Goal: Task Accomplishment & Management: Manage account settings

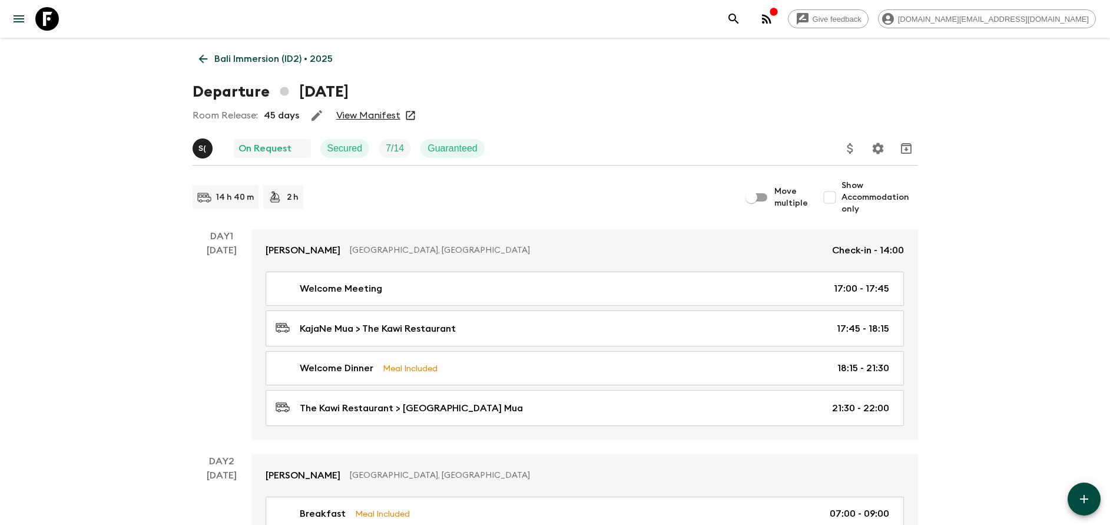
click at [272, 51] on link "Bali Immersion (ID2) • 2025" at bounding box center [266, 59] width 147 height 24
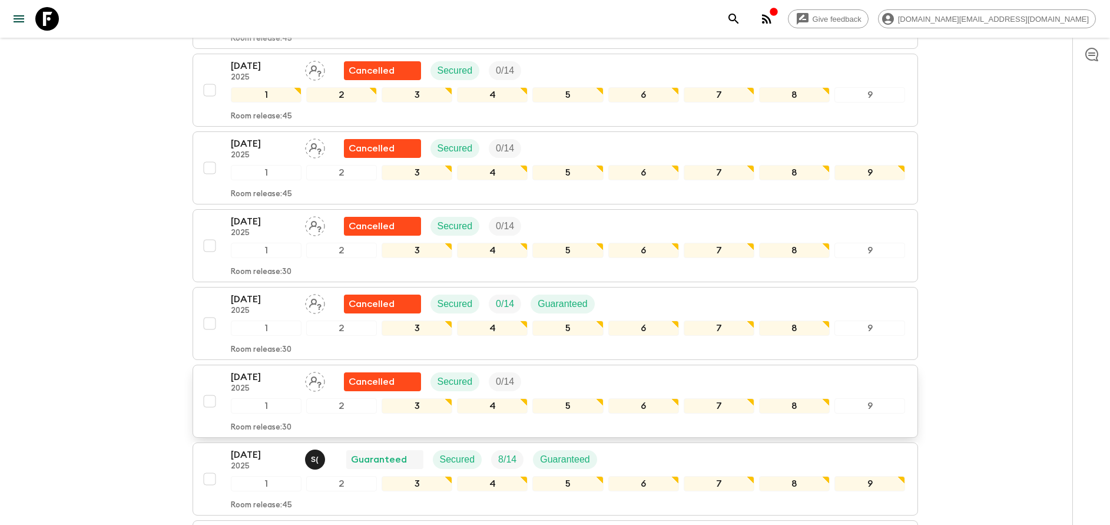
scroll to position [1060, 0]
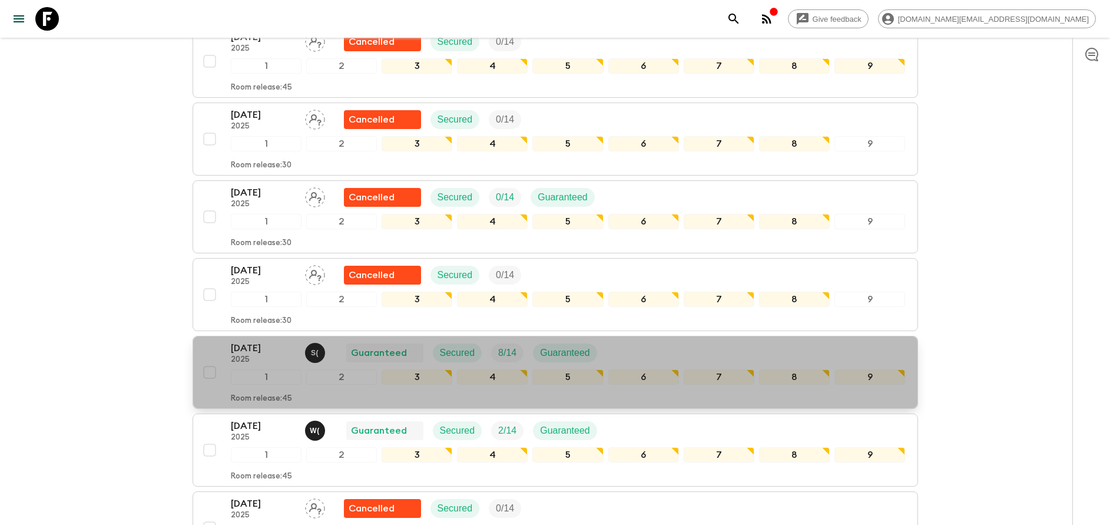
click at [244, 355] on p "2025" at bounding box center [263, 359] width 65 height 9
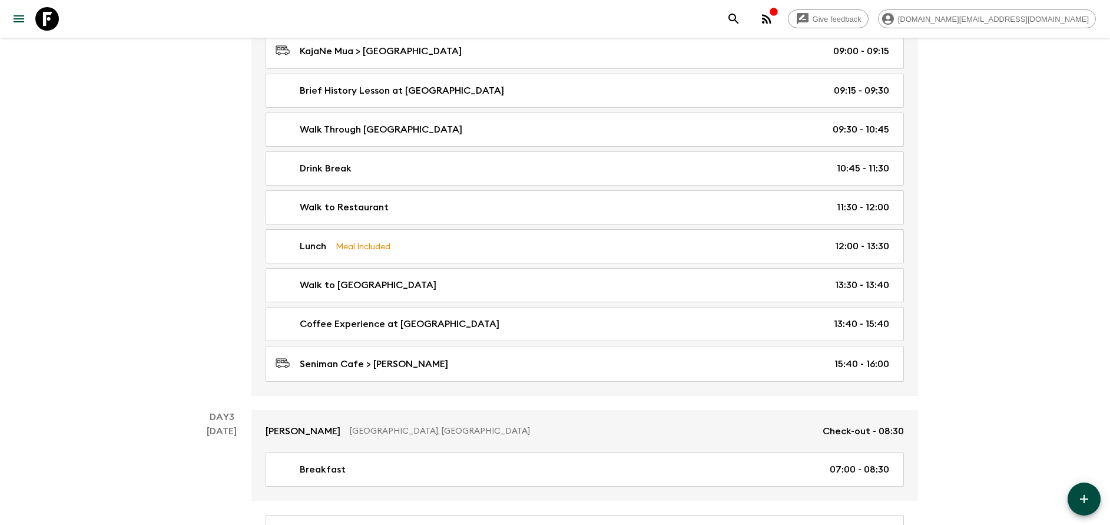
scroll to position [530, 0]
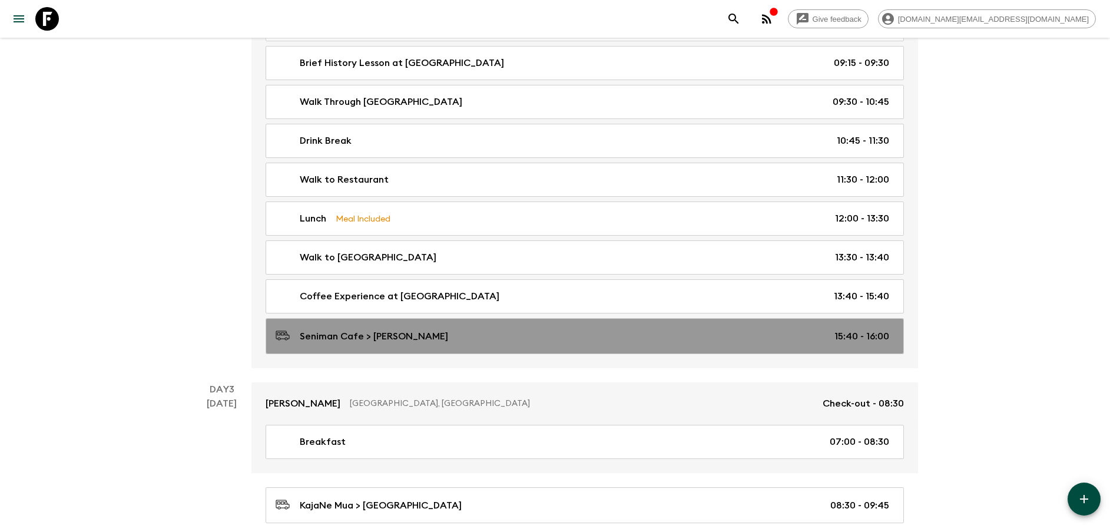
click at [392, 346] on link "Seniman Cafe > [PERSON_NAME] 15:40 - 16:00" at bounding box center [585, 336] width 638 height 36
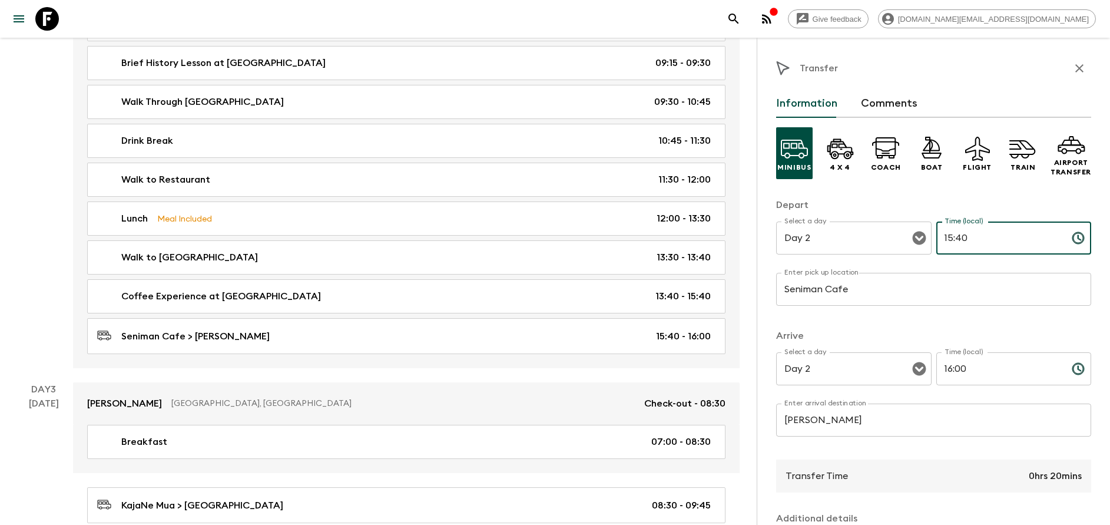
click at [953, 241] on input "15:40" at bounding box center [999, 237] width 126 height 33
type input "15:50"
click at [881, 298] on input "Seniman Cafe" at bounding box center [933, 289] width 315 height 33
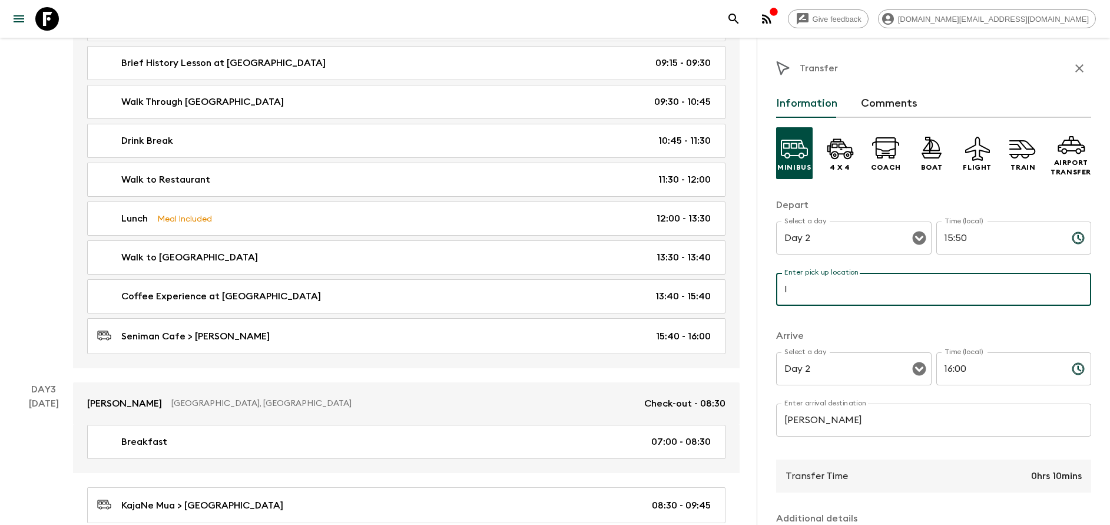
type input "I Wayan Muka MASK PRODUCT"
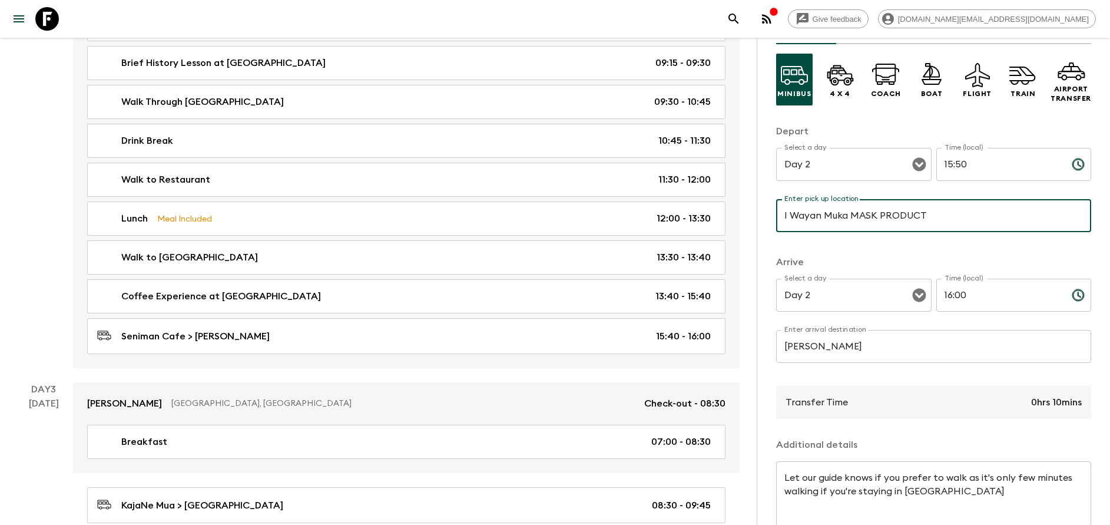
scroll to position [155, 0]
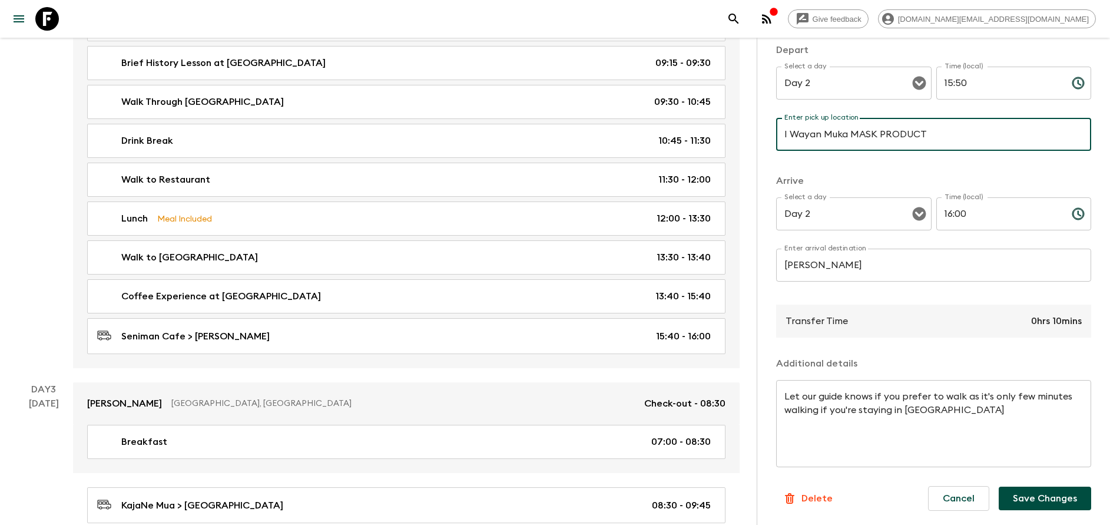
click at [1022, 502] on button "Save Changes" at bounding box center [1045, 498] width 92 height 24
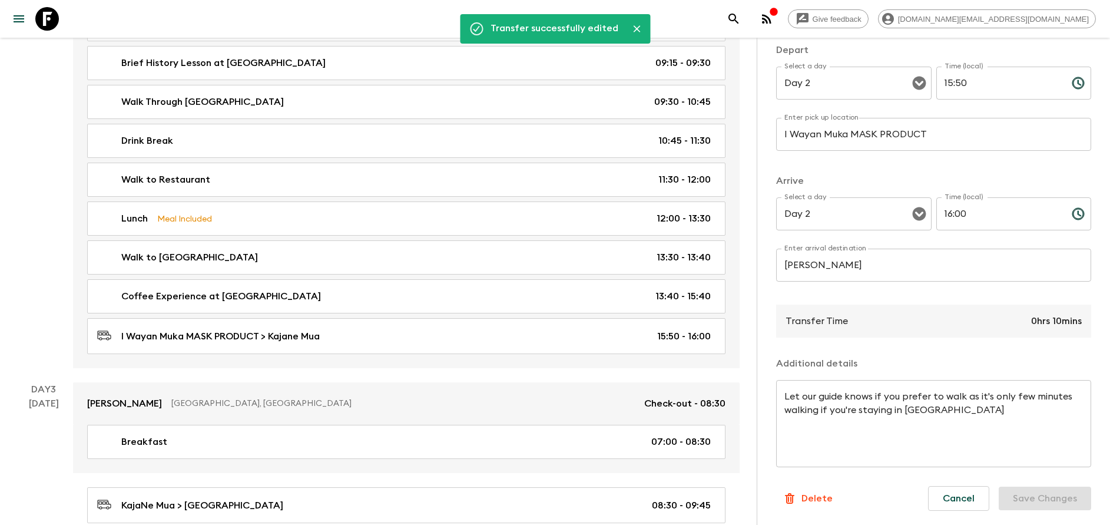
click at [963, 213] on input "16:00" at bounding box center [999, 213] width 126 height 33
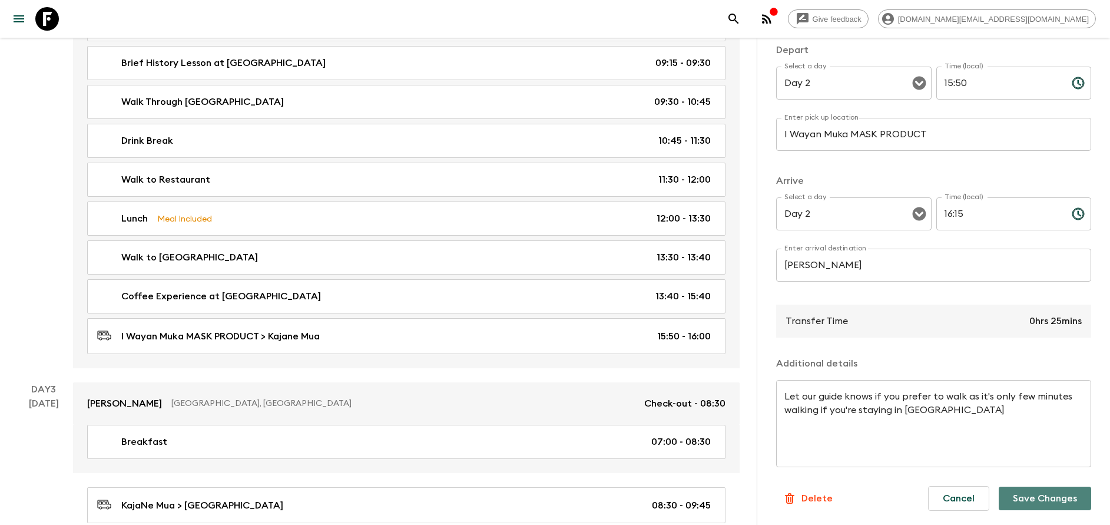
click at [1046, 500] on button "Save Changes" at bounding box center [1045, 498] width 92 height 24
click at [952, 220] on input "16:15" at bounding box center [999, 213] width 126 height 33
type input "16:20"
click at [1040, 500] on button "Save Changes" at bounding box center [1045, 498] width 92 height 24
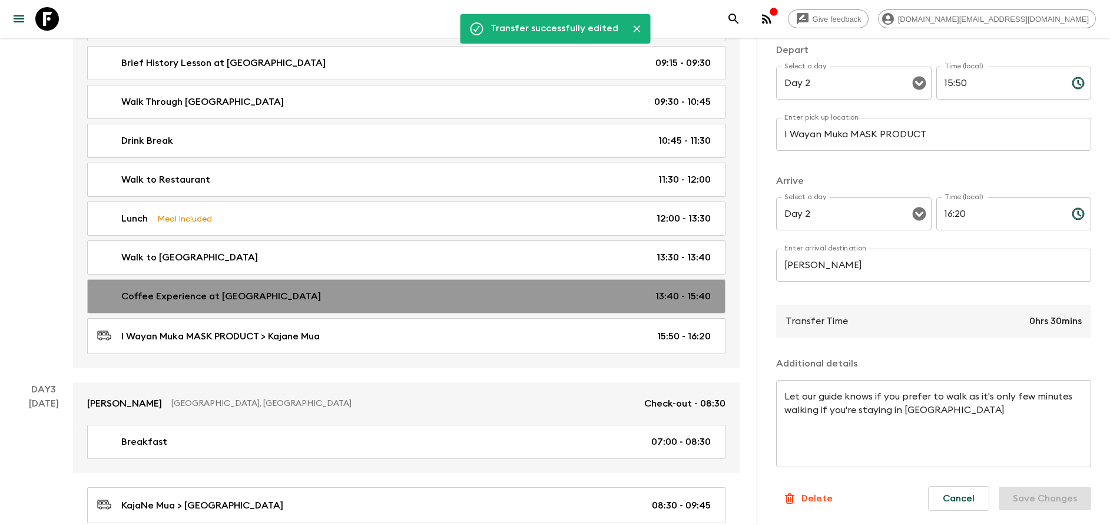
click at [288, 300] on div "Coffee Experience at [GEOGRAPHIC_DATA] 13:40 - 15:40" at bounding box center [404, 296] width 614 height 14
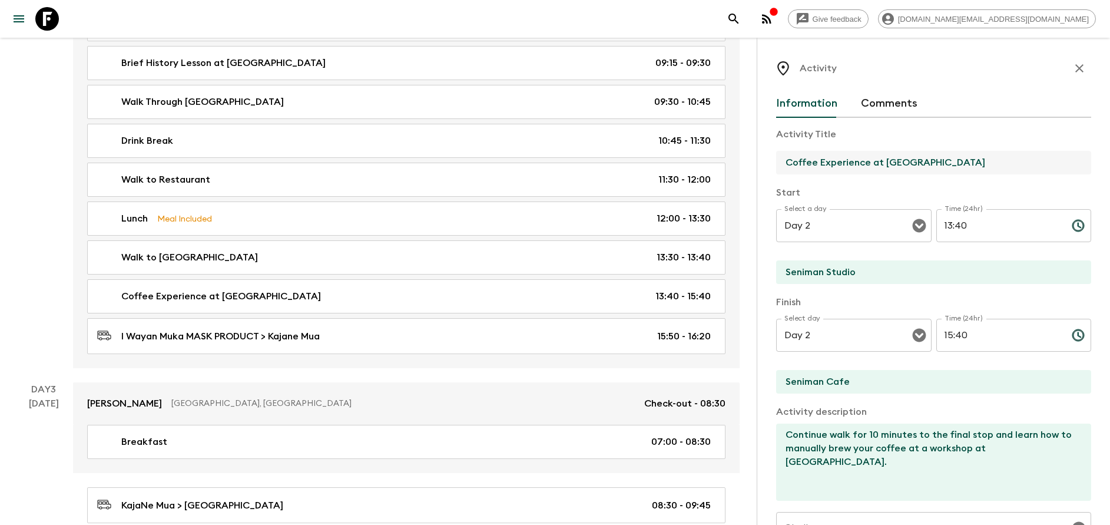
click at [867, 163] on input "Coffee Experience at [GEOGRAPHIC_DATA]" at bounding box center [929, 163] width 306 height 24
type input "i"
type input "I"
type input "Mask Maker"
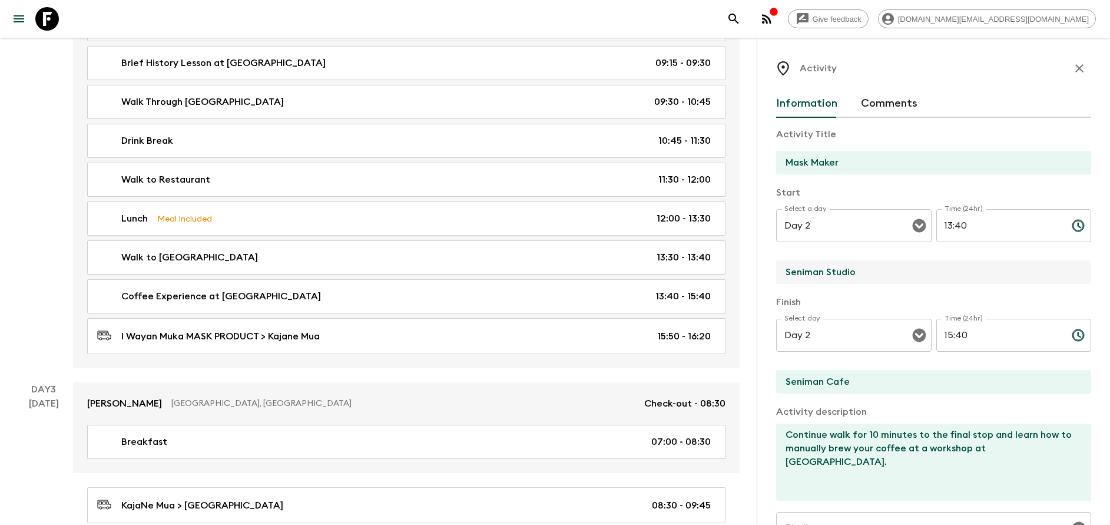
click at [866, 276] on input "Seniman Studio" at bounding box center [929, 272] width 306 height 24
type input "I Wayan Muka MASK PRODUCT"
click at [847, 366] on div "Finish Select day Day 2 Select day ​ Time (24hr) 15:40 Time (24hr) ​ Seniman Ca…" at bounding box center [933, 345] width 315 height 100
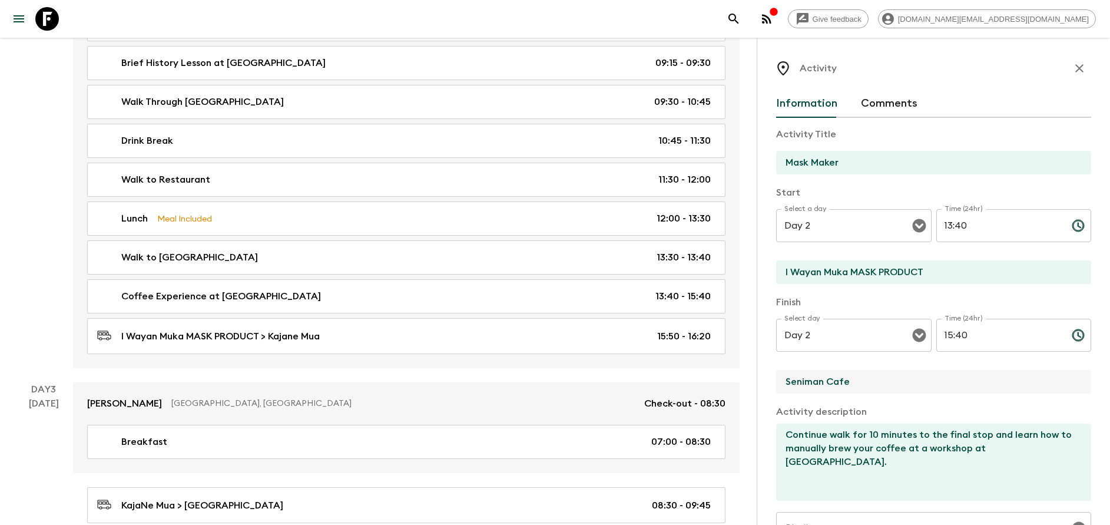
click at [848, 373] on input "Seniman Cafe" at bounding box center [929, 382] width 306 height 24
type input "\"
type input "I Wayan Muka MASK PRODUCT"
click at [878, 440] on textarea "Continue walk for 10 minutes to the final stop and learn how to manually brew y…" at bounding box center [929, 461] width 306 height 77
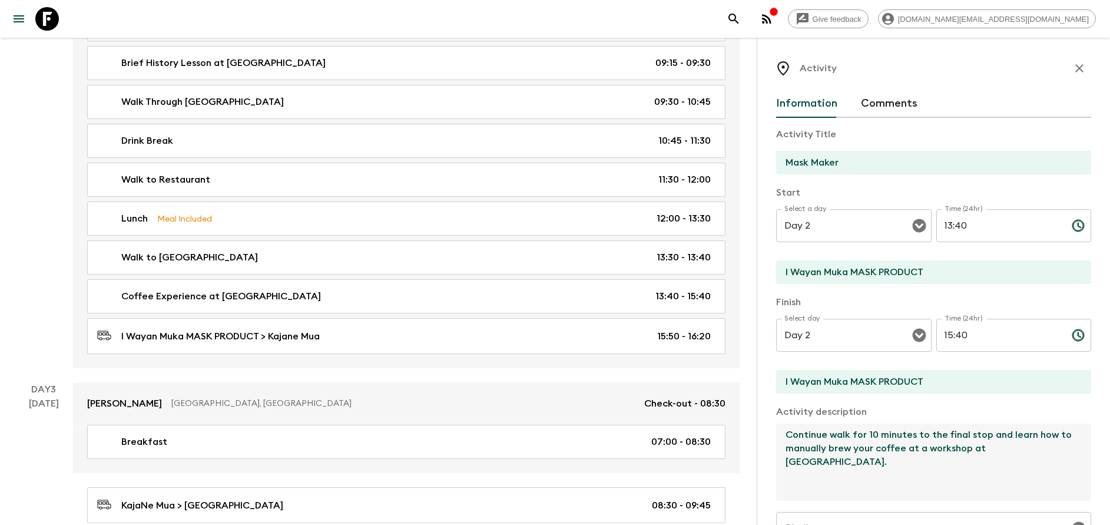
paste textarea "Step into the world of one of Bali's traditional mask-makers, where each hand-c…"
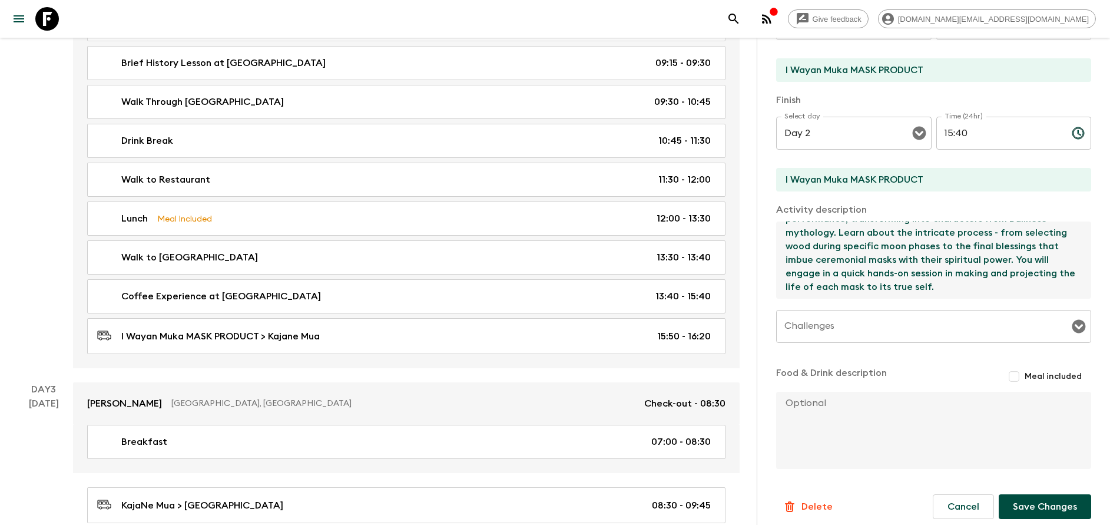
scroll to position [210, 0]
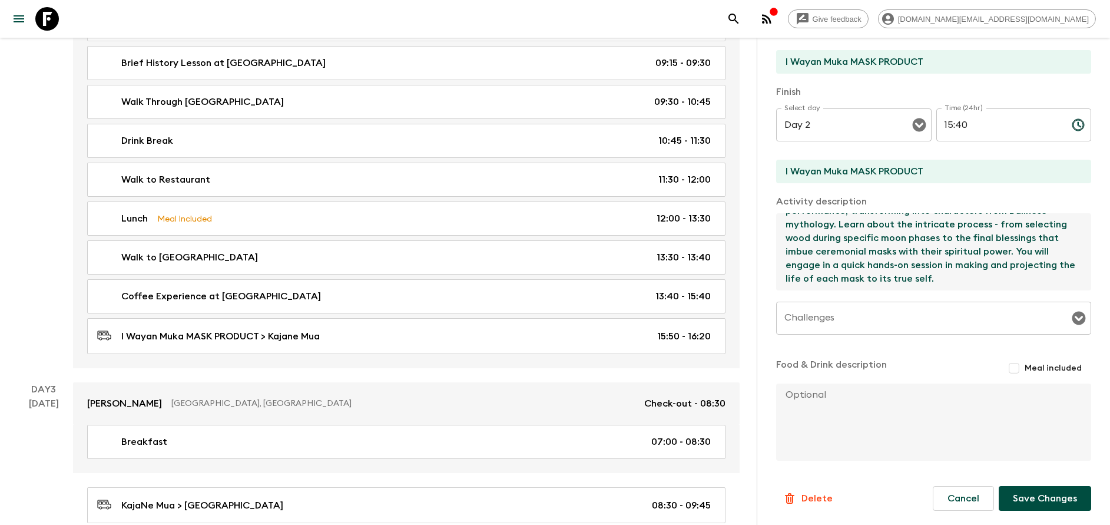
type textarea "Step into the world of one of Bali's traditional mask-makers, where each hand-c…"
click at [1017, 499] on button "Save Changes" at bounding box center [1045, 498] width 92 height 25
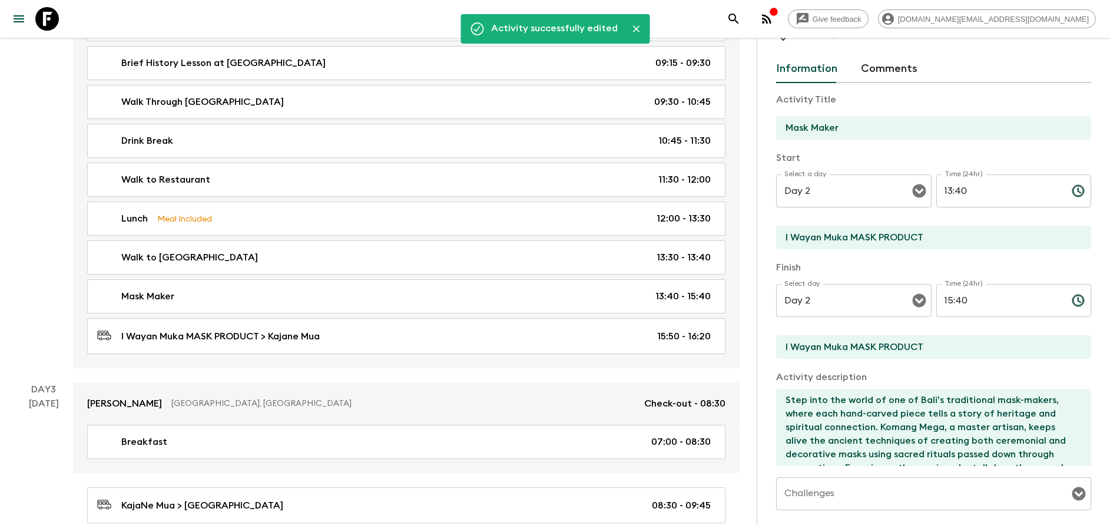
scroll to position [34, 0]
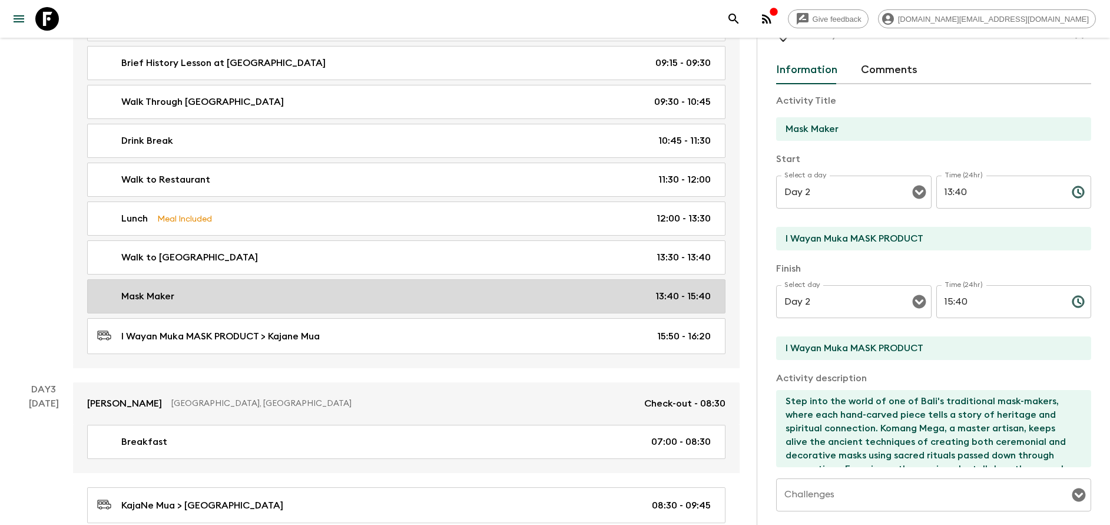
click at [288, 285] on link "Mask Maker 13:40 - 15:40" at bounding box center [406, 296] width 638 height 34
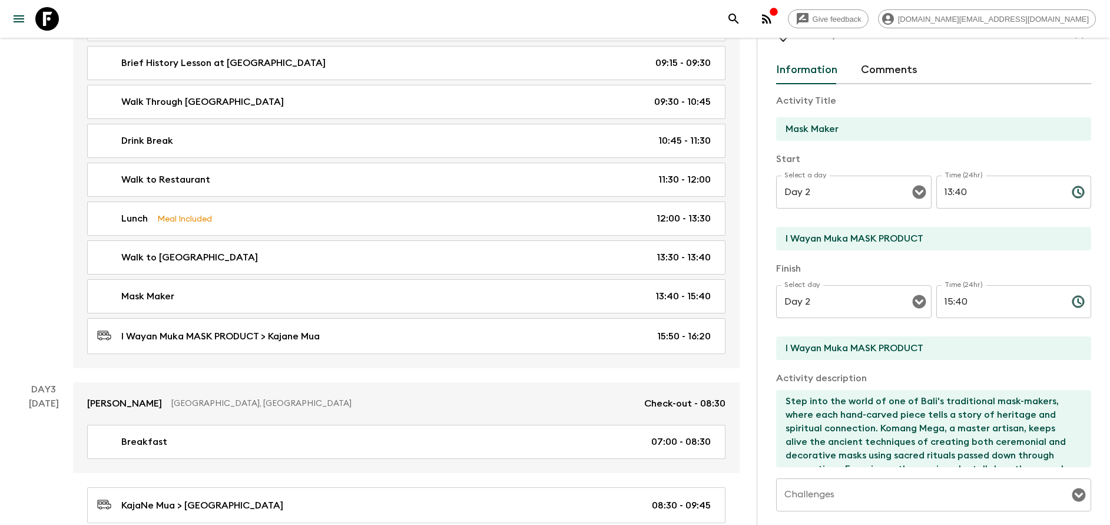
click at [953, 190] on input "13:40" at bounding box center [999, 191] width 126 height 33
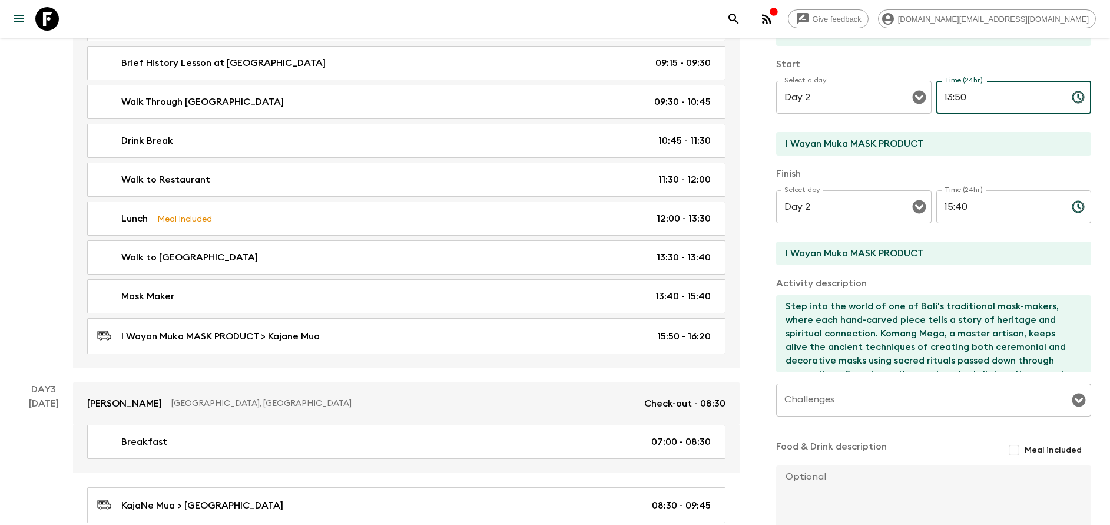
scroll to position [210, 0]
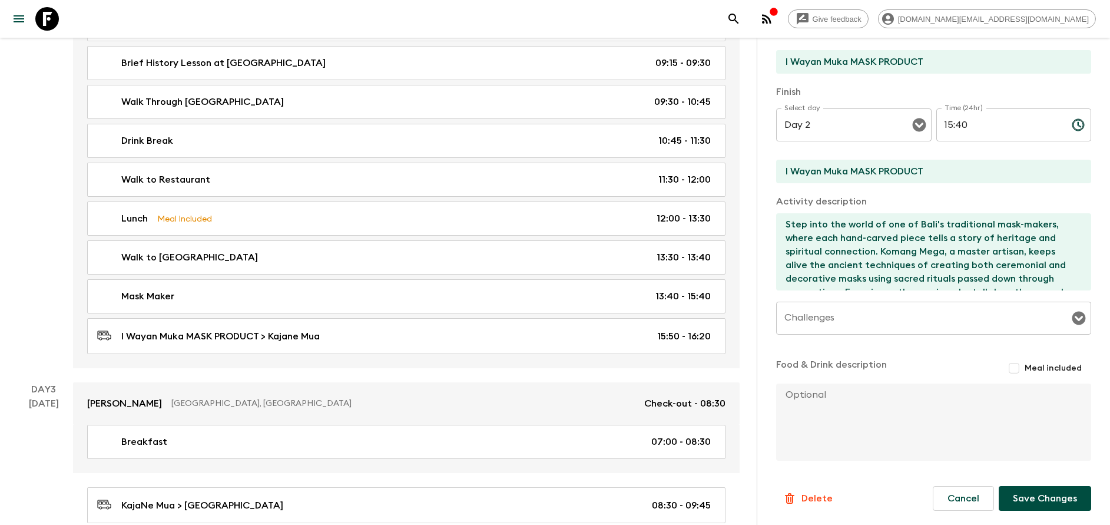
type input "13:50"
click at [1028, 492] on button "Save Changes" at bounding box center [1045, 498] width 92 height 25
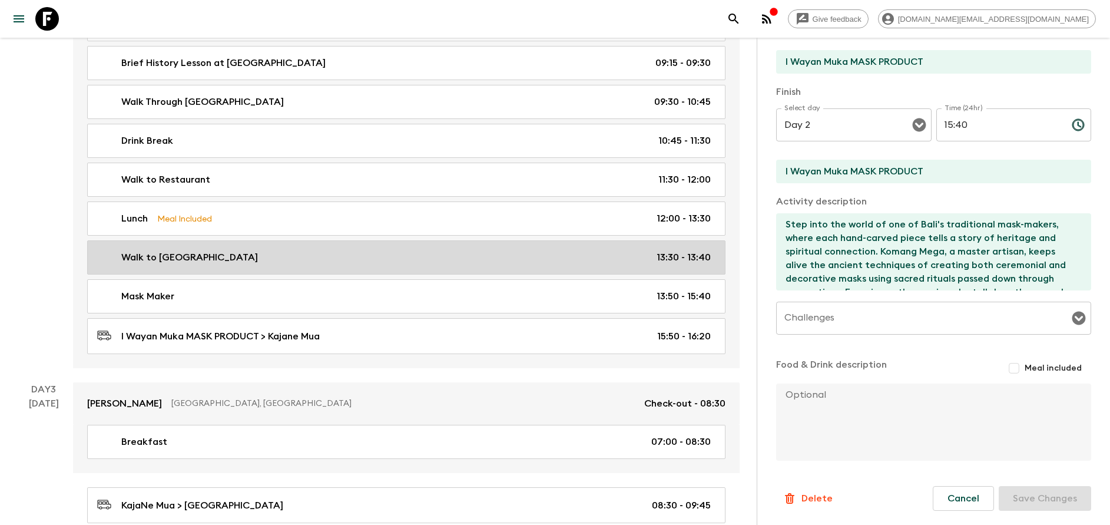
click at [271, 251] on div "Walk to Seniman Cafe 13:30 - 13:40" at bounding box center [404, 257] width 614 height 14
type input "Walk to [GEOGRAPHIC_DATA]"
type input "Cafe Lotus"
type input "Seniman Cafe"
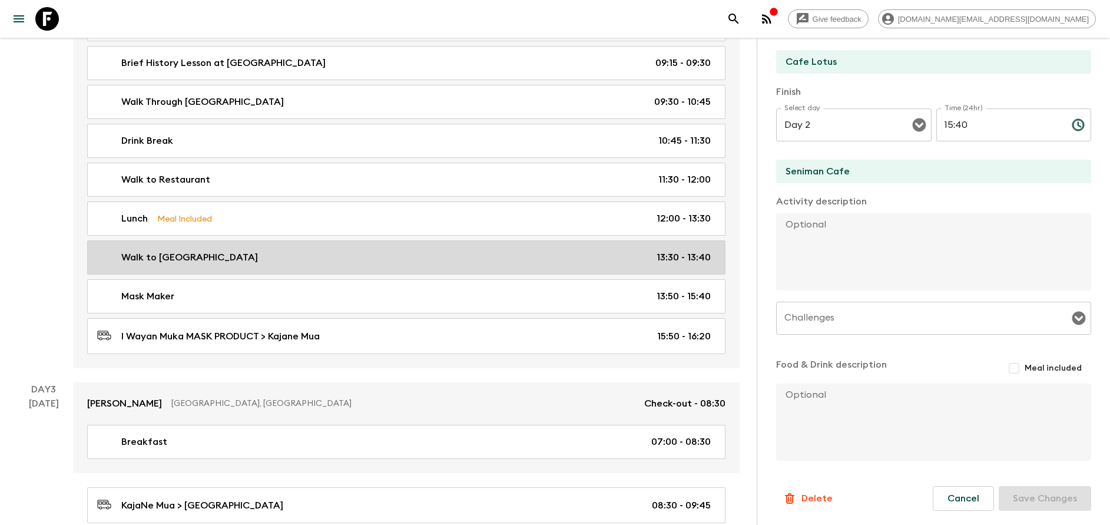
type input "13:30"
type input "13:40"
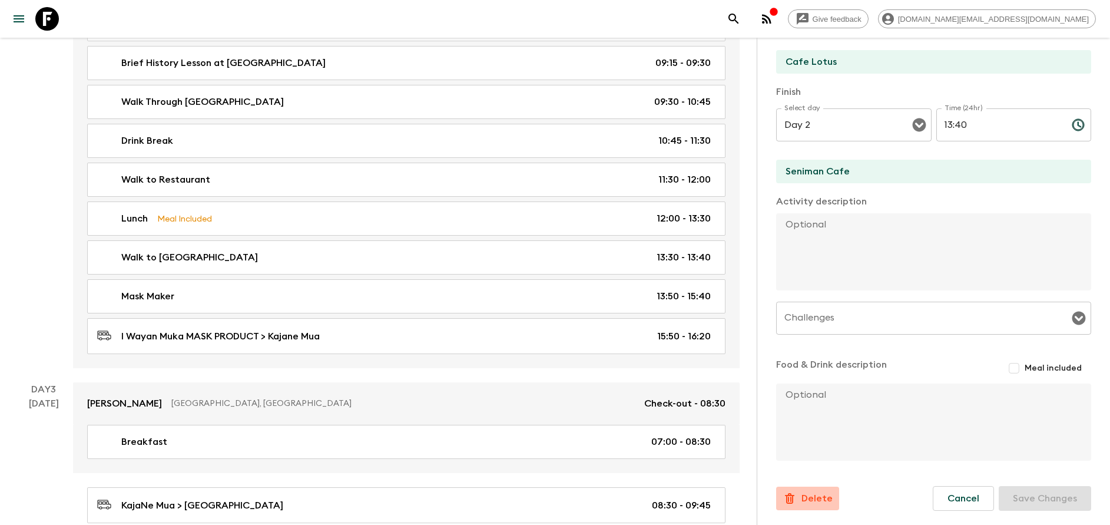
click at [814, 492] on p "Delete" at bounding box center [816, 498] width 31 height 14
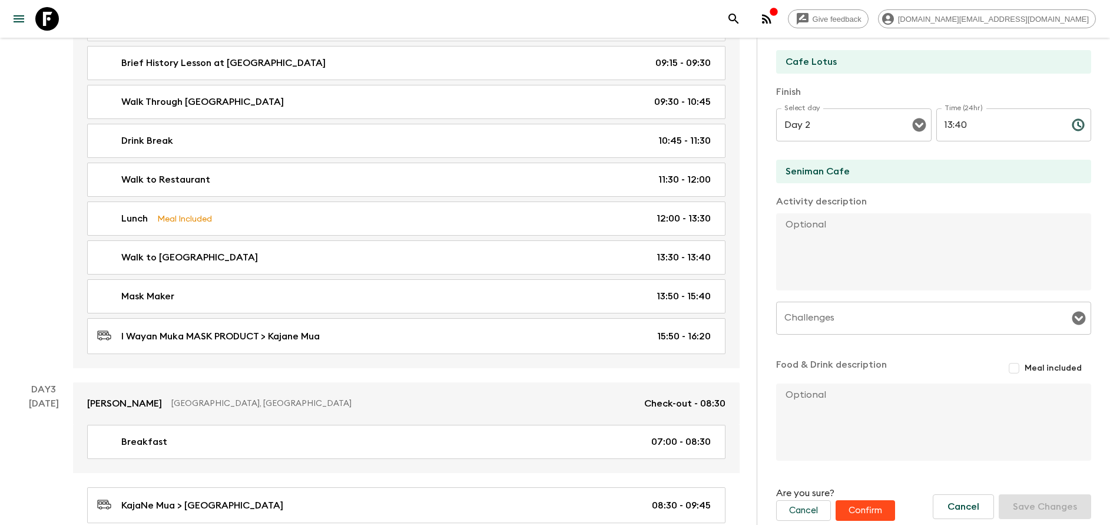
click at [870, 500] on button "Confirm" at bounding box center [864, 510] width 59 height 21
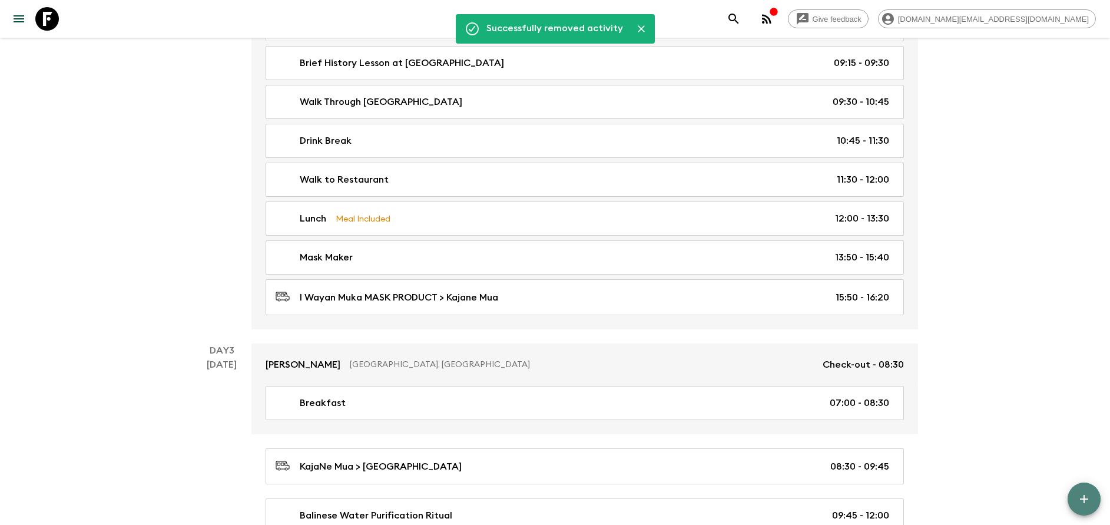
click at [1087, 493] on icon "button" at bounding box center [1084, 499] width 14 height 14
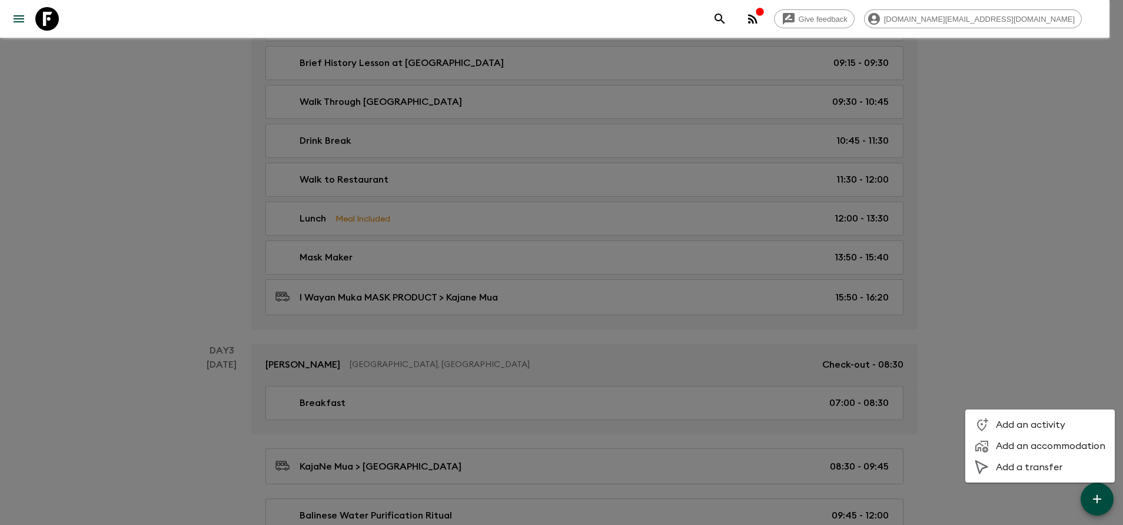
click at [1026, 432] on li "Add an activity" at bounding box center [1041, 424] width 150 height 21
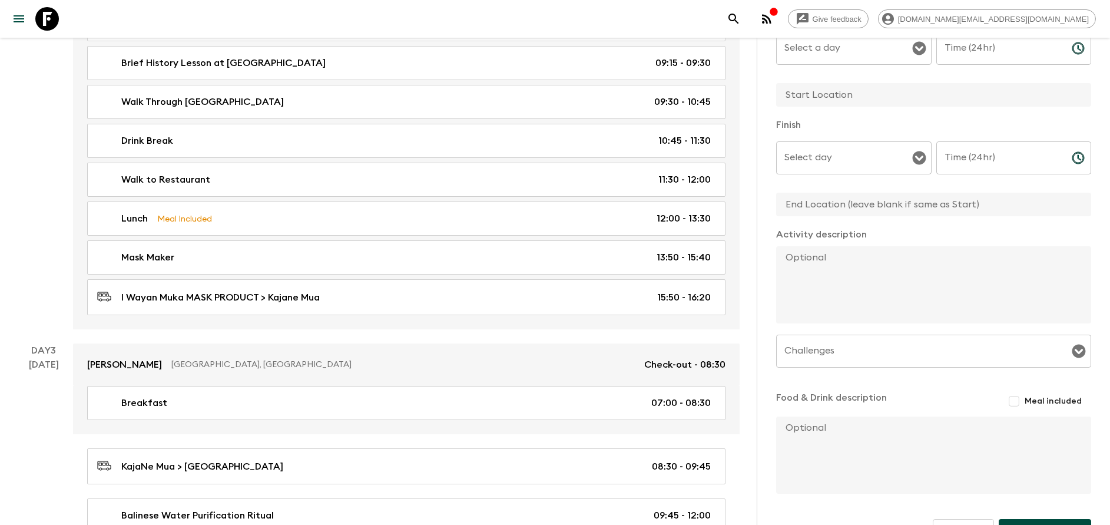
scroll to position [182, 0]
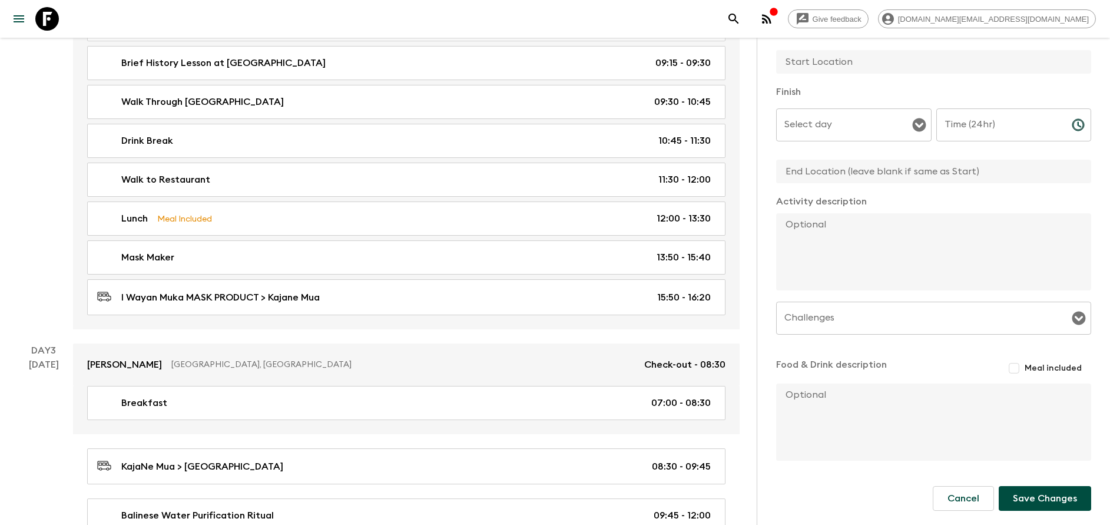
click at [974, 512] on form "Activity Title Start Select a day Select a day ​ Time (24hr) Time (24hr) ​ Fini…" at bounding box center [933, 226] width 315 height 636
click at [970, 503] on button "Cancel" at bounding box center [963, 498] width 61 height 25
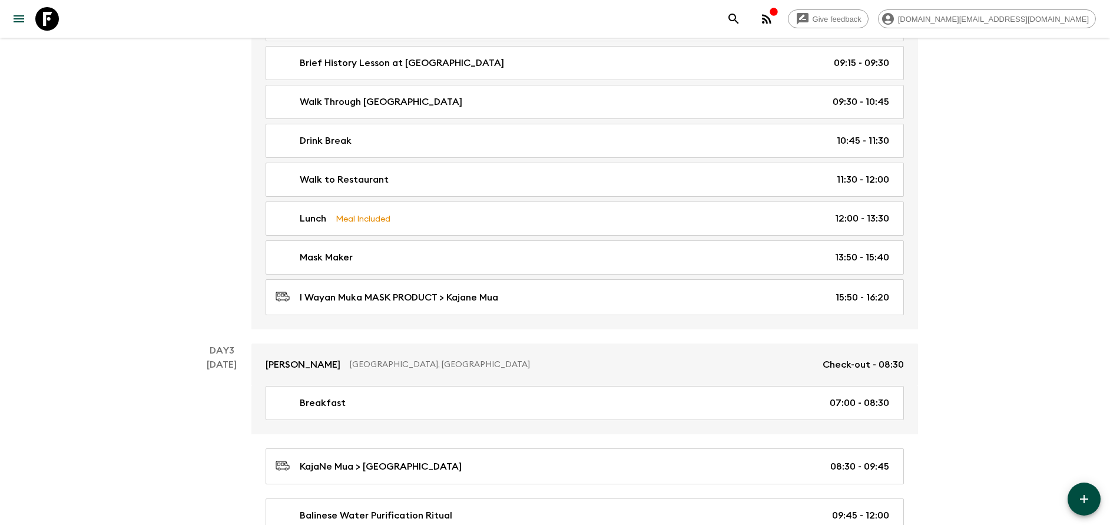
click at [1079, 499] on icon "button" at bounding box center [1084, 499] width 14 height 14
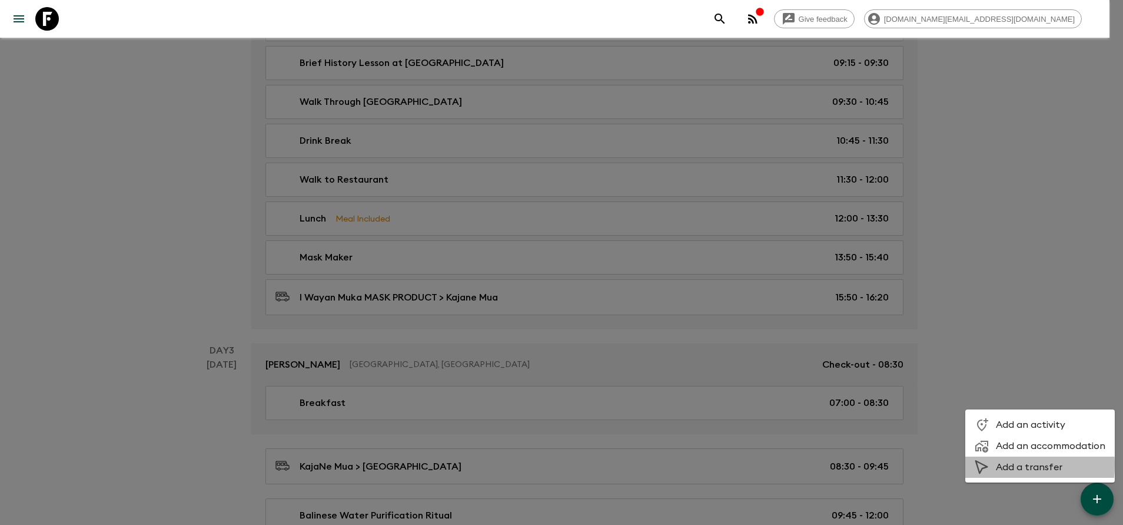
click at [974, 465] on li "Add a transfer" at bounding box center [1041, 466] width 150 height 21
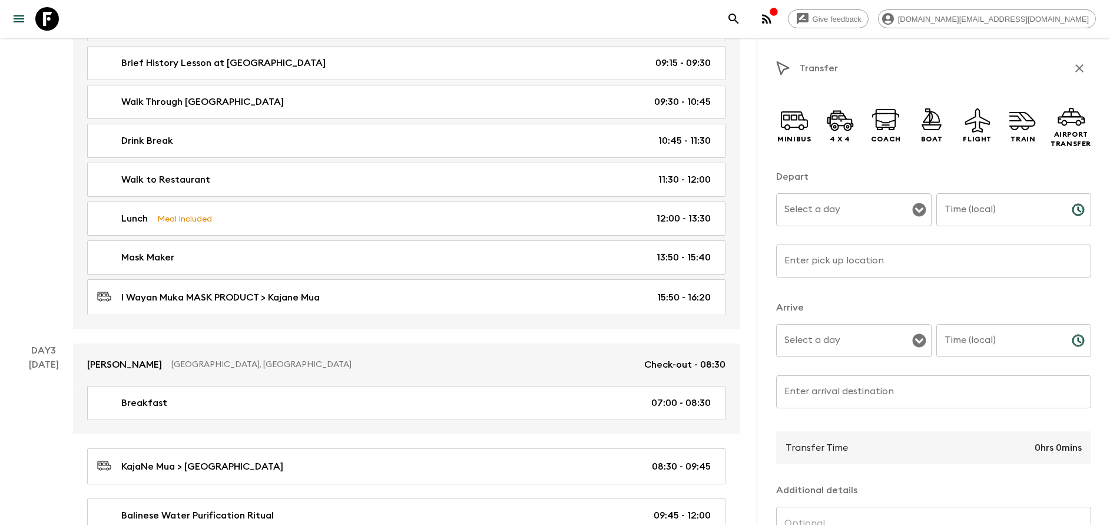
click at [846, 217] on input "Select a day" at bounding box center [844, 209] width 127 height 22
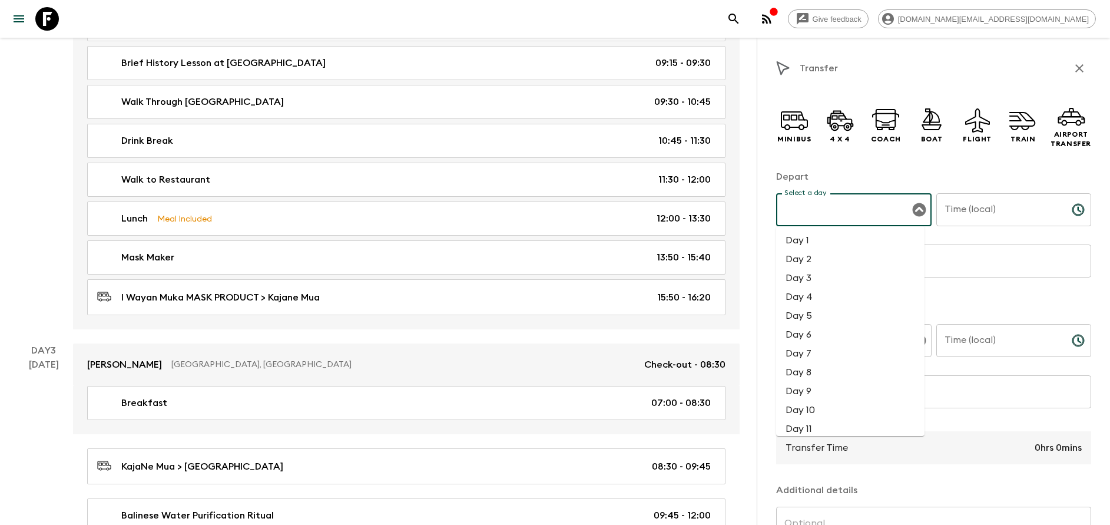
click at [838, 265] on li "Day 2" at bounding box center [850, 259] width 148 height 19
type input "Day 2"
click at [973, 217] on input "Time (local)" at bounding box center [999, 209] width 126 height 33
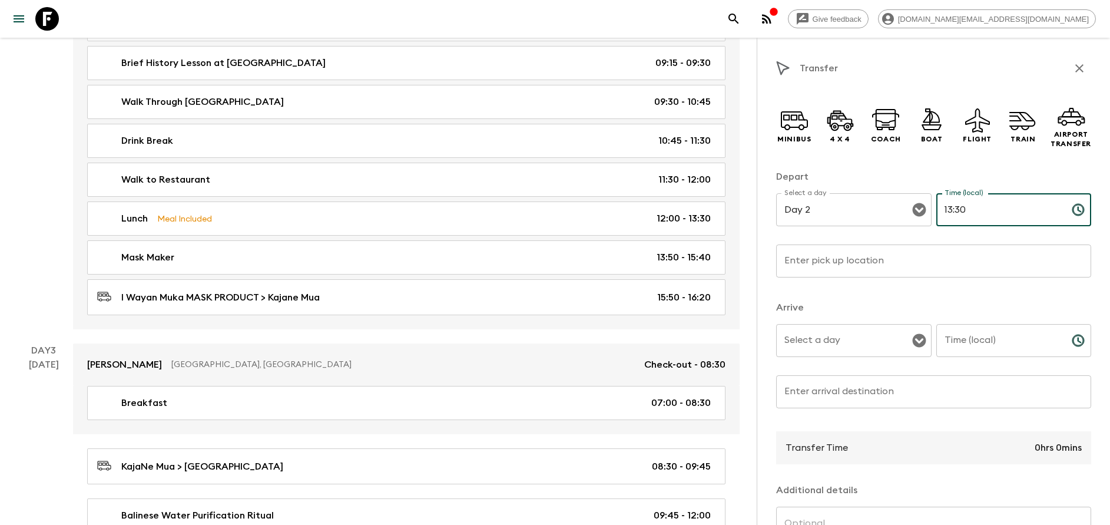
type input "13:30"
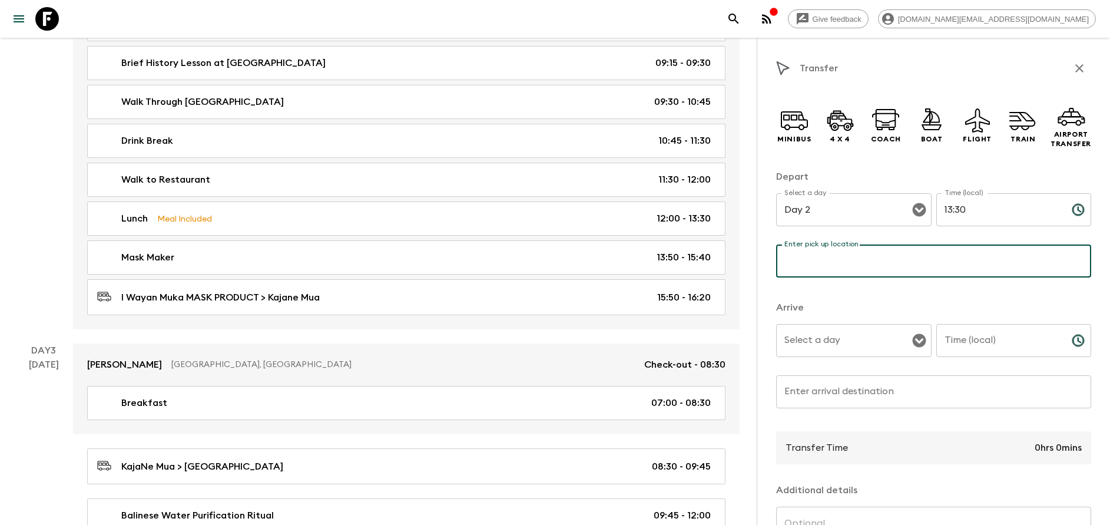
click at [831, 257] on input "Enter pick up location" at bounding box center [933, 260] width 315 height 33
type input "Cafe Lotus"
click at [838, 341] on input "Select a day" at bounding box center [844, 340] width 127 height 22
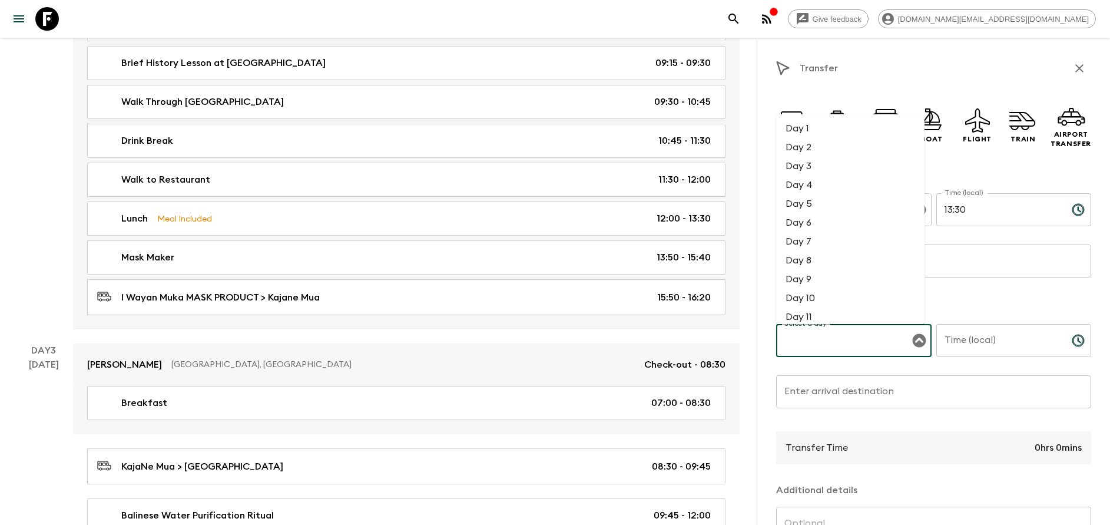
click at [803, 149] on li "Day 2" at bounding box center [850, 147] width 148 height 19
type input "Day 2"
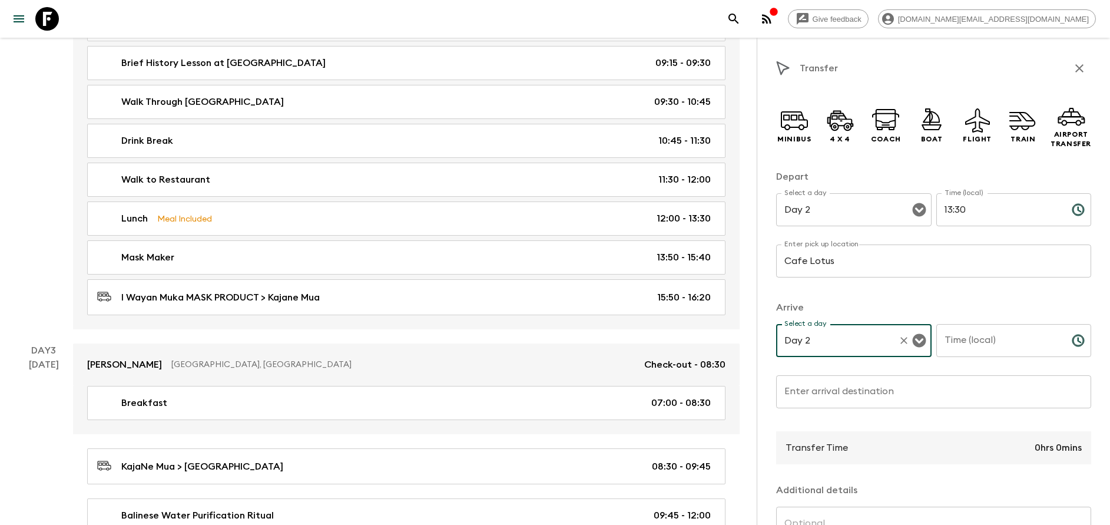
click at [981, 341] on input "Time (local)" at bounding box center [999, 340] width 126 height 33
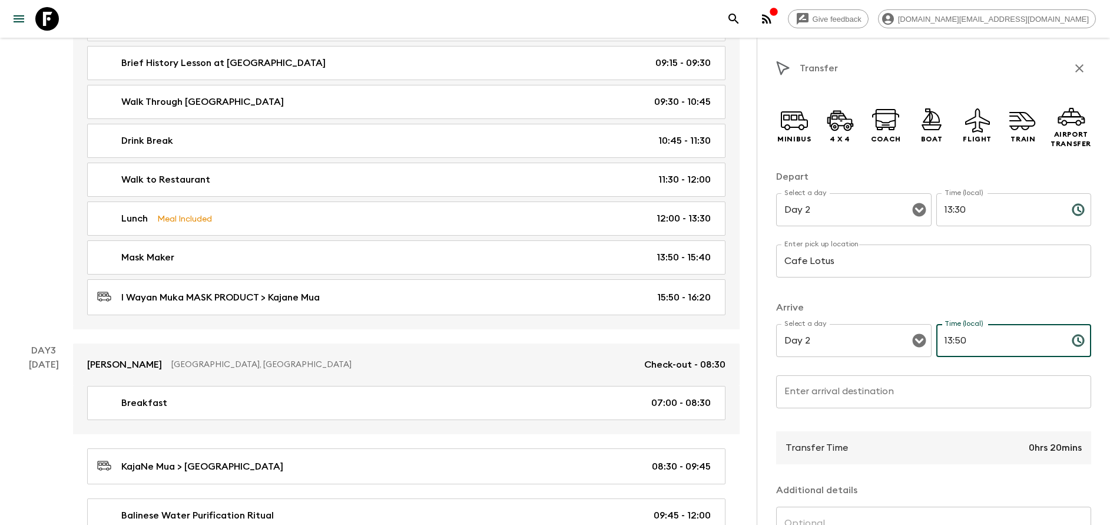
type input "13:50"
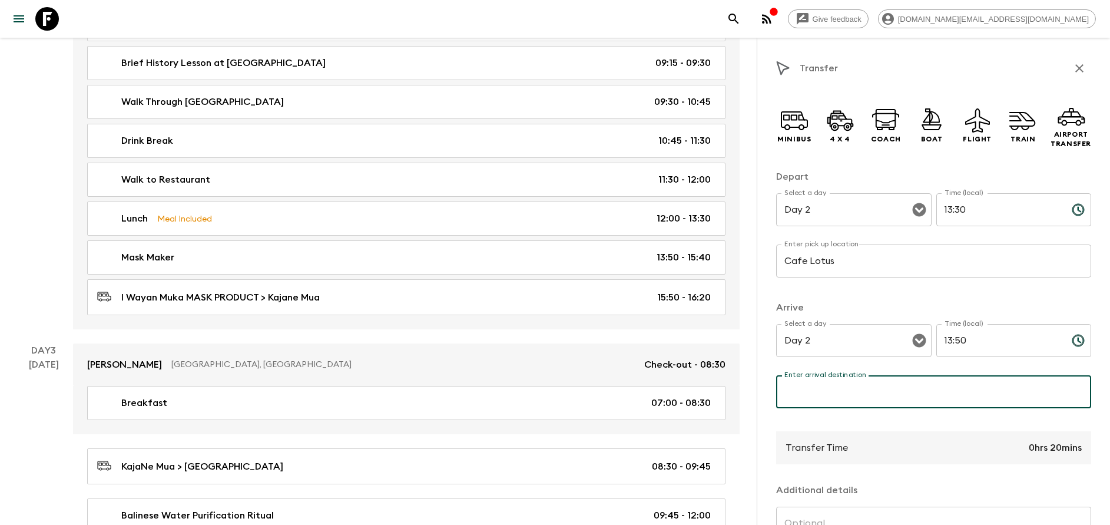
click at [843, 385] on input "Enter arrival destination" at bounding box center [933, 391] width 315 height 33
type input "I Wayan Muka MASK PRODUCT"
click at [795, 131] on icon at bounding box center [794, 120] width 28 height 28
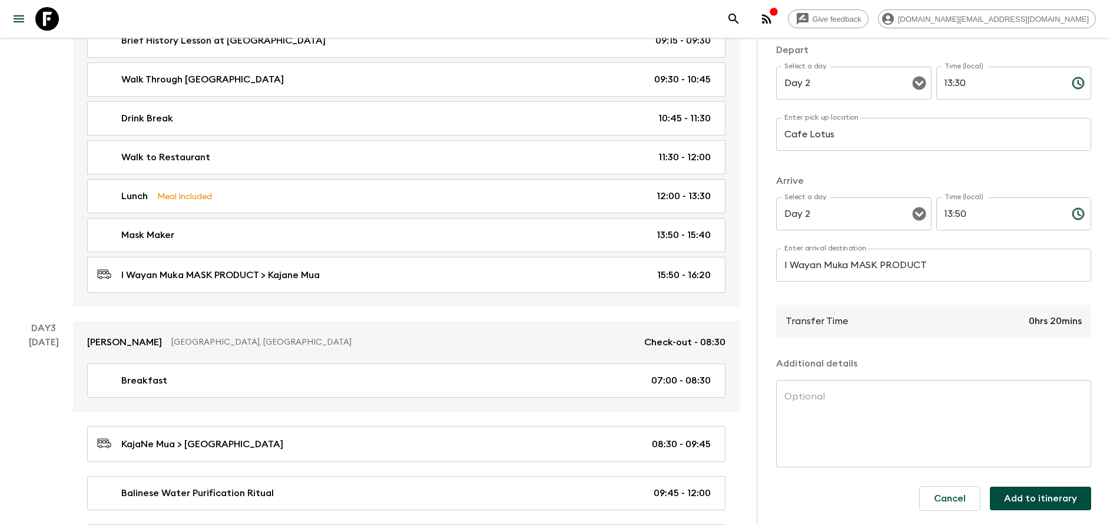
scroll to position [618, 0]
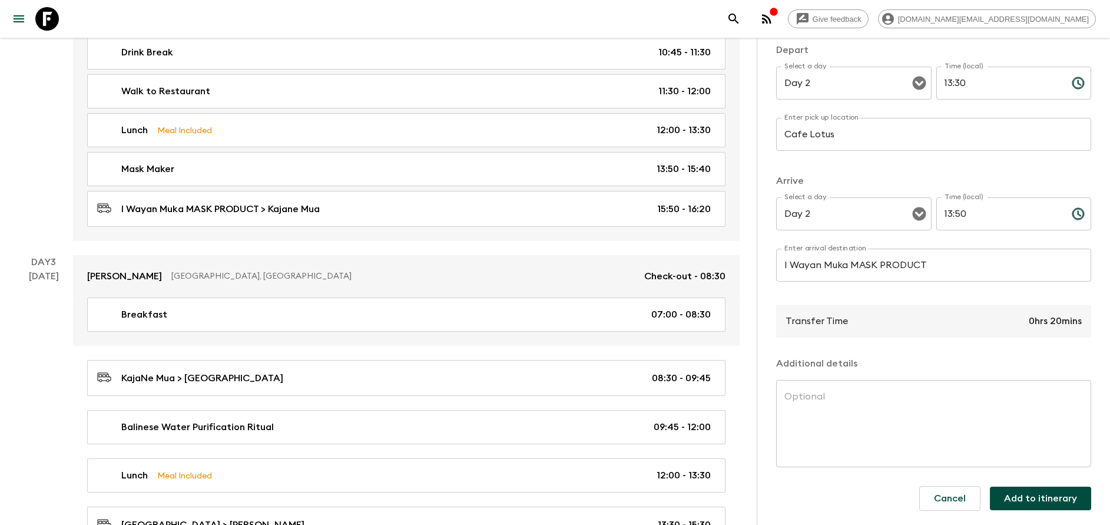
click at [1026, 508] on button "Add to itinerary" at bounding box center [1040, 498] width 101 height 24
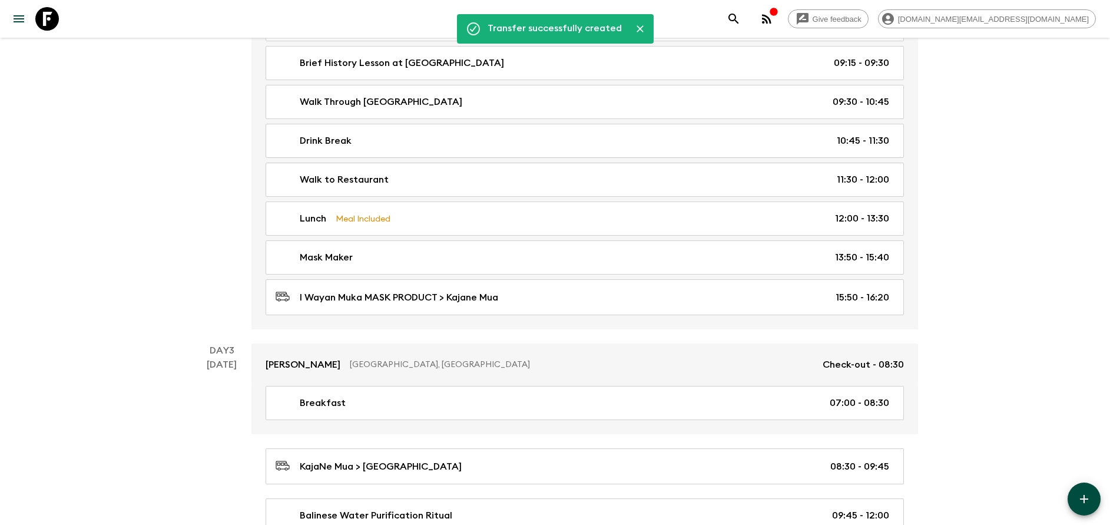
scroll to position [442, 0]
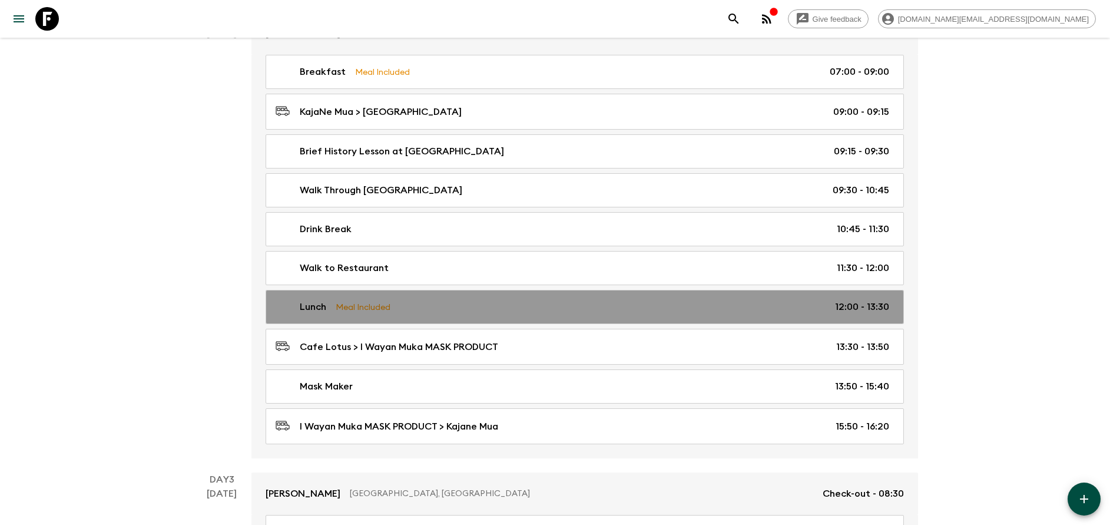
click at [443, 307] on div "Lunch Meal Included 12:00 - 13:30" at bounding box center [583, 307] width 614 height 14
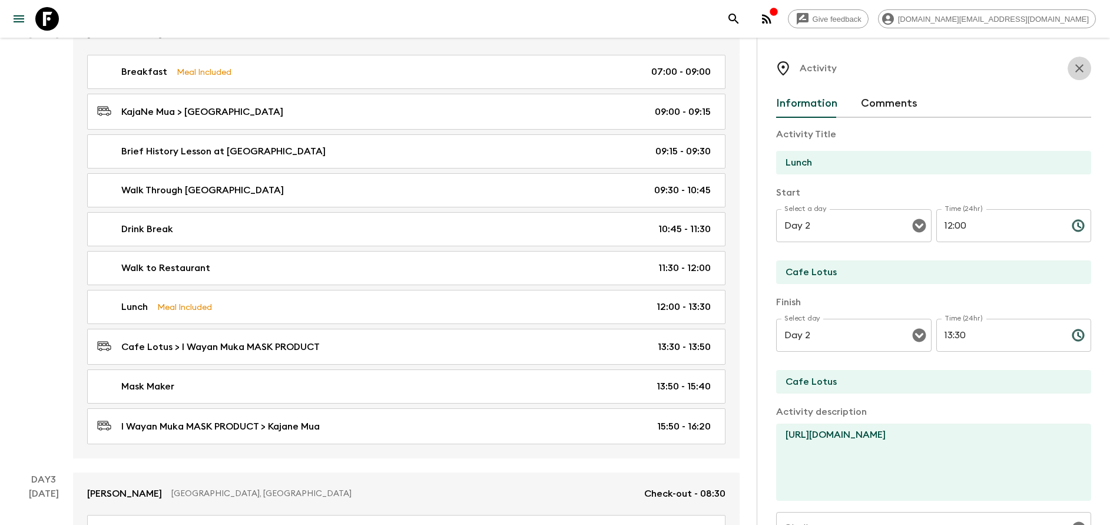
click at [1072, 62] on icon "button" at bounding box center [1079, 68] width 14 height 14
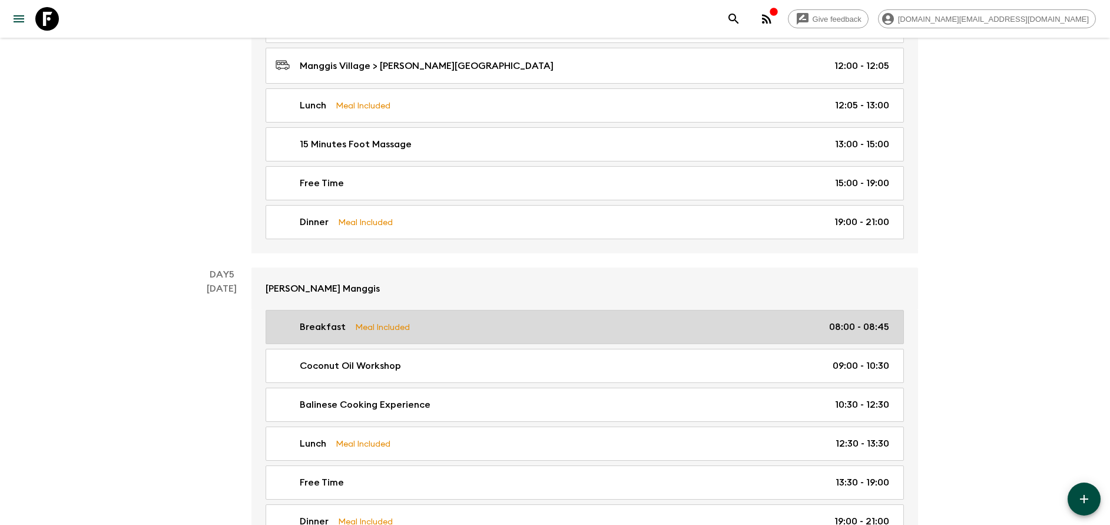
scroll to position [1501, 0]
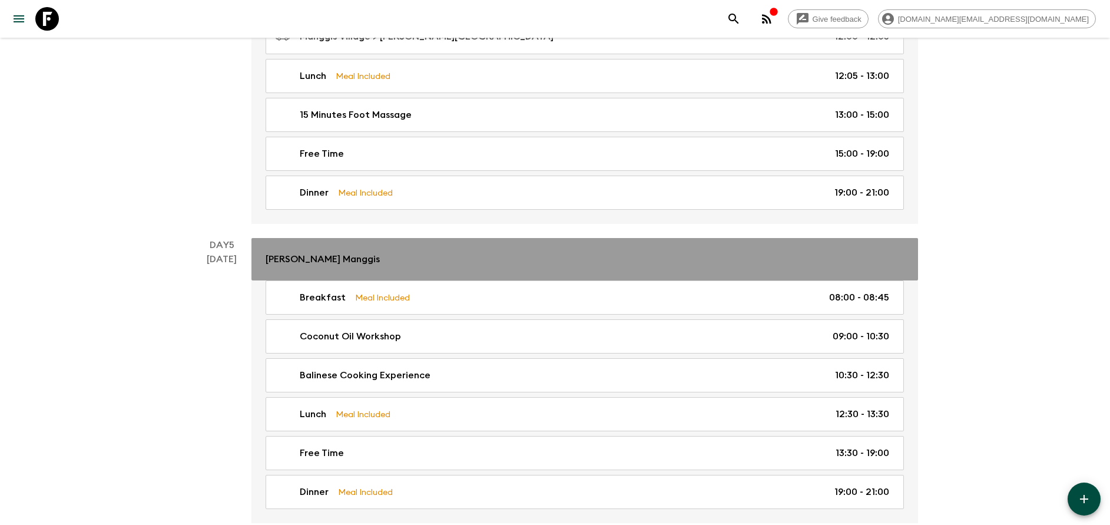
click at [370, 266] on link "[PERSON_NAME] Manggis" at bounding box center [584, 259] width 667 height 42
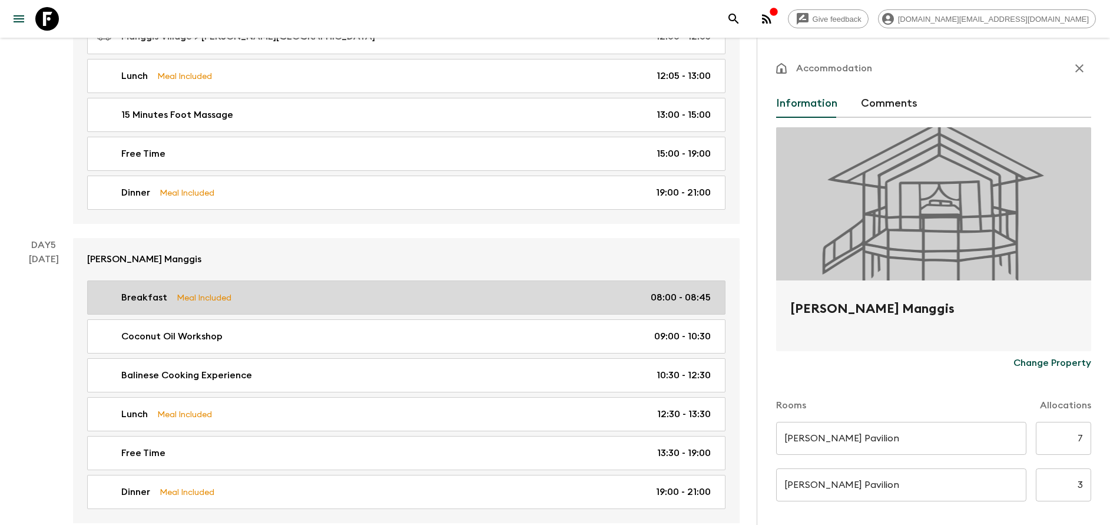
click at [372, 304] on link "Breakfast Meal Included 08:00 - 08:45" at bounding box center [406, 297] width 638 height 34
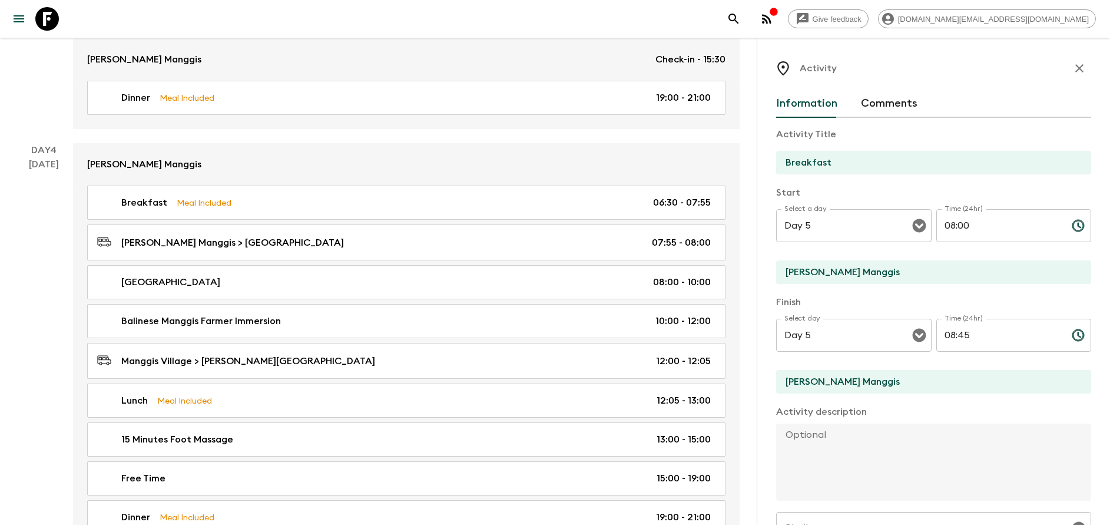
click at [1075, 69] on button "button" at bounding box center [1079, 69] width 24 height 24
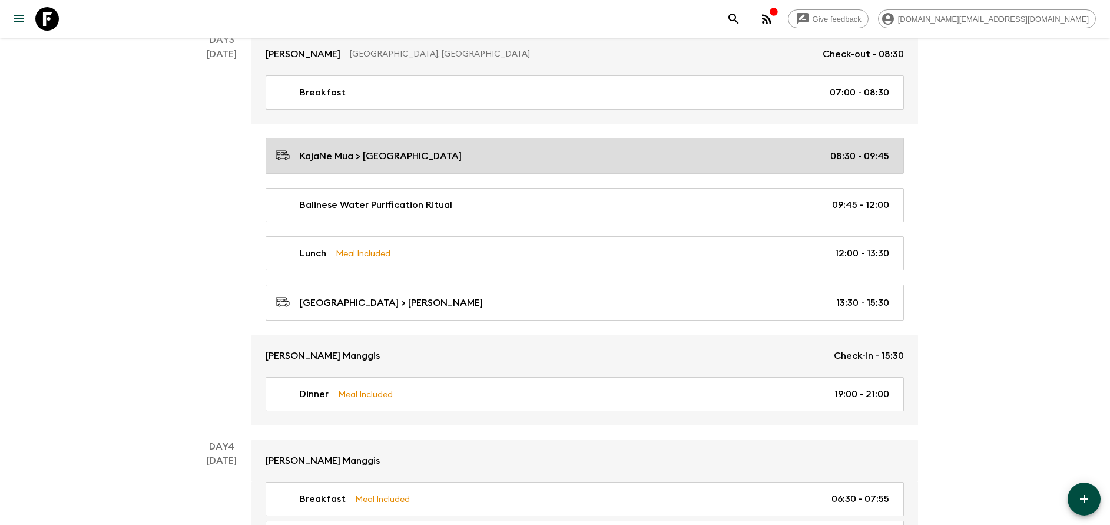
scroll to position [883, 0]
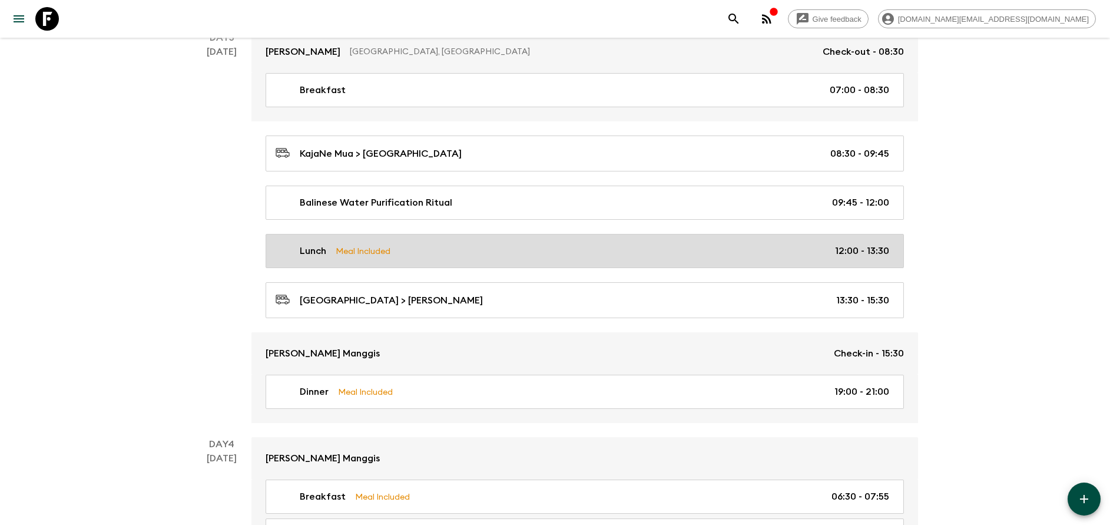
click at [430, 250] on div "Lunch Meal Included 12:00 - 13:30" at bounding box center [583, 251] width 614 height 14
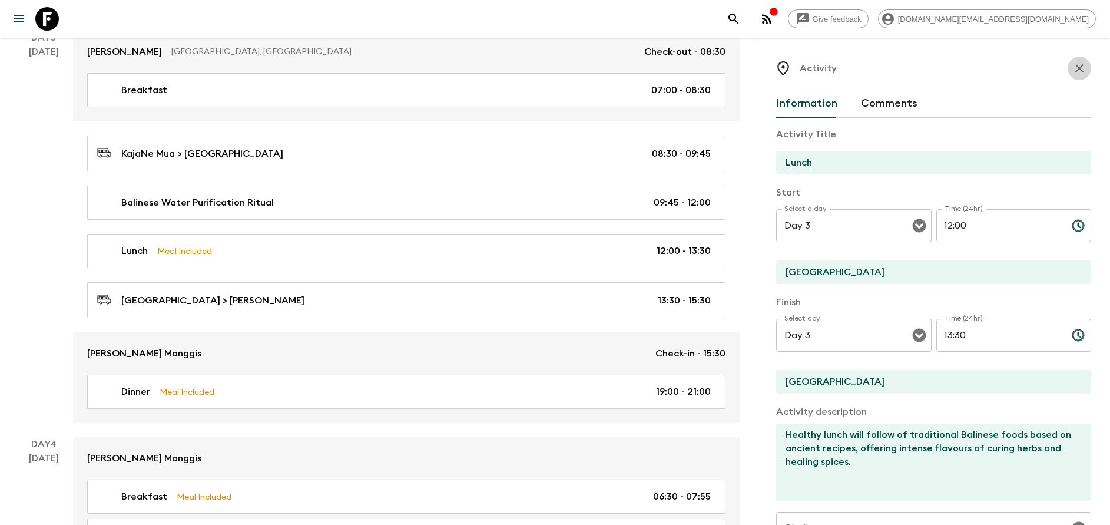
click at [1072, 71] on icon "button" at bounding box center [1079, 68] width 14 height 14
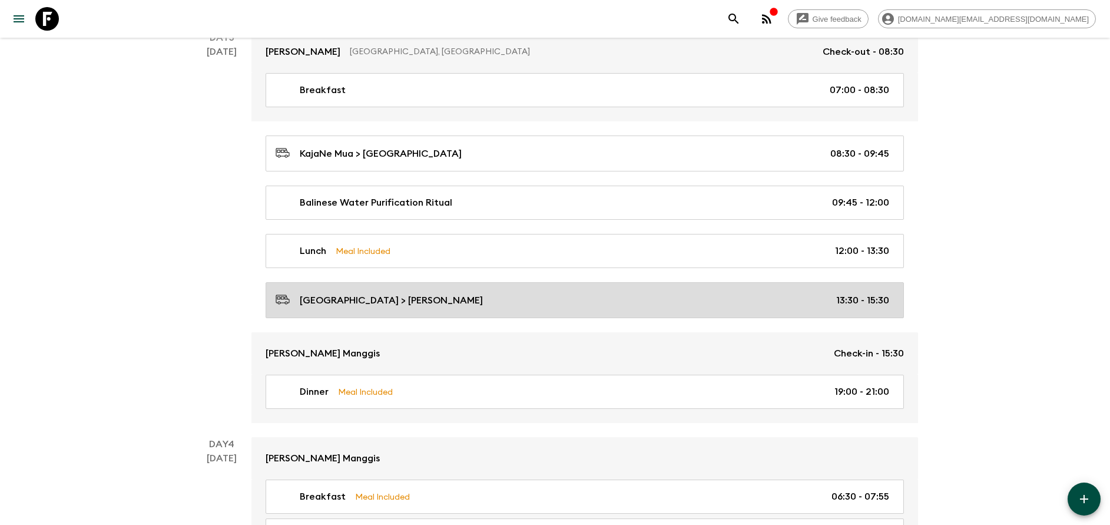
click at [404, 311] on link "[GEOGRAPHIC_DATA] > [PERSON_NAME] 13:30 - 15:30" at bounding box center [585, 300] width 638 height 36
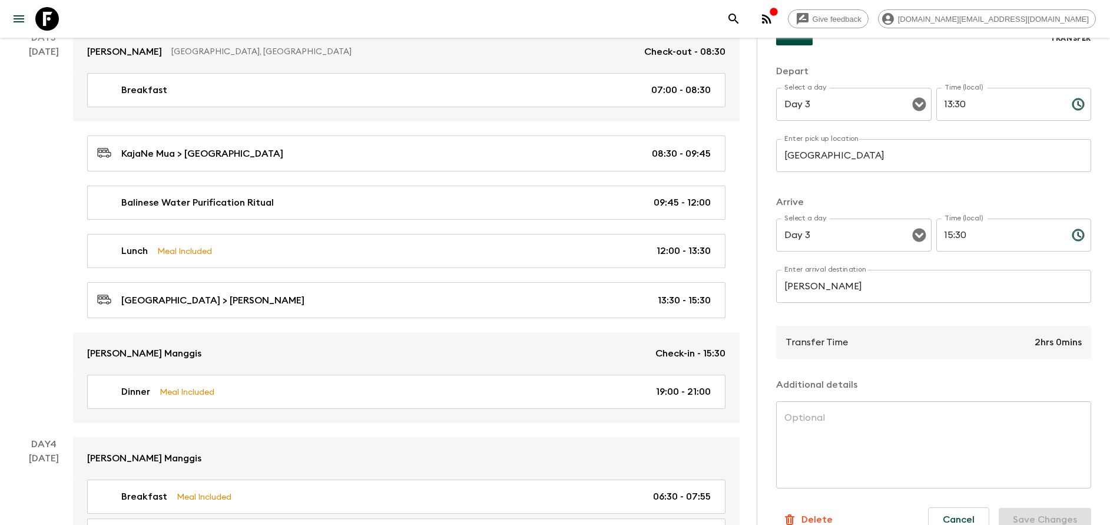
scroll to position [155, 0]
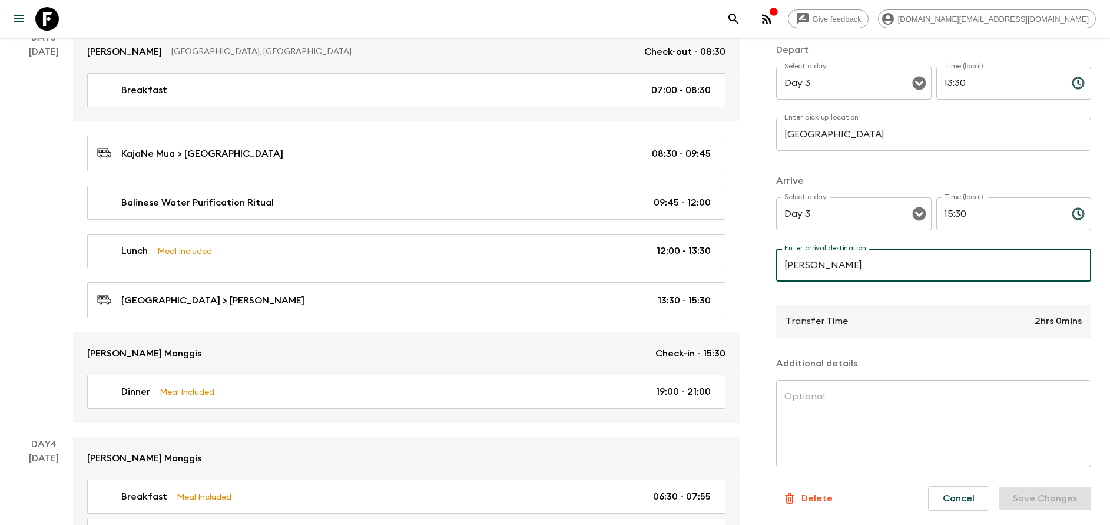
click at [793, 261] on input "[PERSON_NAME]" at bounding box center [933, 264] width 315 height 33
type input "[PERSON_NAME] Manggis"
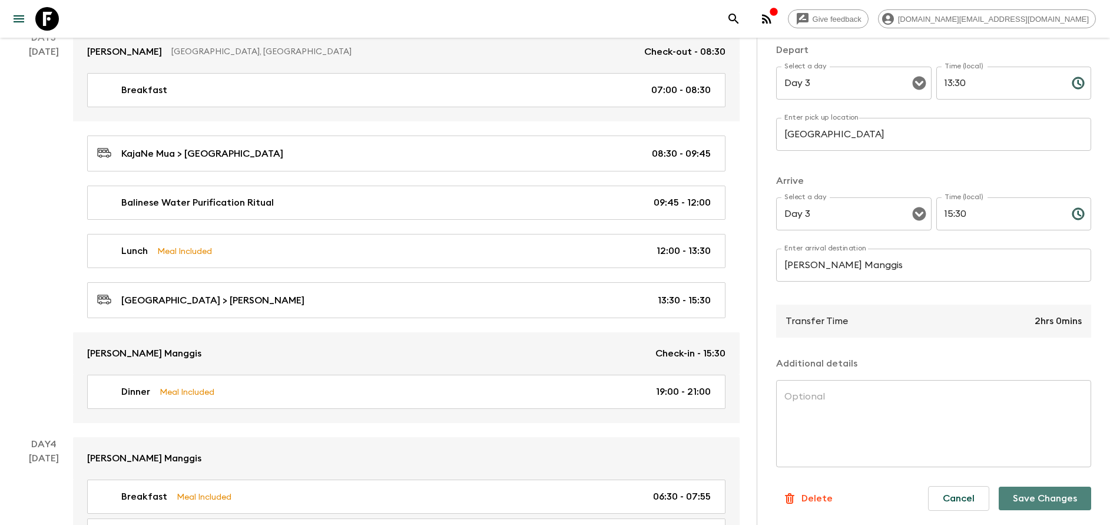
click at [1017, 505] on button "Save Changes" at bounding box center [1045, 498] width 92 height 24
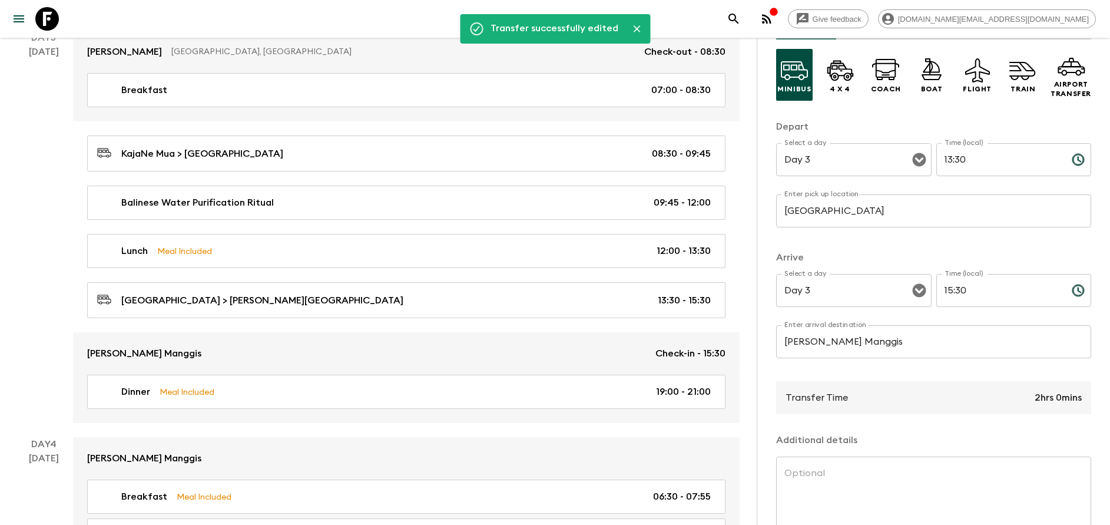
scroll to position [0, 0]
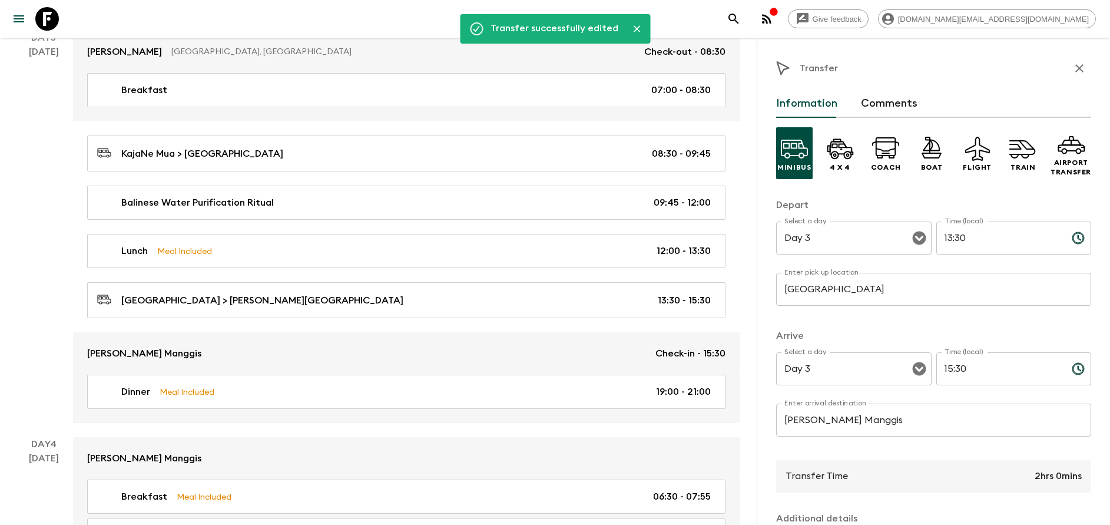
click at [1072, 64] on icon "button" at bounding box center [1079, 68] width 14 height 14
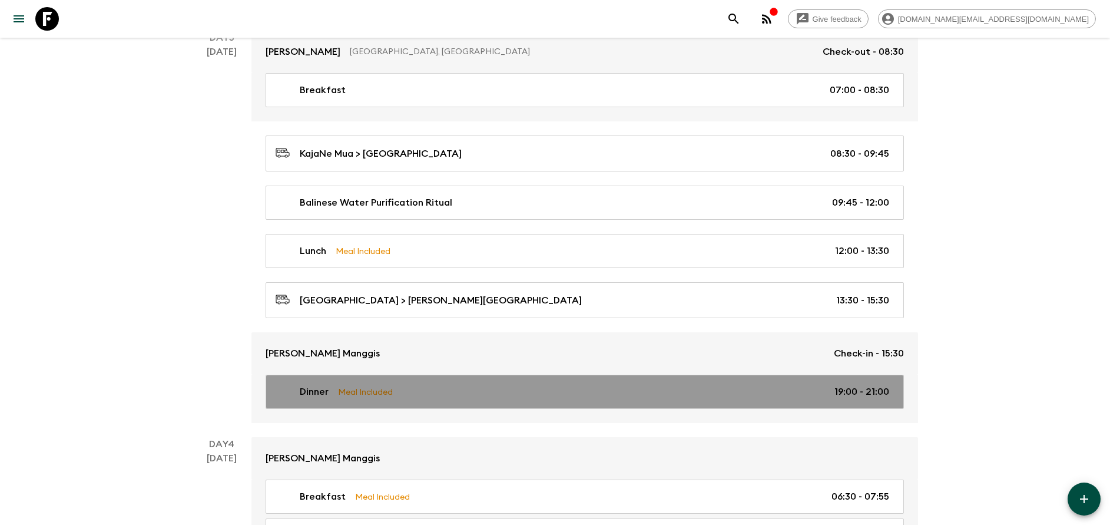
click at [400, 390] on div "Dinner Meal Included 19:00 - 21:00" at bounding box center [583, 391] width 614 height 14
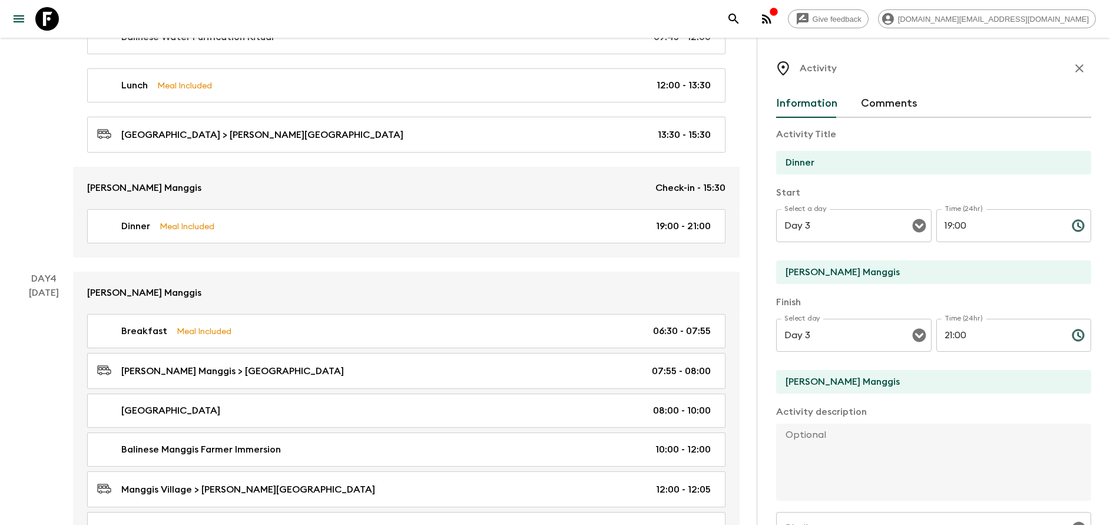
scroll to position [1060, 0]
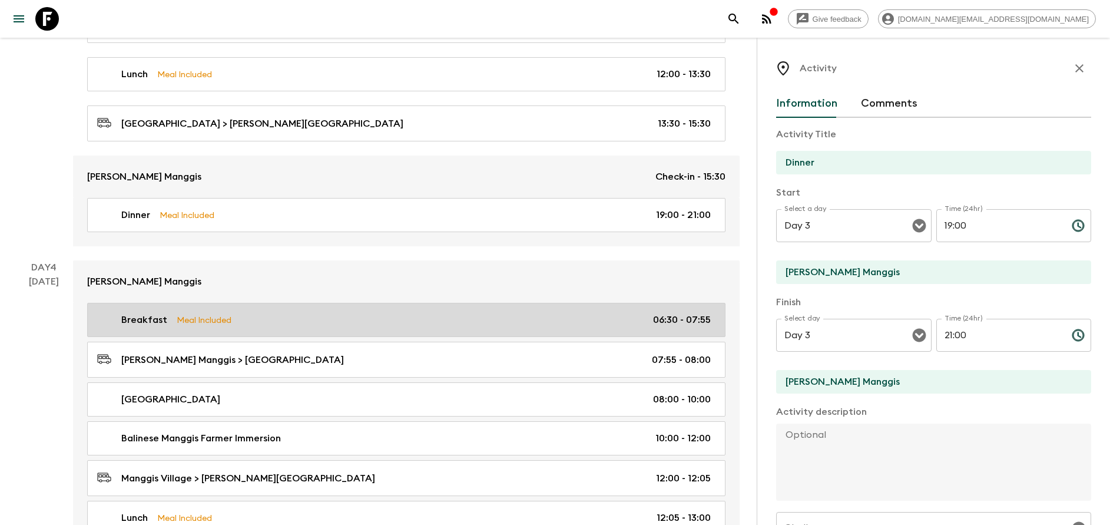
click at [237, 327] on link "Breakfast Meal Included 06:30 - 07:55" at bounding box center [406, 320] width 638 height 34
type input "Breakfast"
type input "Day 4"
type input "06:30"
type input "Day 4"
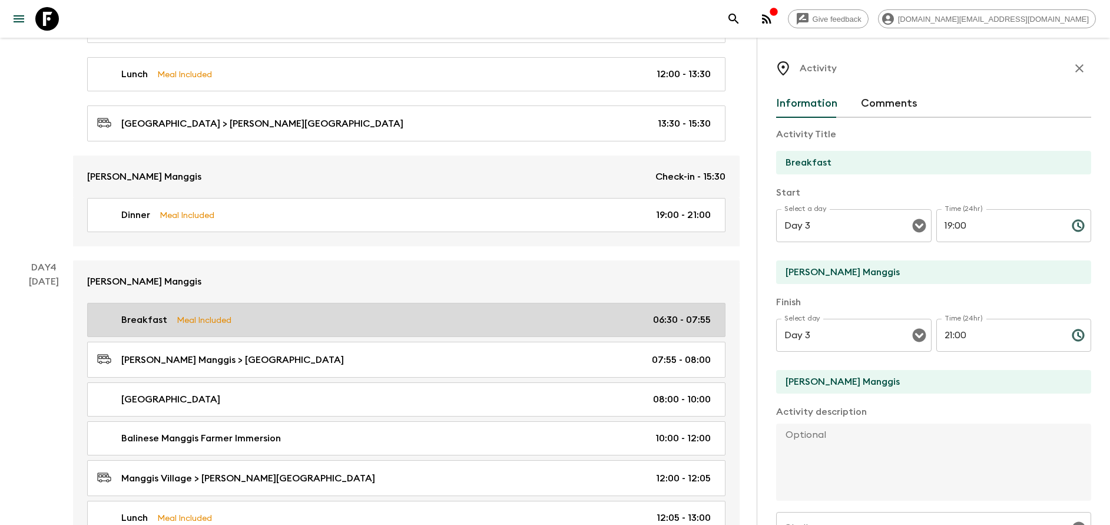
type input "07:55"
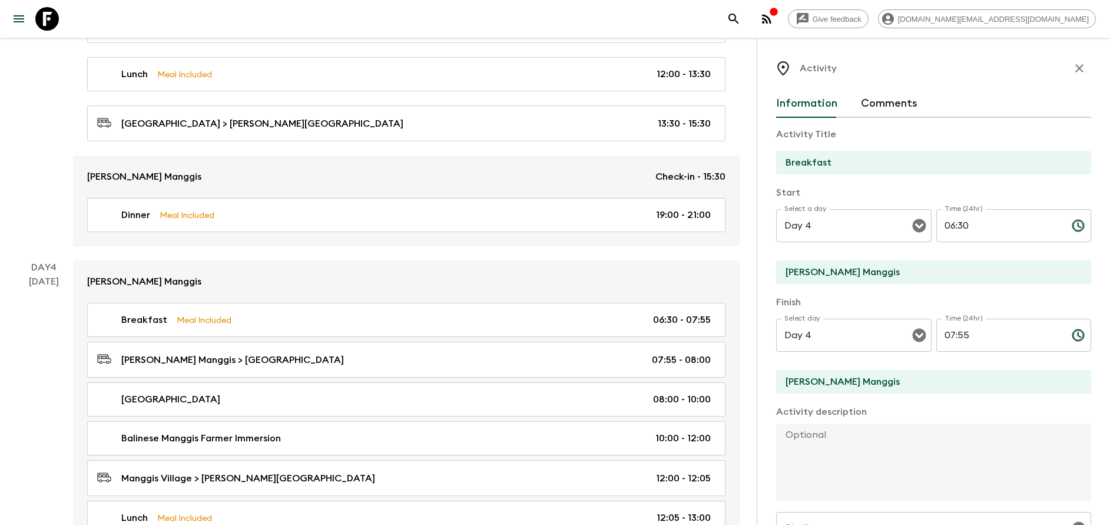
click at [1072, 72] on icon "button" at bounding box center [1079, 68] width 14 height 14
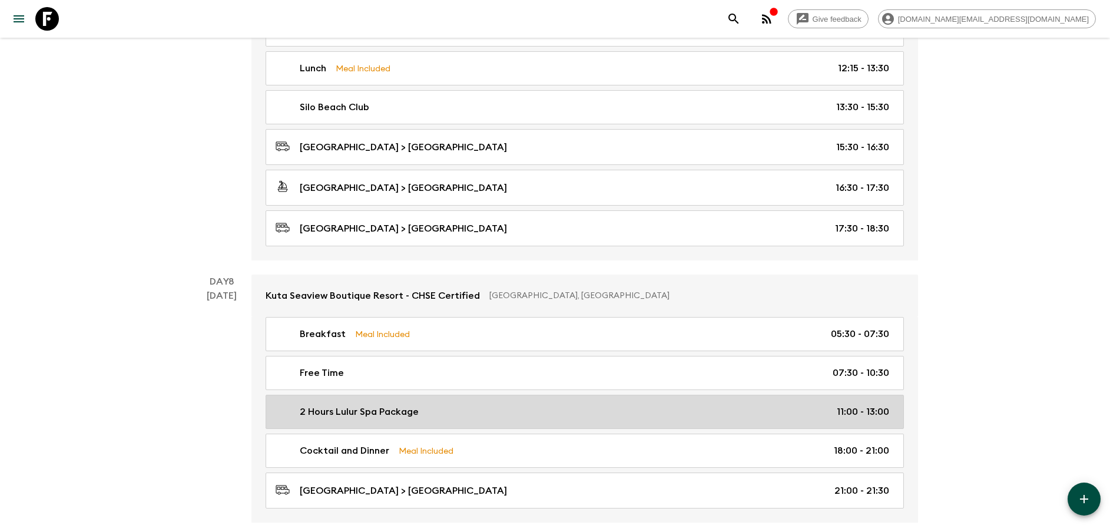
scroll to position [2650, 0]
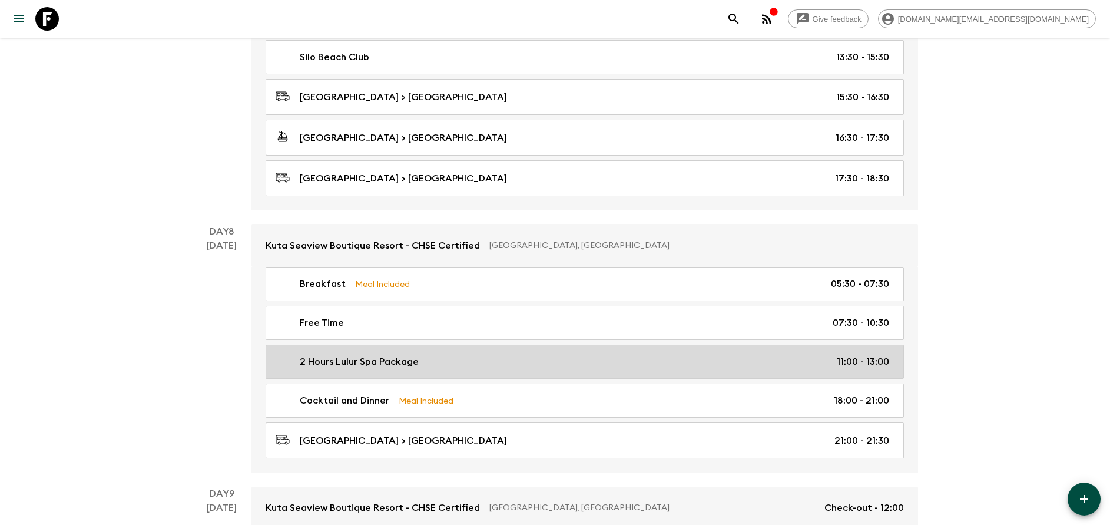
click at [448, 372] on link "2 Hours Lulur Spa Package 11:00 - 13:00" at bounding box center [585, 361] width 638 height 34
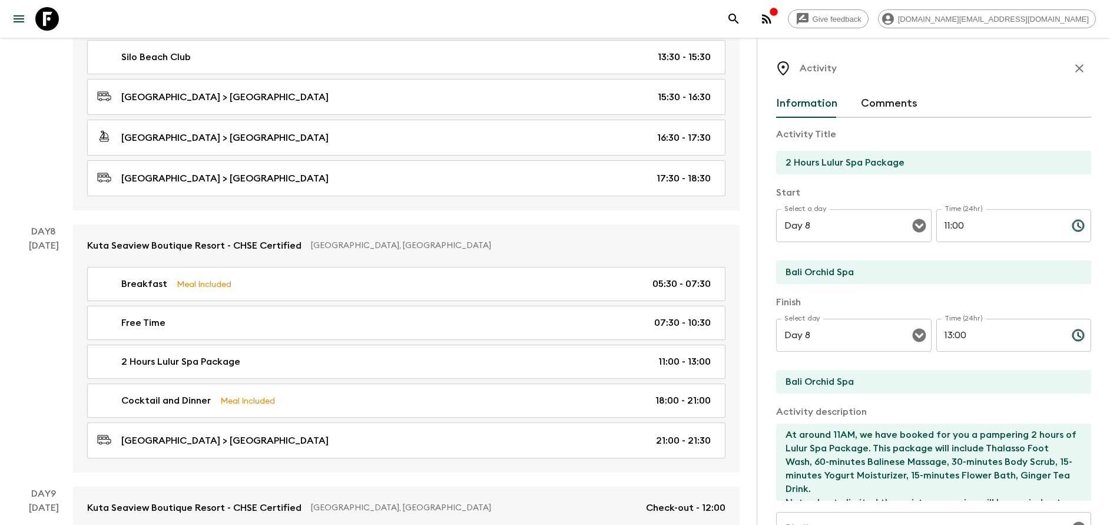
click at [944, 229] on input "11:00" at bounding box center [999, 225] width 126 height 33
click at [966, 226] on input "11:00" at bounding box center [999, 225] width 126 height 33
type input "13:00"
click at [944, 329] on input "13:00" at bounding box center [999, 335] width 126 height 33
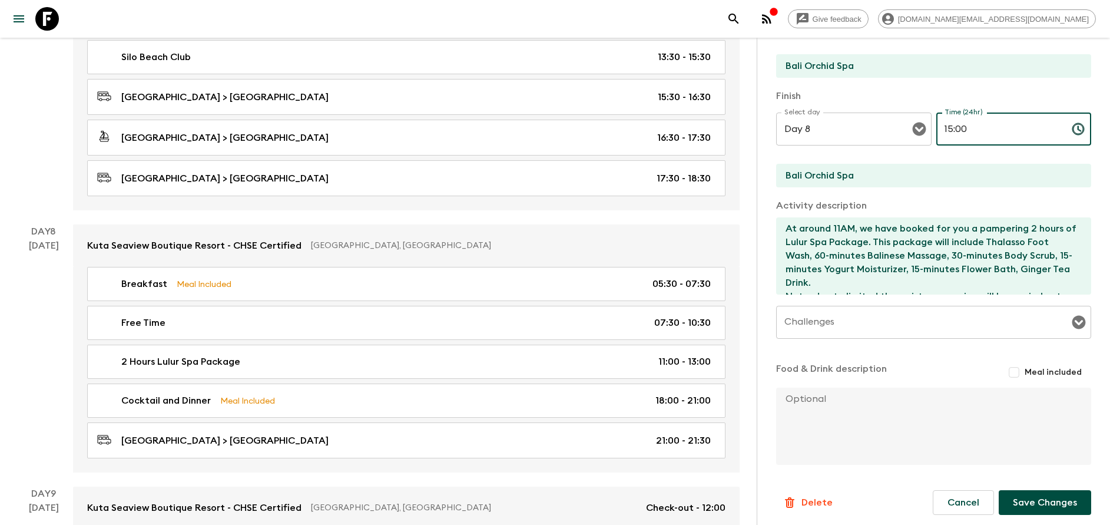
scroll to position [210, 0]
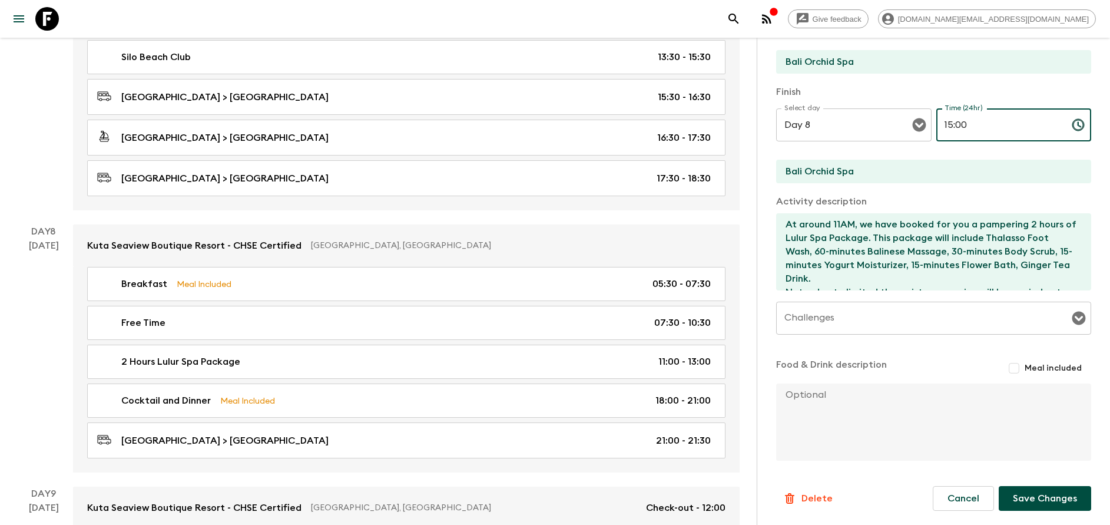
type input "15:00"
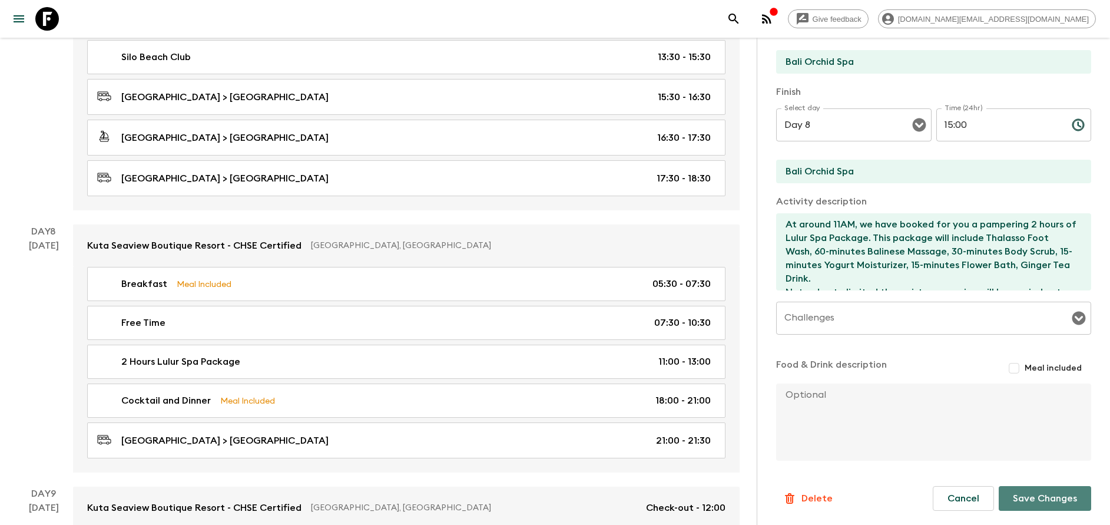
click at [1042, 500] on button "Save Changes" at bounding box center [1045, 498] width 92 height 25
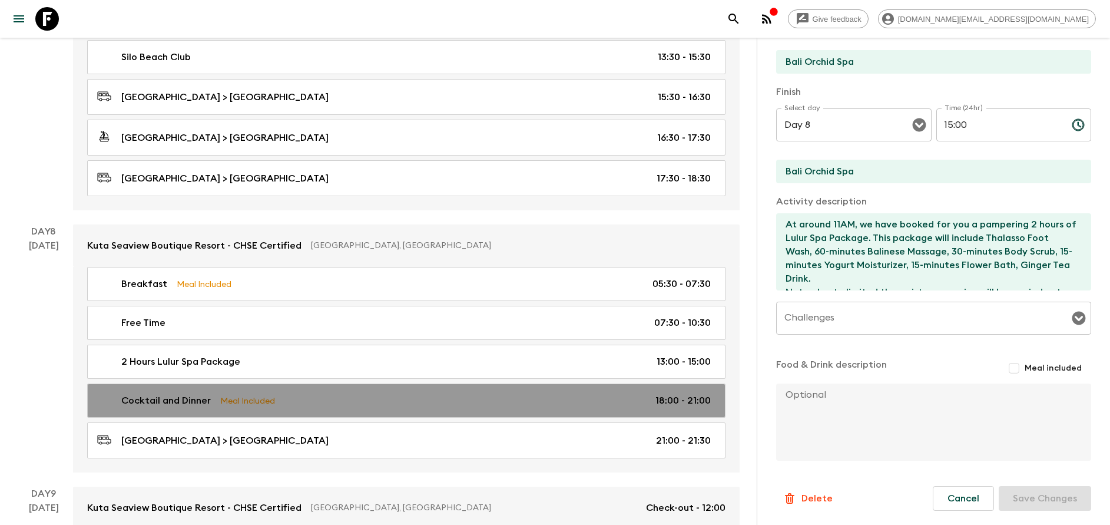
click at [651, 412] on link "Cocktail and Dinner Meal Included 18:00 - 21:00" at bounding box center [406, 400] width 638 height 34
type input "Cocktail and Dinner"
type input "Potato Head Bali"
type textarea "Relax with your group with an included 1x cocktail for you to enjoy the sunset.…"
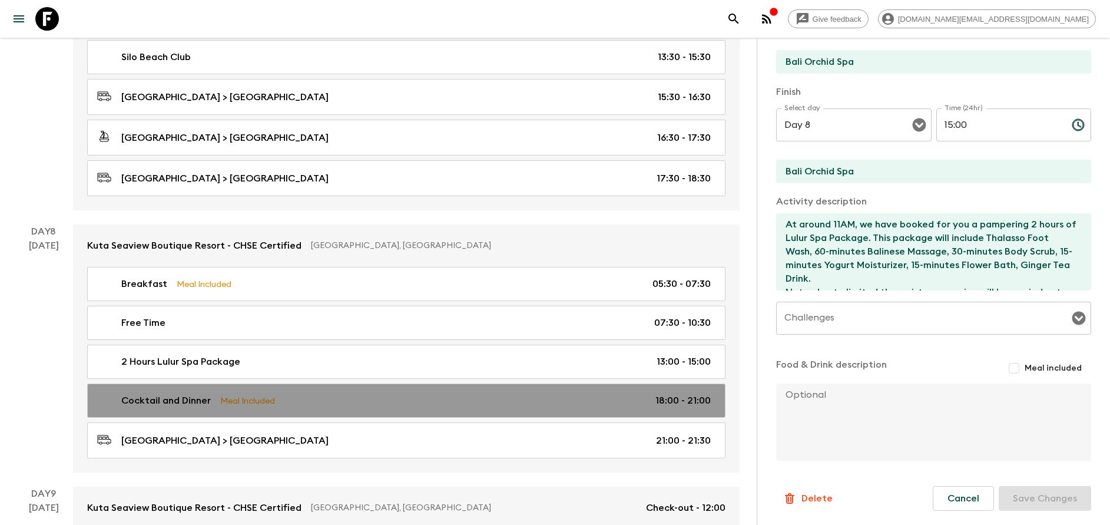
checkbox input "true"
type input "18:00"
type input "21:00"
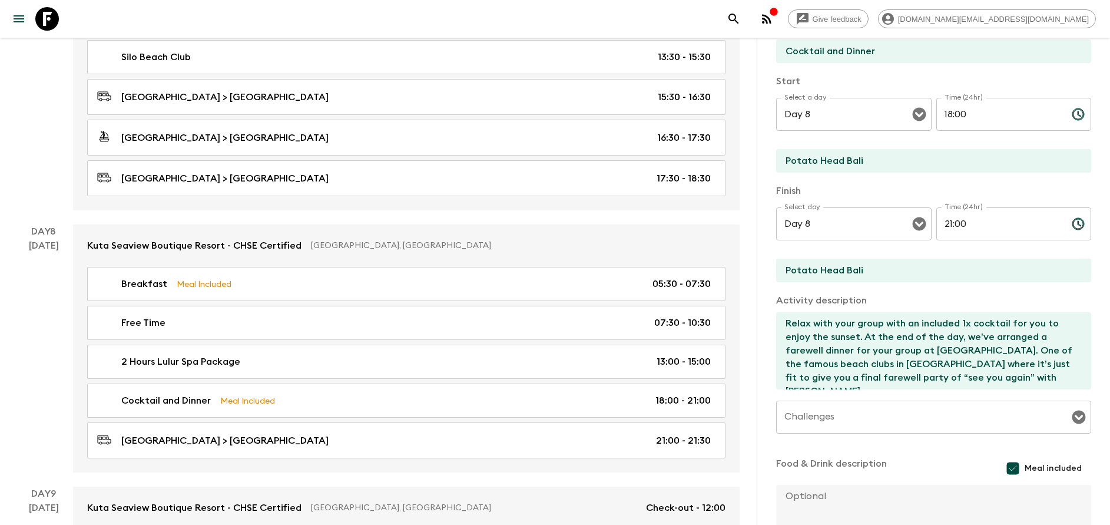
scroll to position [34, 0]
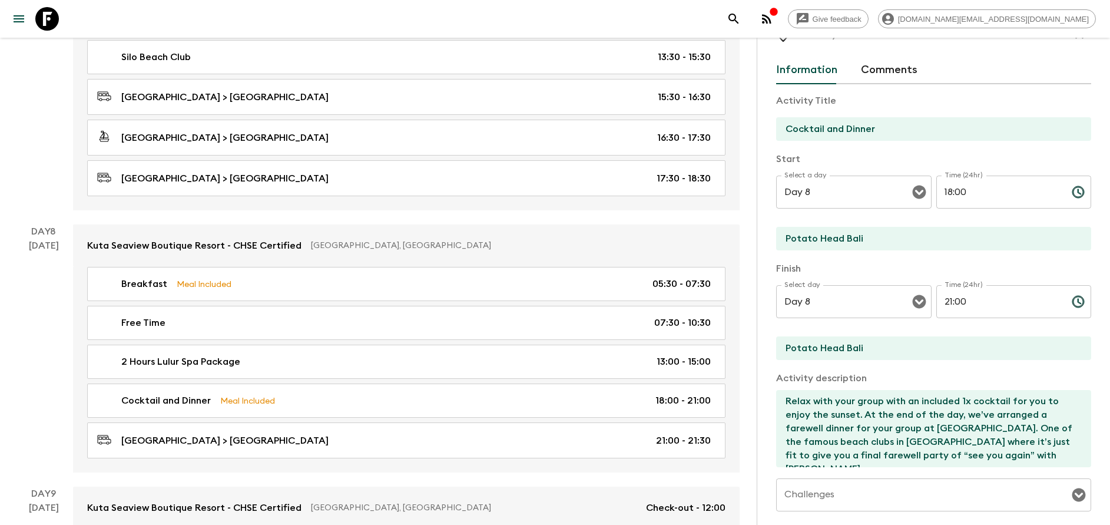
click at [886, 241] on input "Potato Head Bali" at bounding box center [929, 239] width 306 height 24
type input "[GEOGRAPHIC_DATA]"
click at [826, 341] on input "Potato Head Bali" at bounding box center [929, 348] width 306 height 24
type input "[GEOGRAPHIC_DATA]"
click at [973, 424] on textarea "Relax with your group with an included 1x cocktail for you to enjoy the sunset.…" at bounding box center [929, 428] width 306 height 77
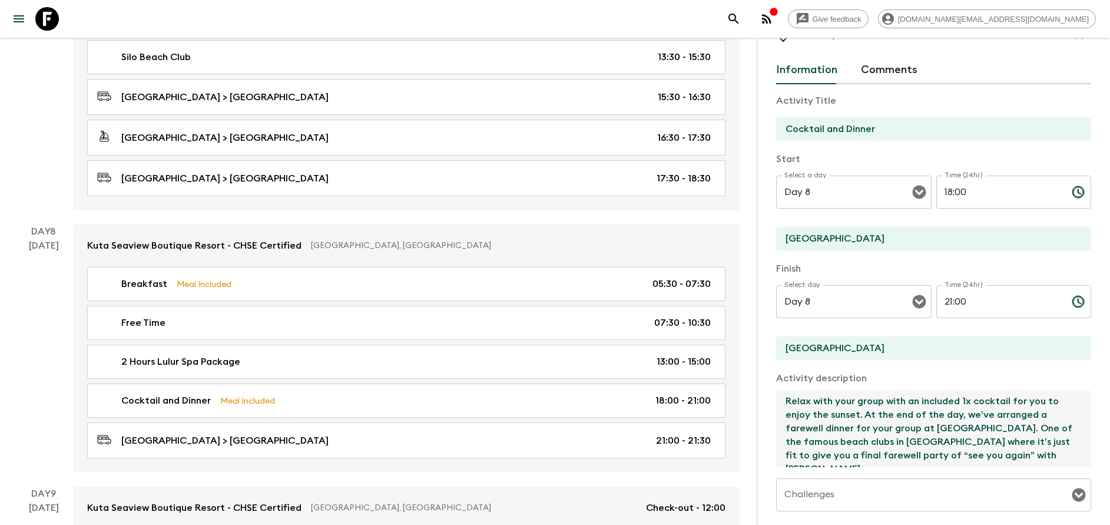
click at [938, 429] on textarea "Relax with your group with an included 1x cocktail for you to enjoy the sunset.…" at bounding box center [929, 428] width 306 height 77
click at [806, 438] on textarea "Relax with your group with an included 1x cocktail for you to enjoy the sunset.…" at bounding box center [929, 428] width 306 height 77
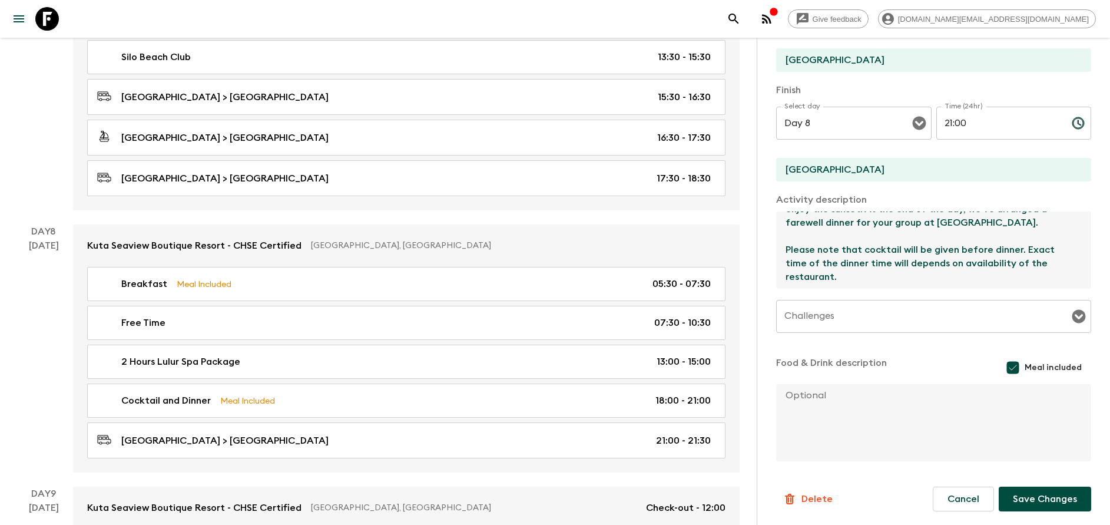
scroll to position [213, 0]
type textarea "Relax with your group with an included 1x cocktail for you to enjoy the sunset.…"
click at [1013, 495] on button "Save Changes" at bounding box center [1045, 498] width 92 height 25
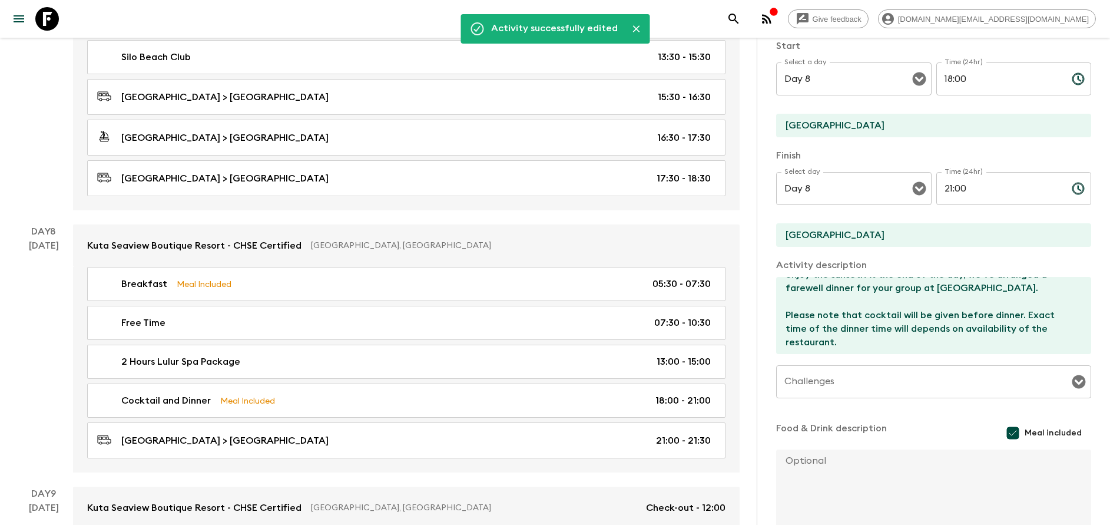
scroll to position [36, 0]
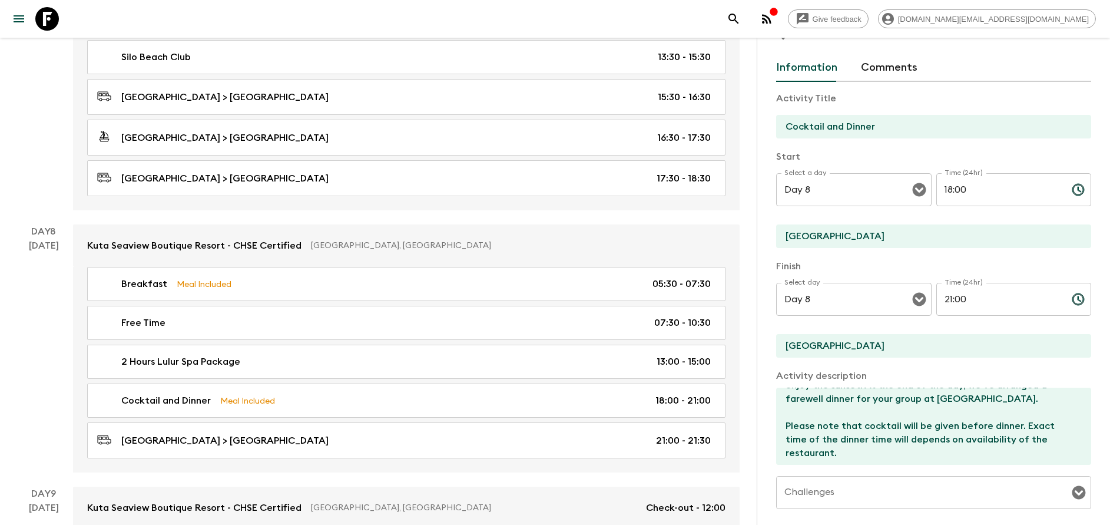
click at [956, 190] on input "18:00" at bounding box center [999, 189] width 126 height 33
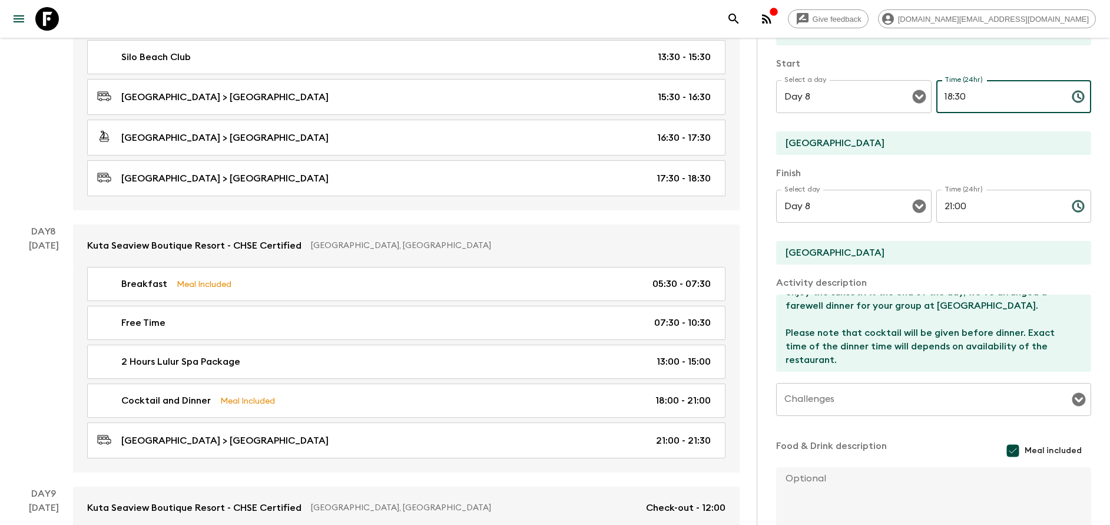
scroll to position [213, 0]
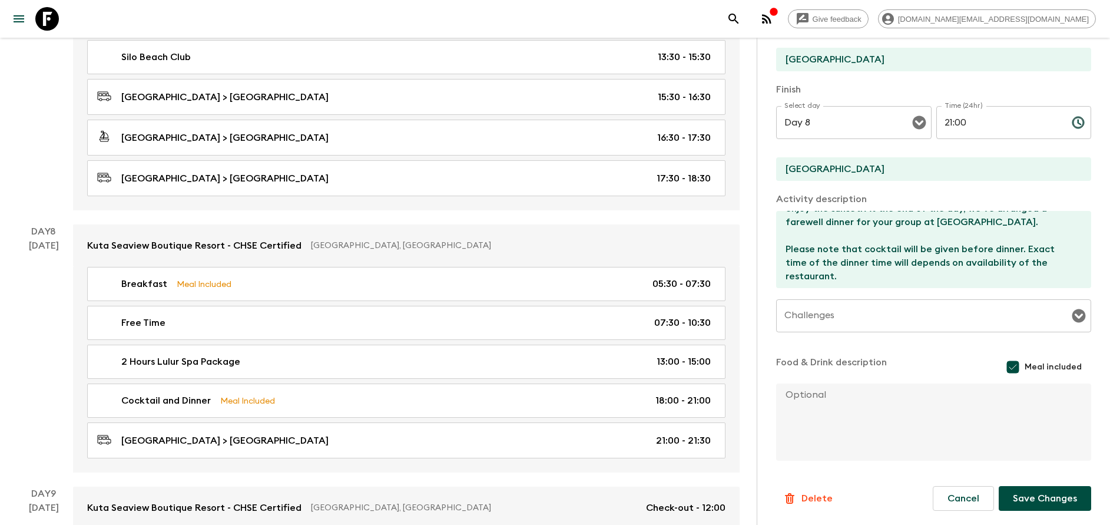
type input "18:30"
click at [1063, 488] on button "Save Changes" at bounding box center [1045, 498] width 92 height 25
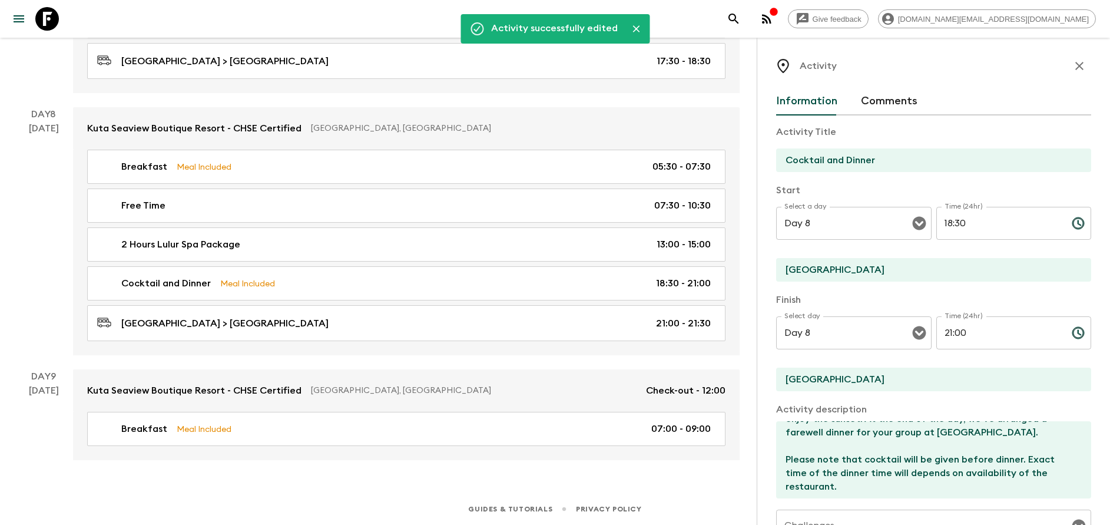
scroll to position [0, 0]
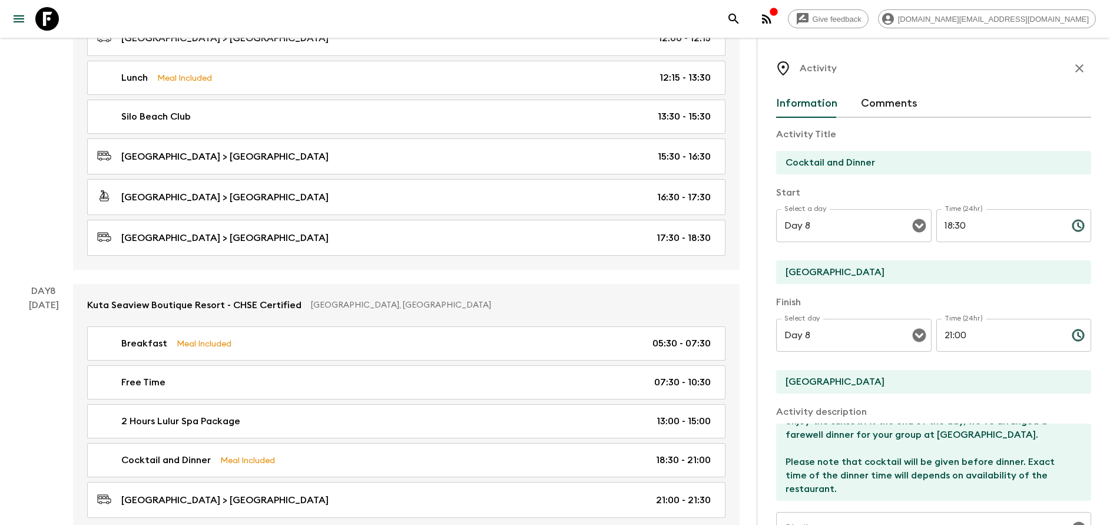
click at [1072, 61] on icon "button" at bounding box center [1079, 68] width 14 height 14
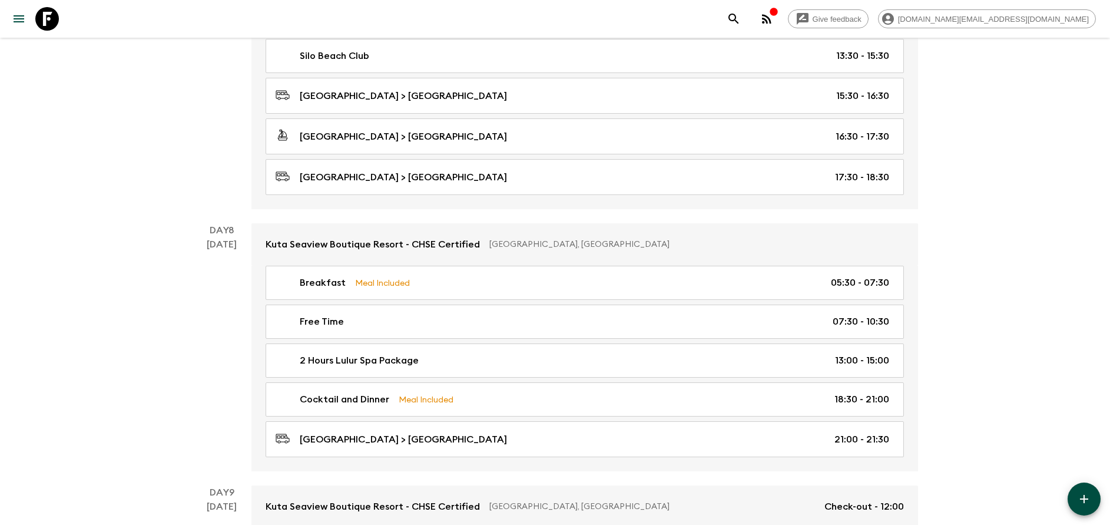
scroll to position [2678, 0]
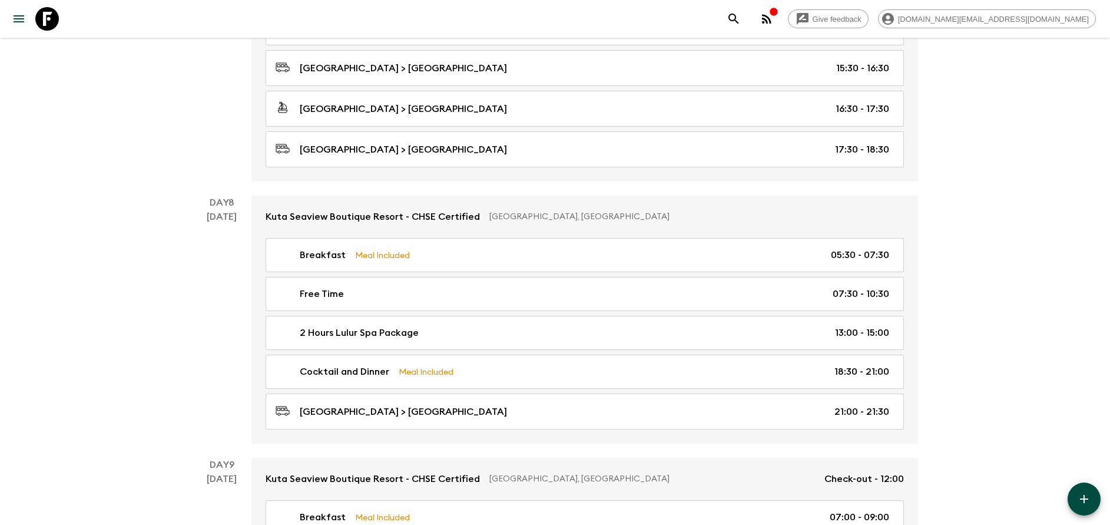
click at [1083, 501] on icon "button" at bounding box center [1084, 499] width 14 height 14
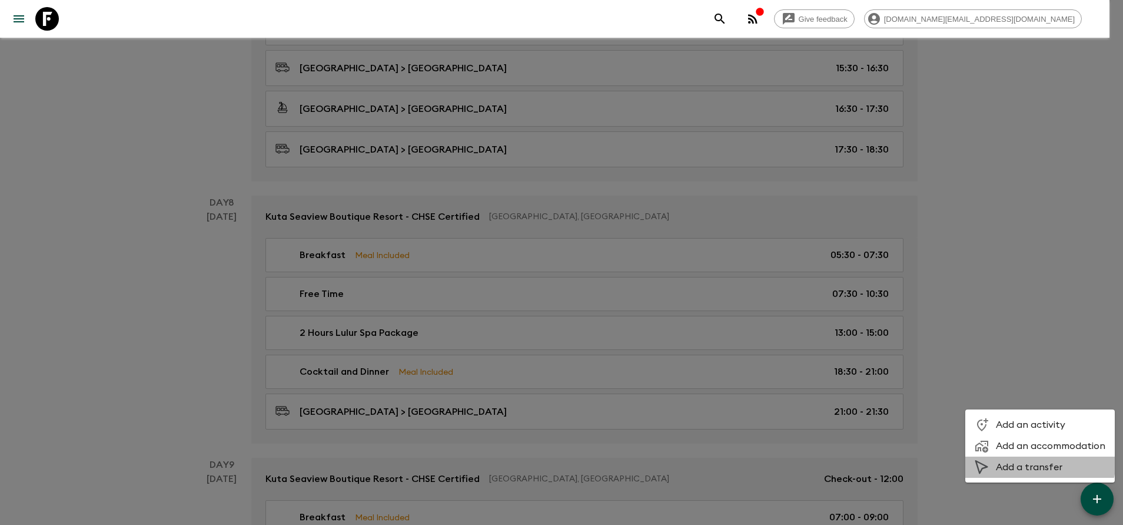
click at [1032, 460] on li "Add a transfer" at bounding box center [1041, 466] width 150 height 21
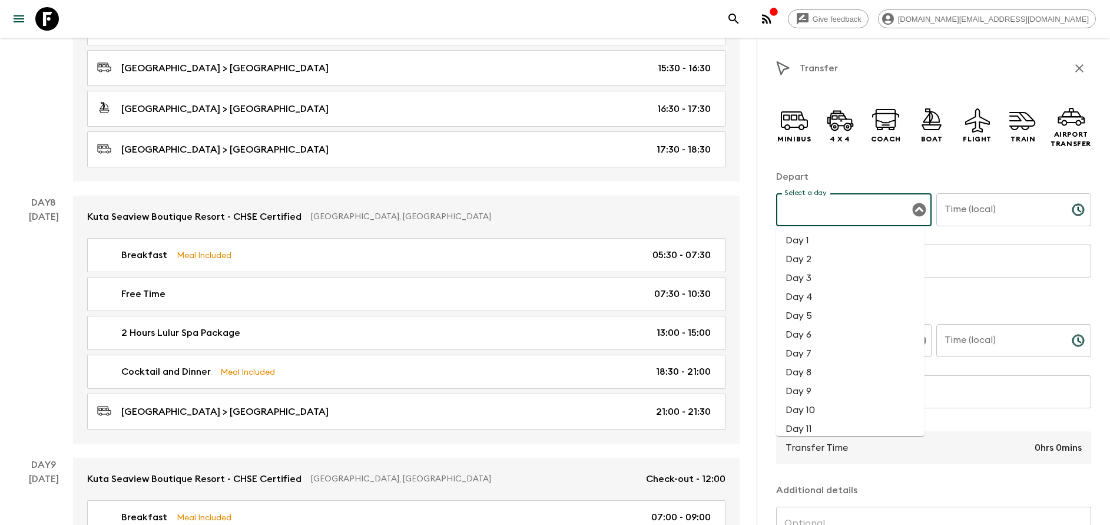
click at [833, 212] on input "Select a day" at bounding box center [844, 209] width 127 height 22
click at [794, 120] on icon at bounding box center [794, 118] width 22 height 6
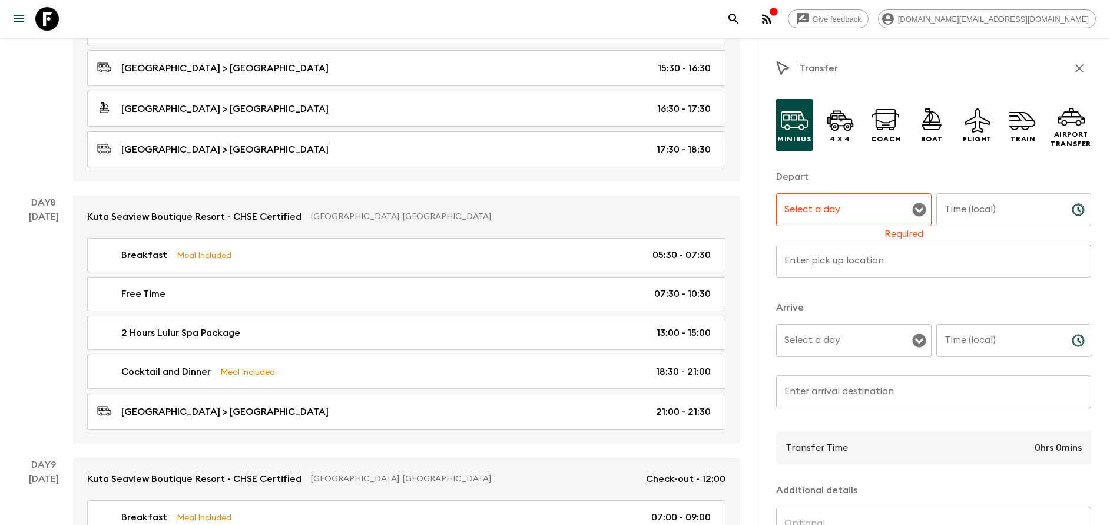
click at [834, 213] on input "Select a day" at bounding box center [844, 209] width 127 height 22
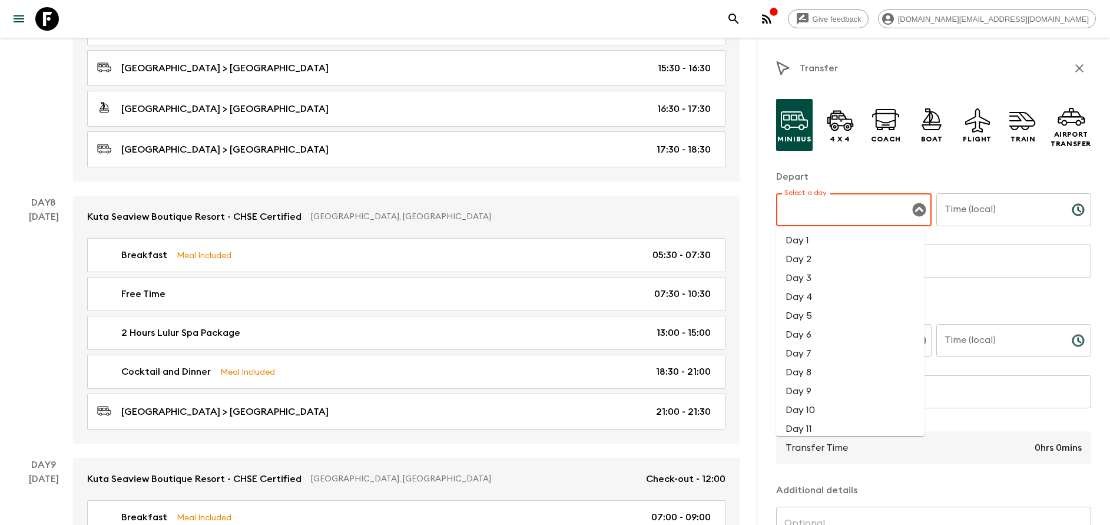
click at [829, 377] on li "Day 8" at bounding box center [850, 372] width 148 height 19
type input "Day 8"
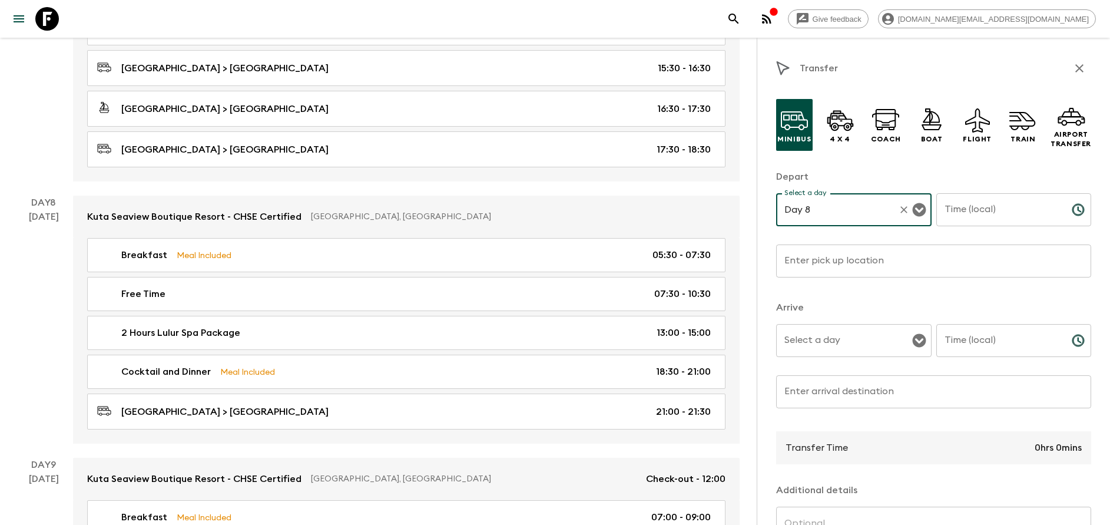
click at [960, 218] on input "Time (local)" at bounding box center [999, 209] width 126 height 33
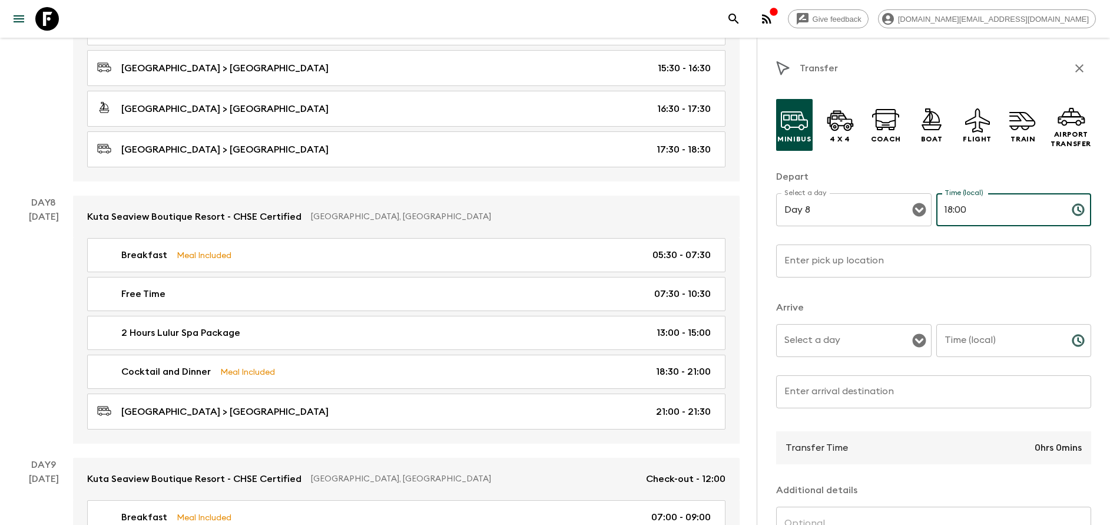
type input "18:00"
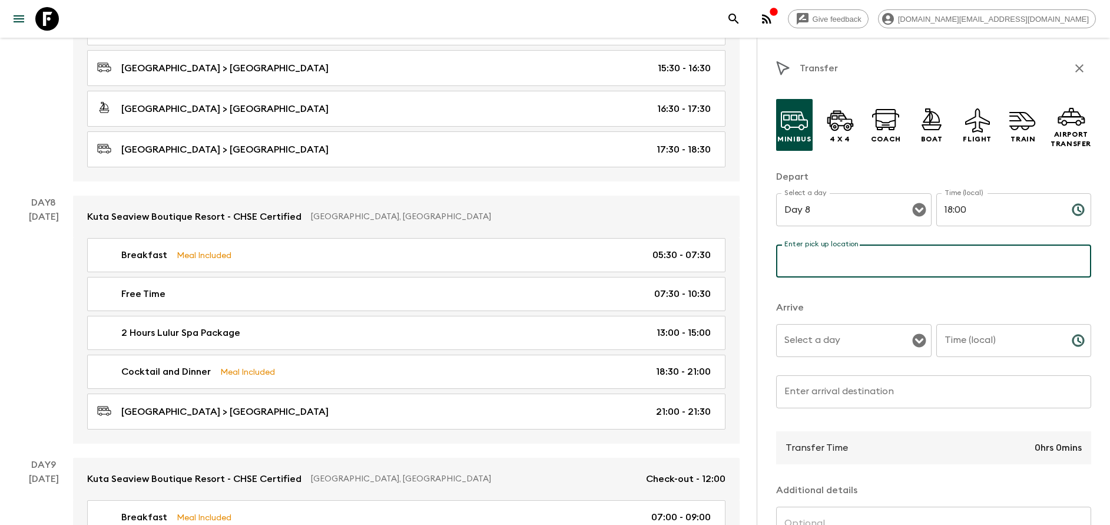
click at [913, 257] on input "Enter pick up location" at bounding box center [933, 260] width 315 height 33
type input "[GEOGRAPHIC_DATA]"
click at [821, 324] on div "Select a day" at bounding box center [853, 340] width 155 height 33
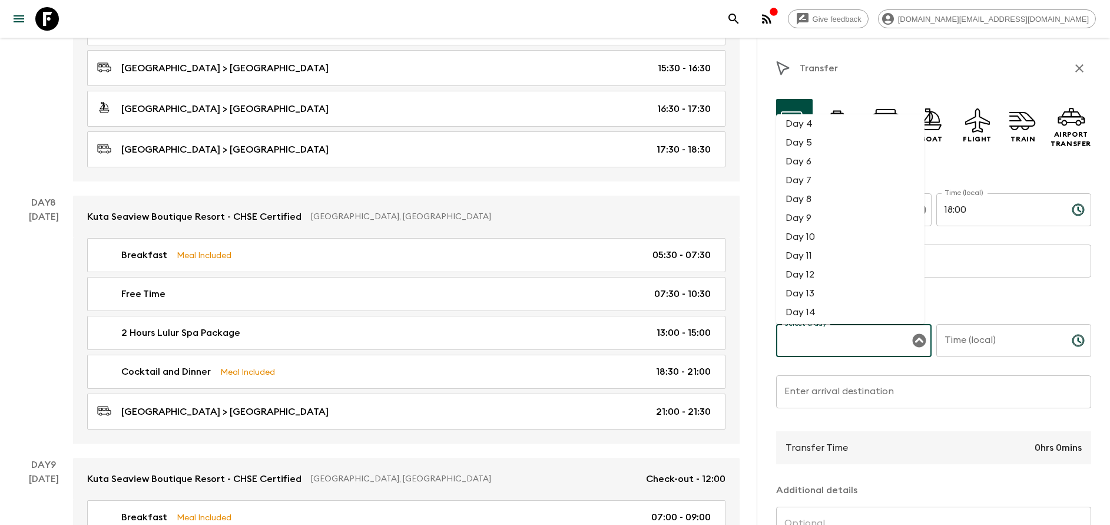
scroll to position [88, 0]
drag, startPoint x: 807, startPoint y: 260, endPoint x: 815, endPoint y: 170, distance: 91.1
click at [815, 170] on ul "Day 1 Day 2 Day 3 Day 4 Day 5 Day 6 Day 7 Day 8 Day 9 Day 10 Day 11 Day 12 Day …" at bounding box center [850, 219] width 148 height 210
click at [815, 170] on li "Day 8" at bounding box center [850, 172] width 148 height 19
type input "Day 8"
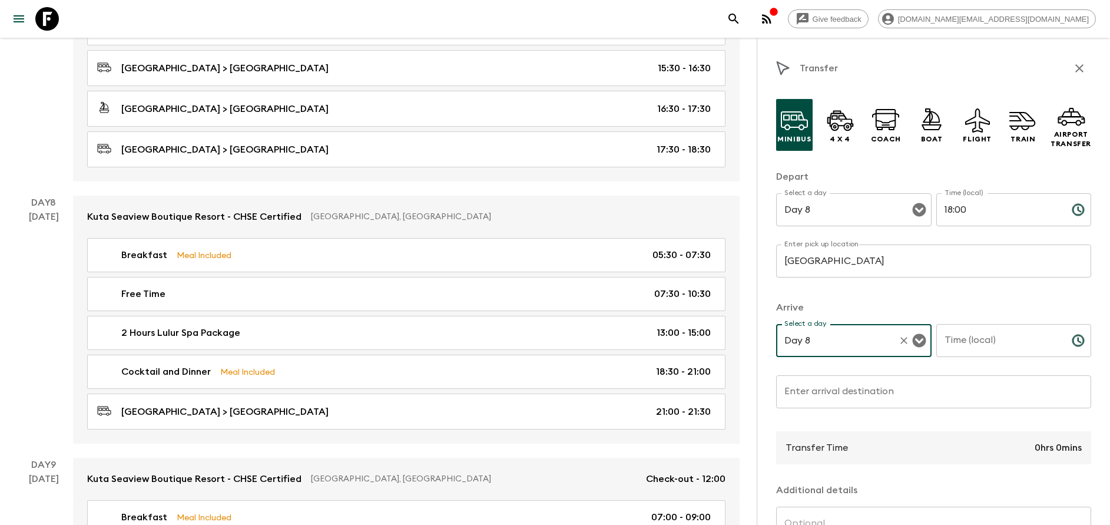
click at [957, 348] on input "Time (local)" at bounding box center [999, 340] width 126 height 33
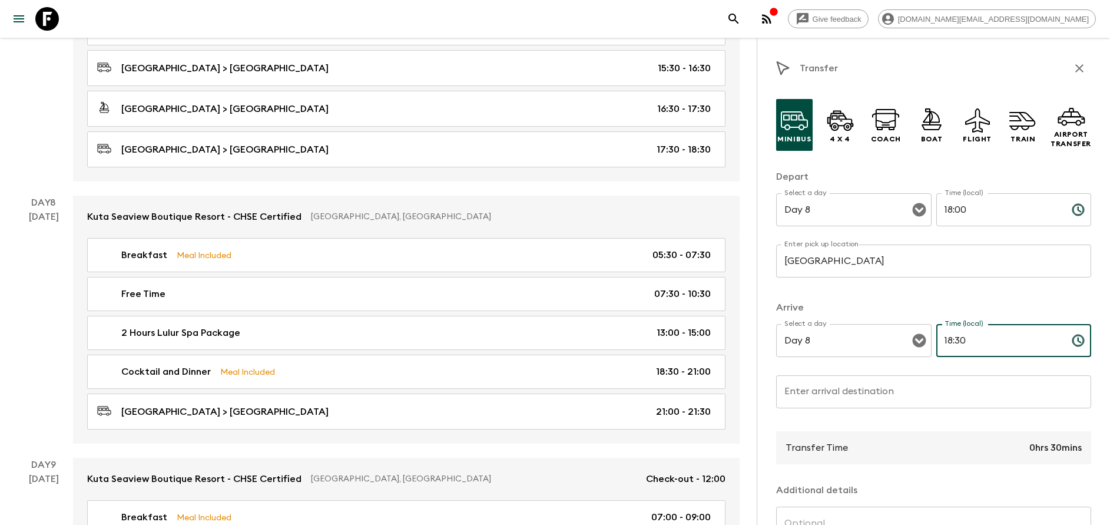
type input "18:30"
click at [919, 384] on input "Enter arrival destination" at bounding box center [933, 391] width 315 height 33
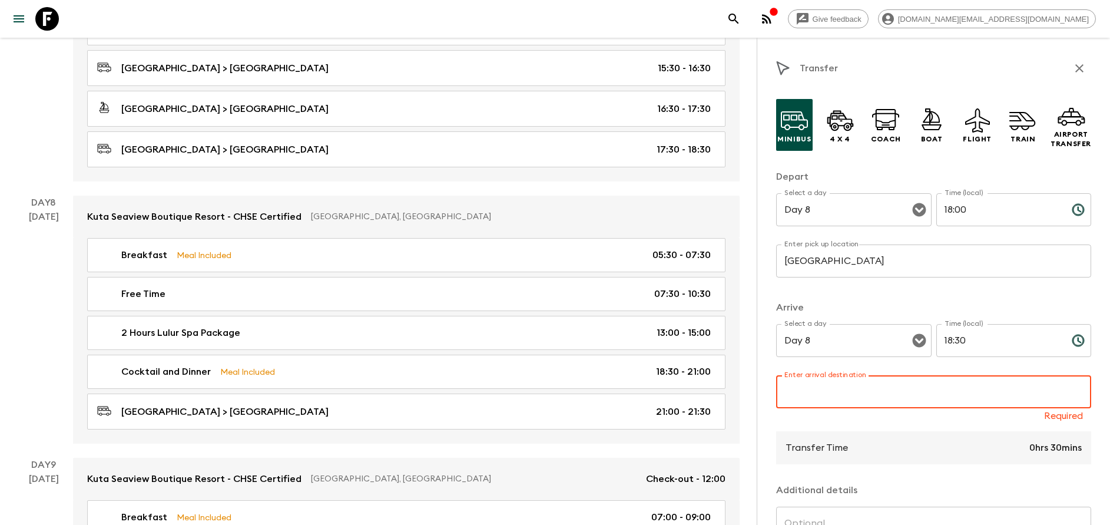
click at [919, 384] on input "Enter arrival destination" at bounding box center [933, 391] width 315 height 33
type input "[GEOGRAPHIC_DATA]"
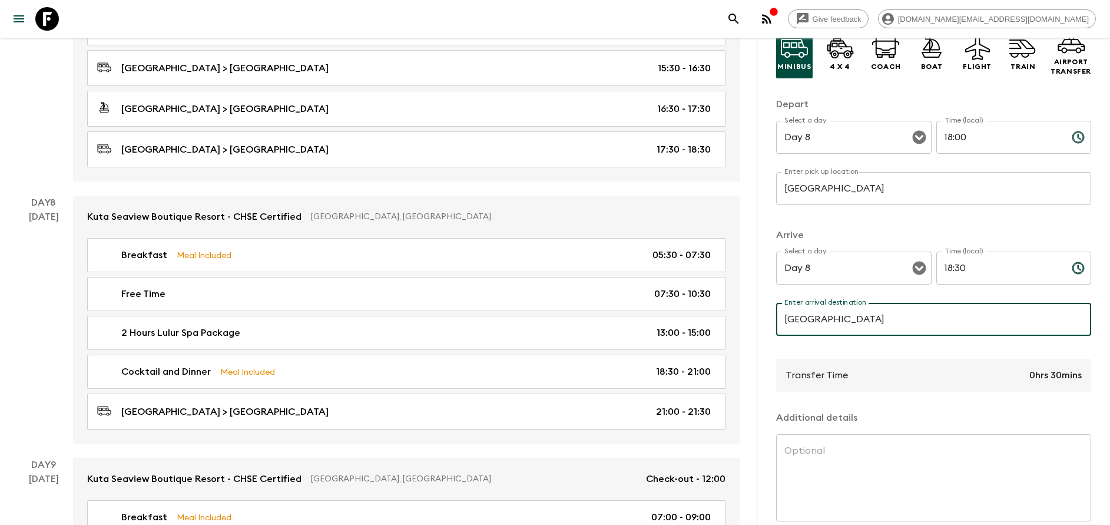
scroll to position [127, 0]
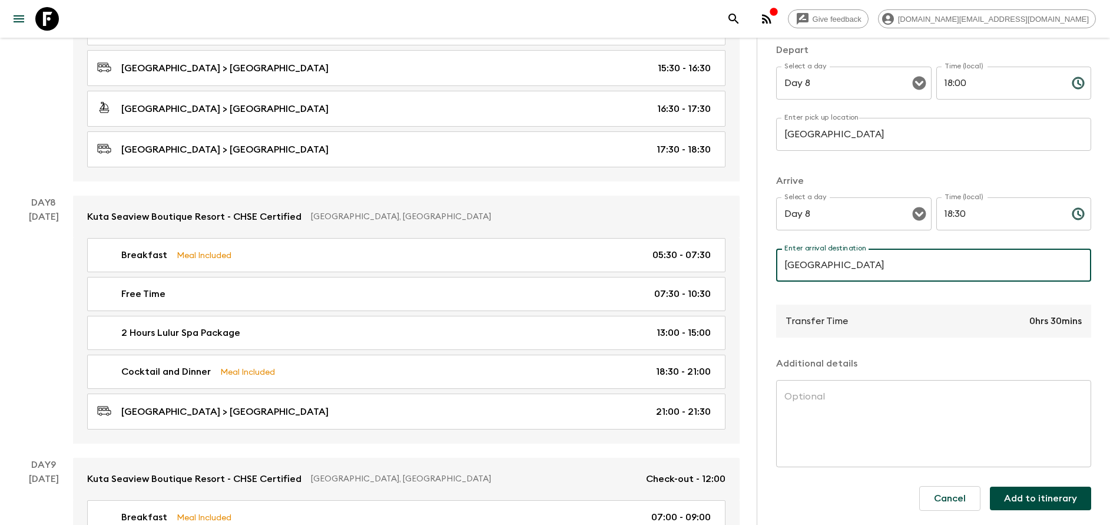
click at [1044, 499] on button "Add to itinerary" at bounding box center [1040, 498] width 101 height 24
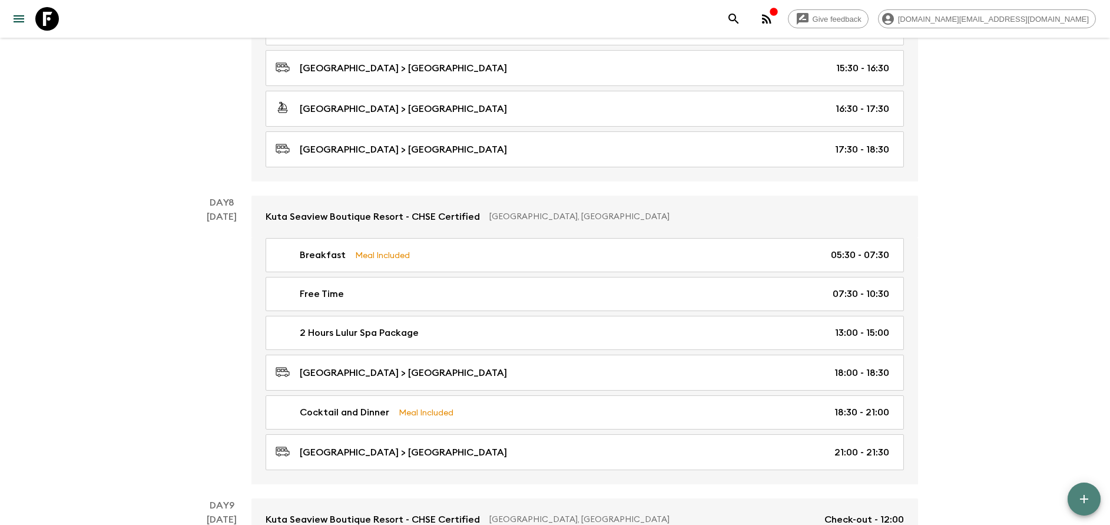
click at [1077, 495] on icon "button" at bounding box center [1084, 499] width 14 height 14
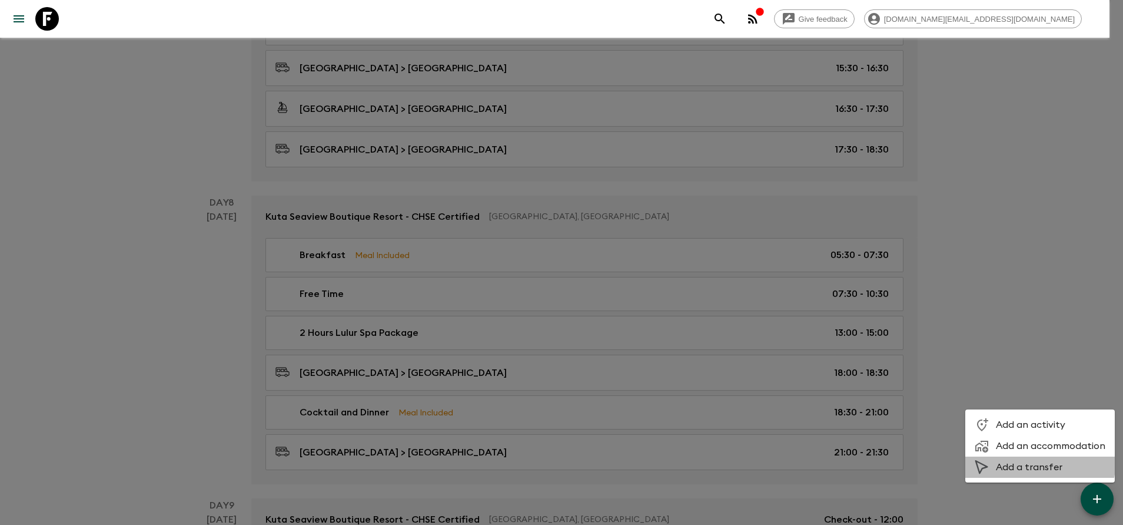
click at [1009, 458] on li "Add a transfer" at bounding box center [1041, 466] width 150 height 21
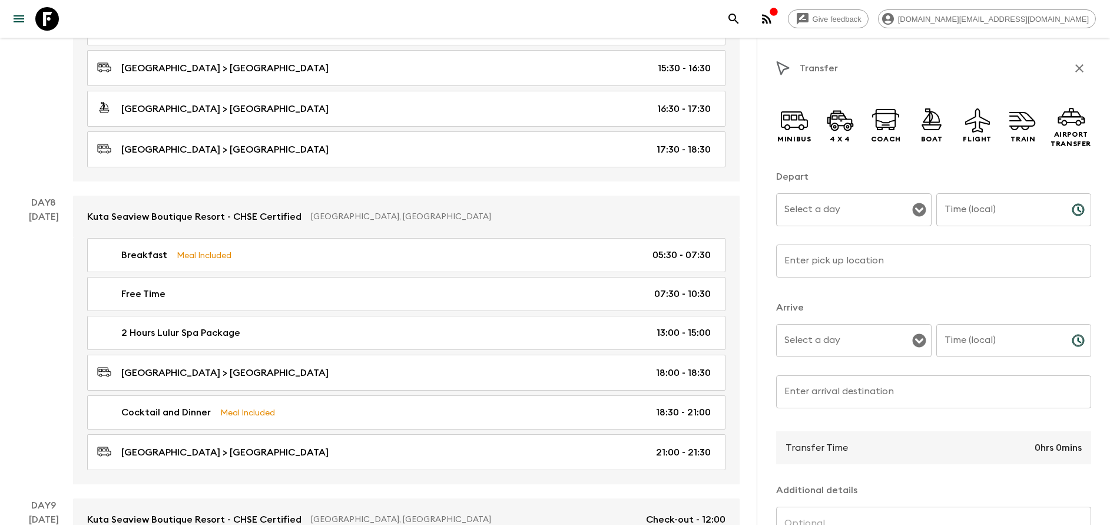
click at [794, 220] on input "Select a day" at bounding box center [844, 209] width 127 height 22
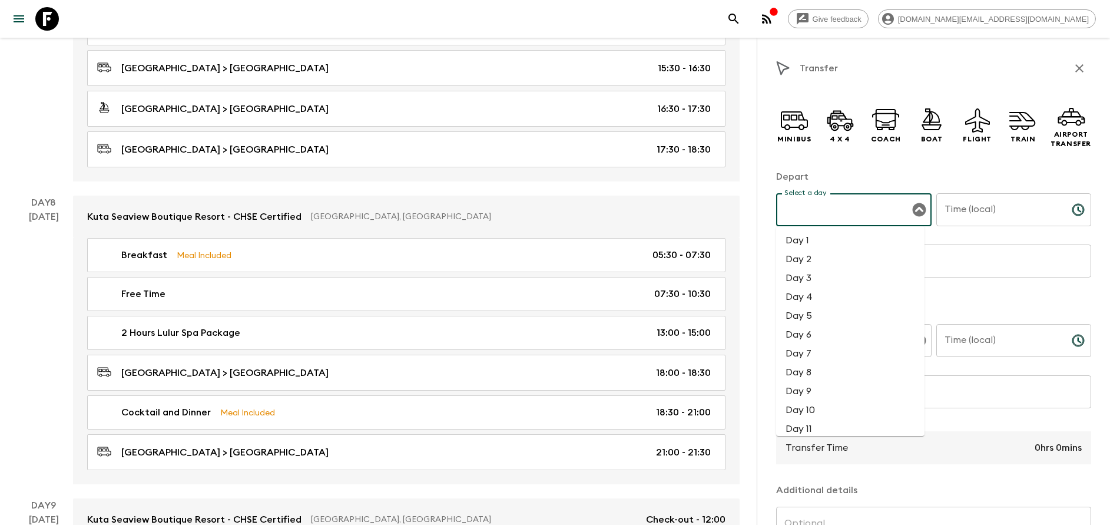
click at [816, 369] on li "Day 8" at bounding box center [850, 372] width 148 height 19
type input "Day 8"
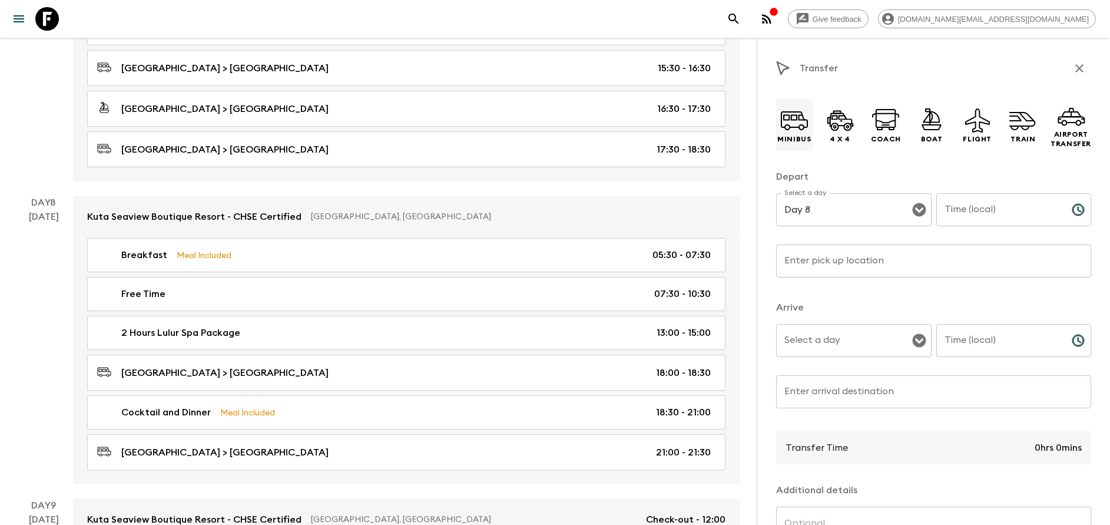
click at [795, 121] on icon at bounding box center [794, 120] width 28 height 28
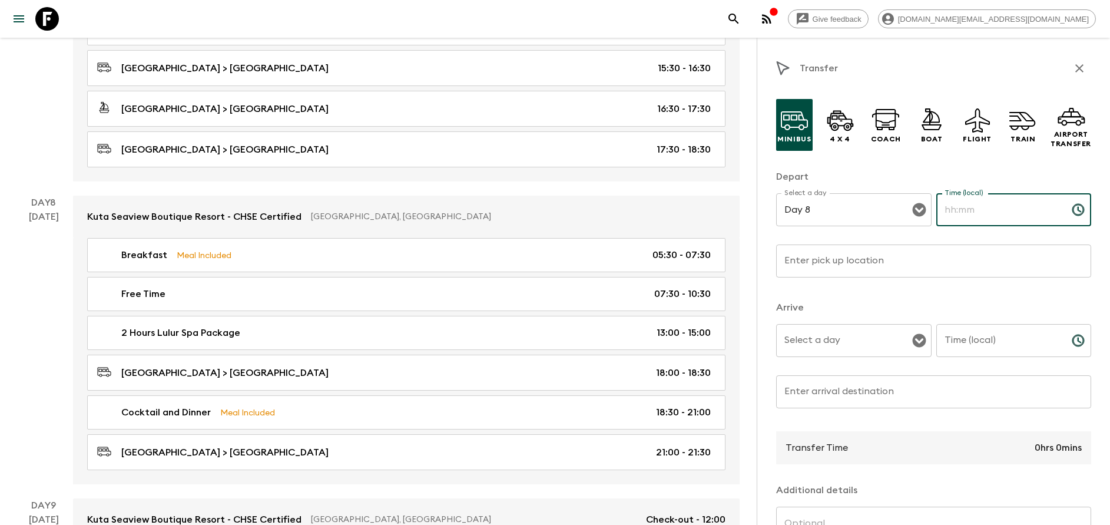
click at [965, 207] on input "Time (local)" at bounding box center [999, 209] width 126 height 33
type input "15:00"
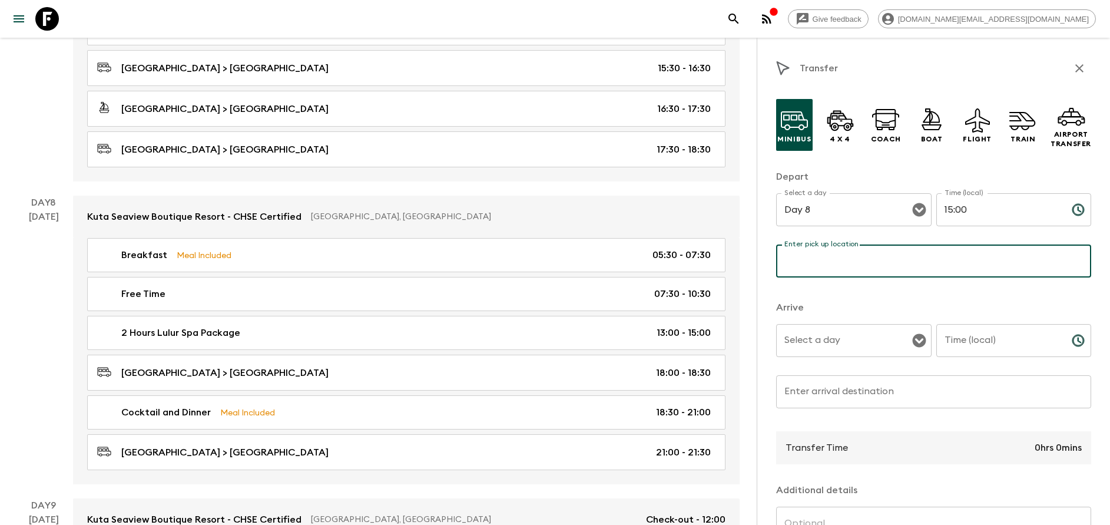
click at [916, 247] on input "Enter pick up location" at bounding box center [933, 260] width 315 height 33
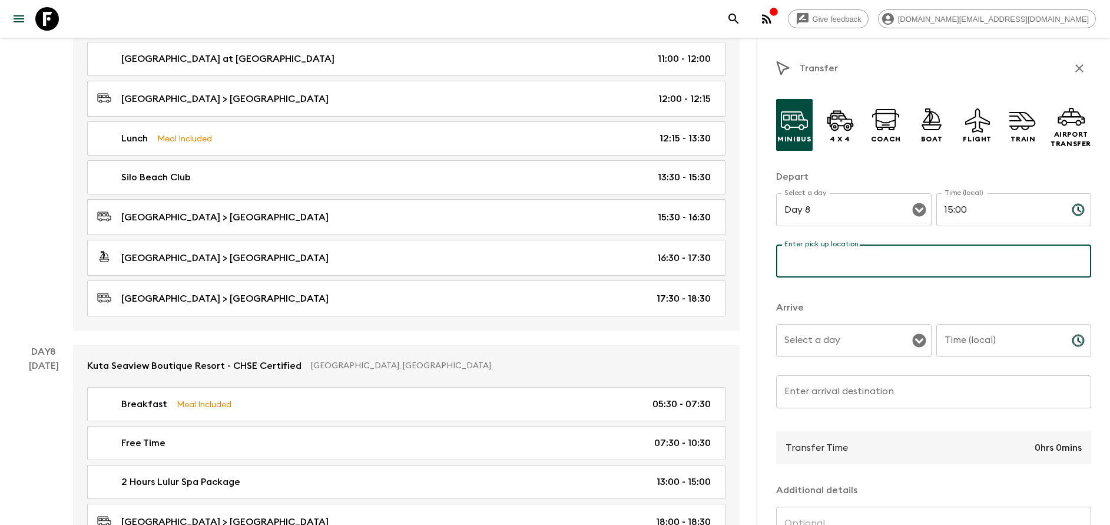
scroll to position [2502, 0]
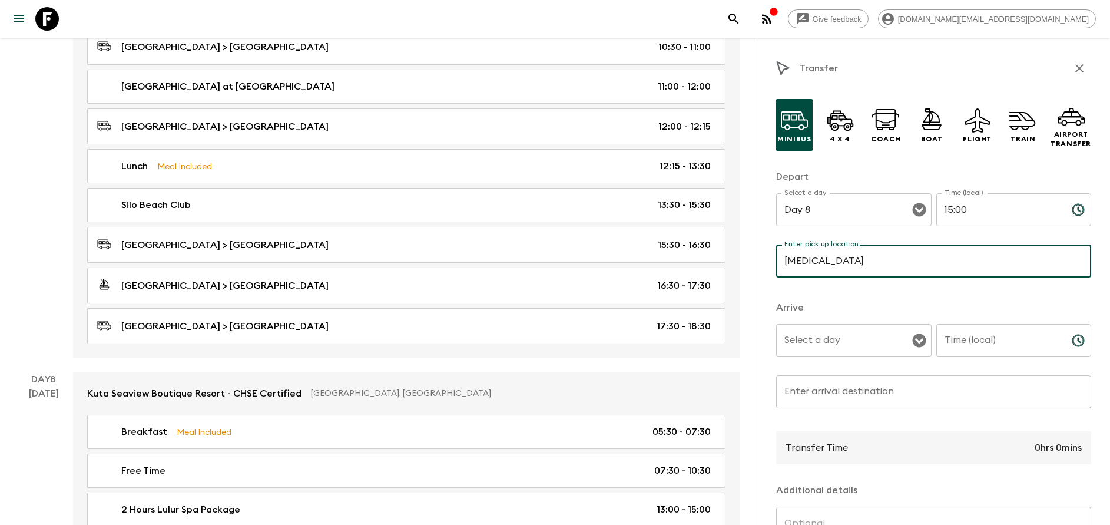
type input "Bali Orchid Spa"
click at [852, 338] on input "Select a day" at bounding box center [844, 340] width 127 height 22
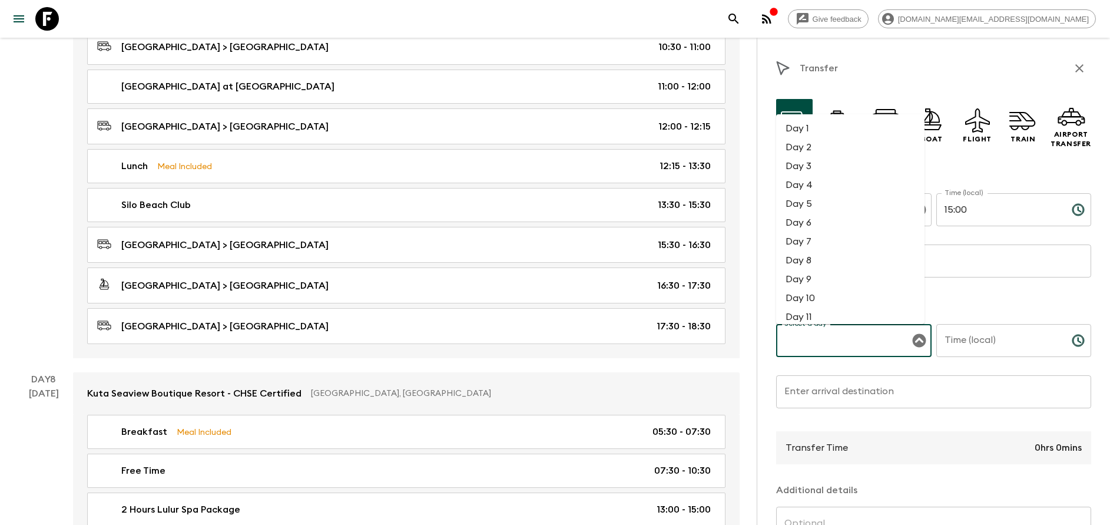
click at [804, 263] on li "Day 8" at bounding box center [850, 260] width 148 height 19
type input "Day 8"
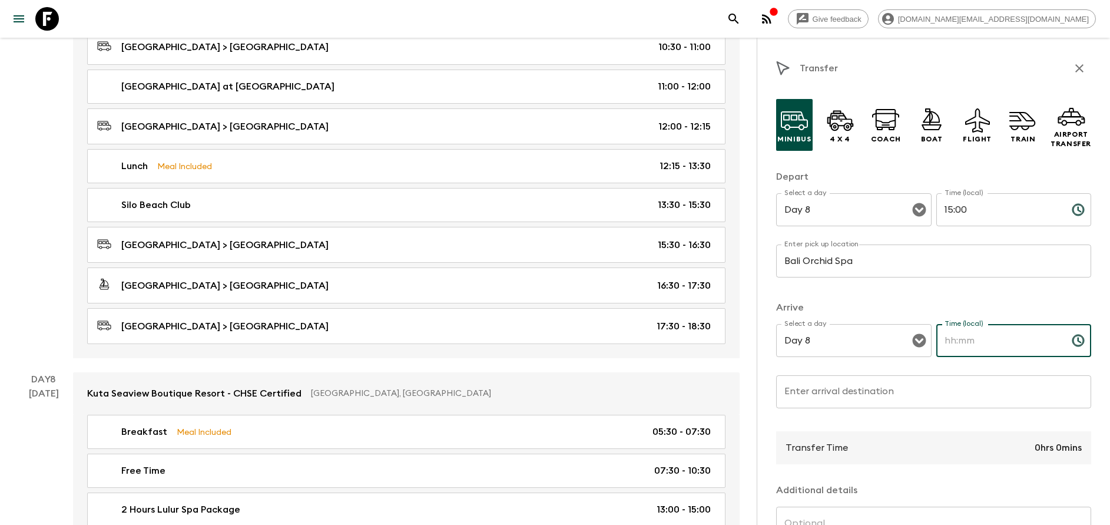
click at [980, 335] on input "Time (local)" at bounding box center [999, 340] width 126 height 33
type input "15:20"
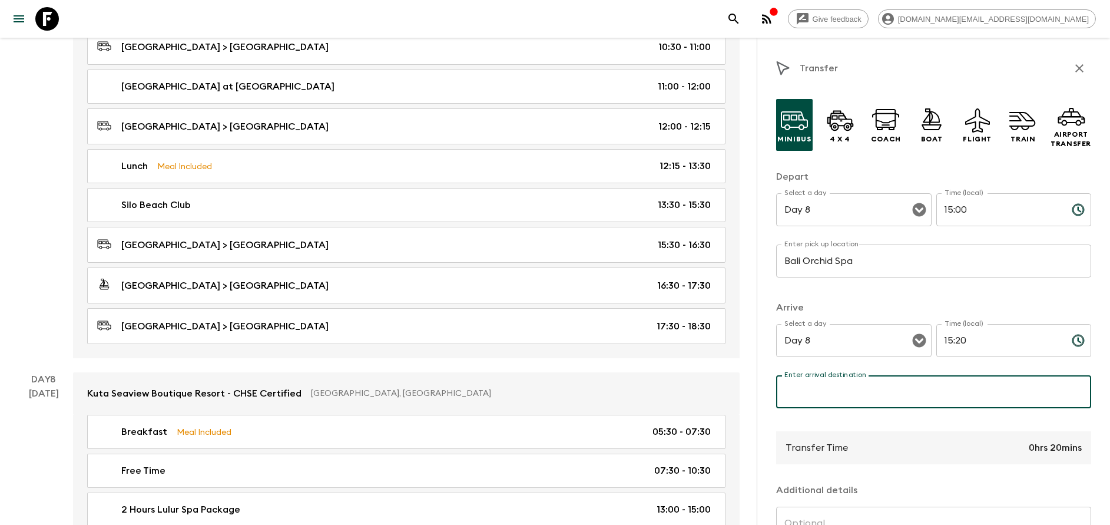
click at [903, 389] on input "Enter arrival destination" at bounding box center [933, 391] width 315 height 33
type input "[GEOGRAPHIC_DATA]"
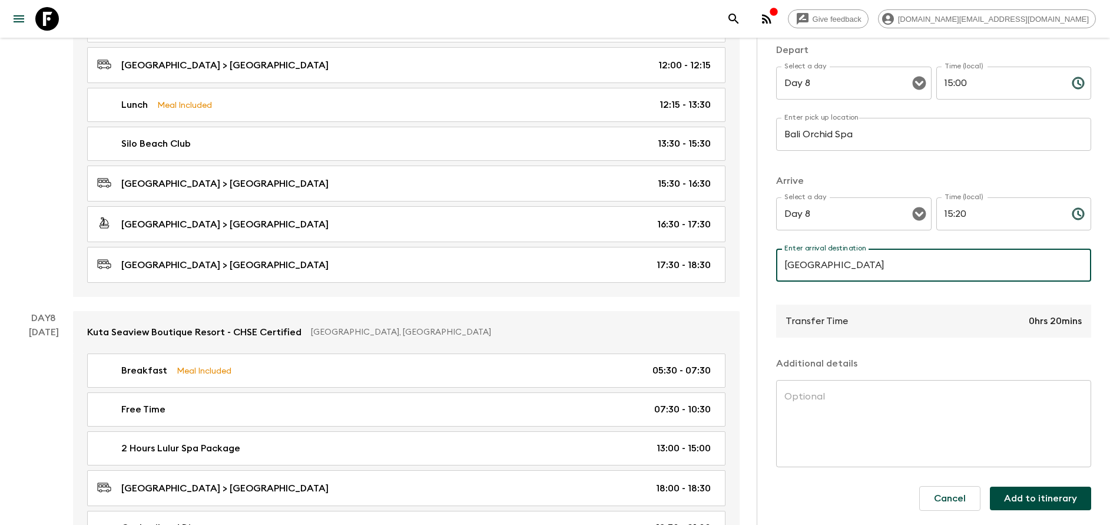
scroll to position [2590, 0]
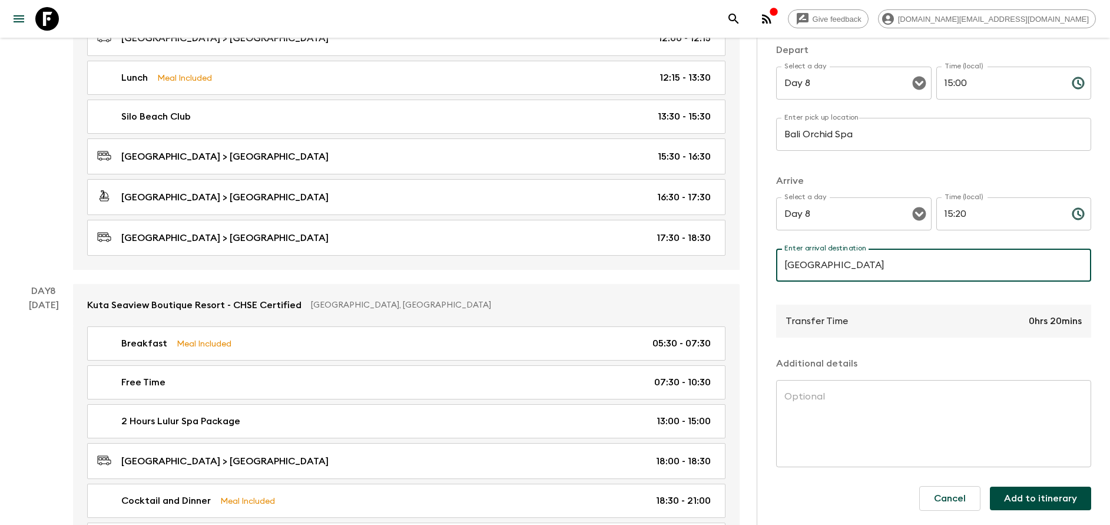
click at [1037, 500] on button "Add to itinerary" at bounding box center [1040, 498] width 101 height 24
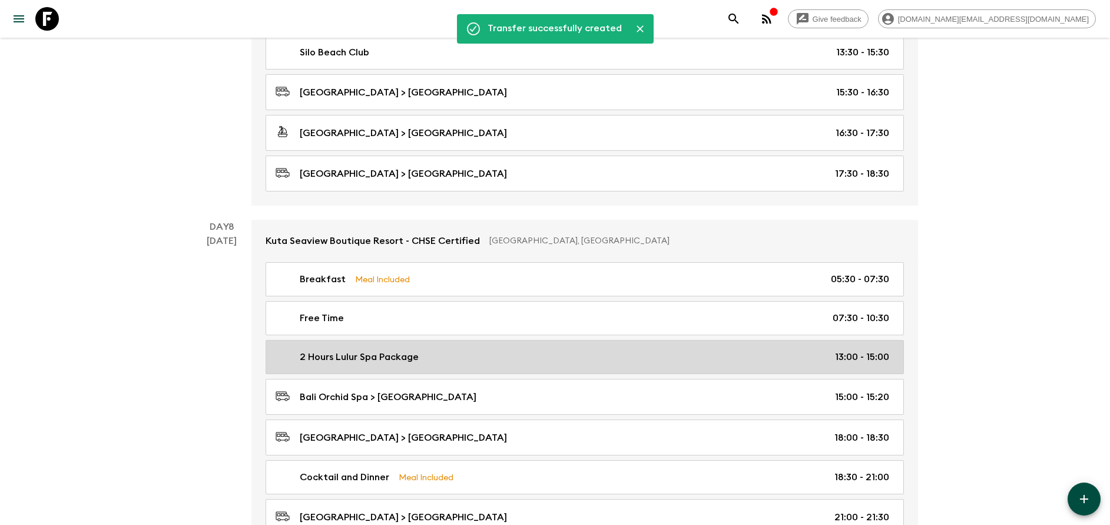
scroll to position [2767, 0]
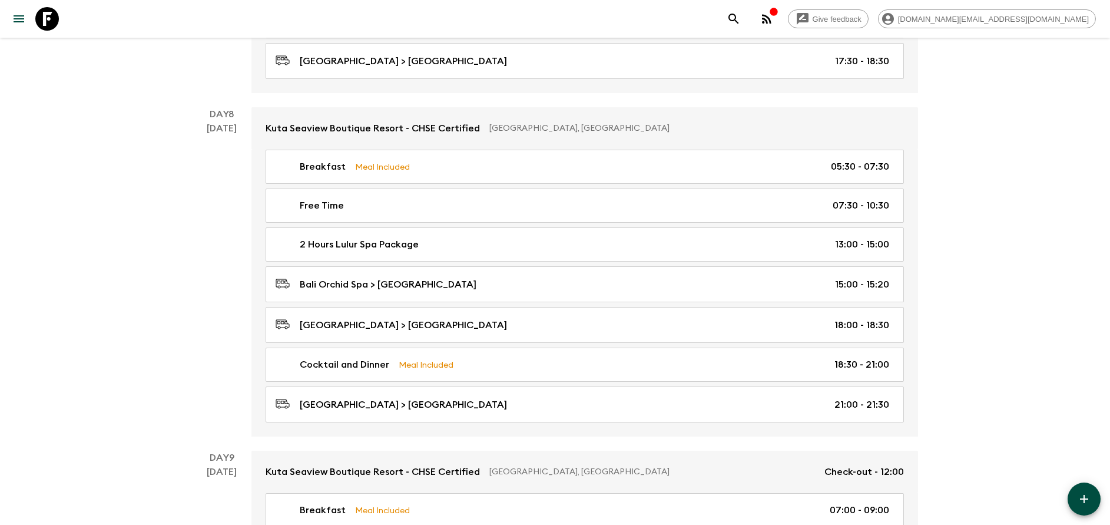
click at [1085, 494] on icon "button" at bounding box center [1084, 499] width 14 height 14
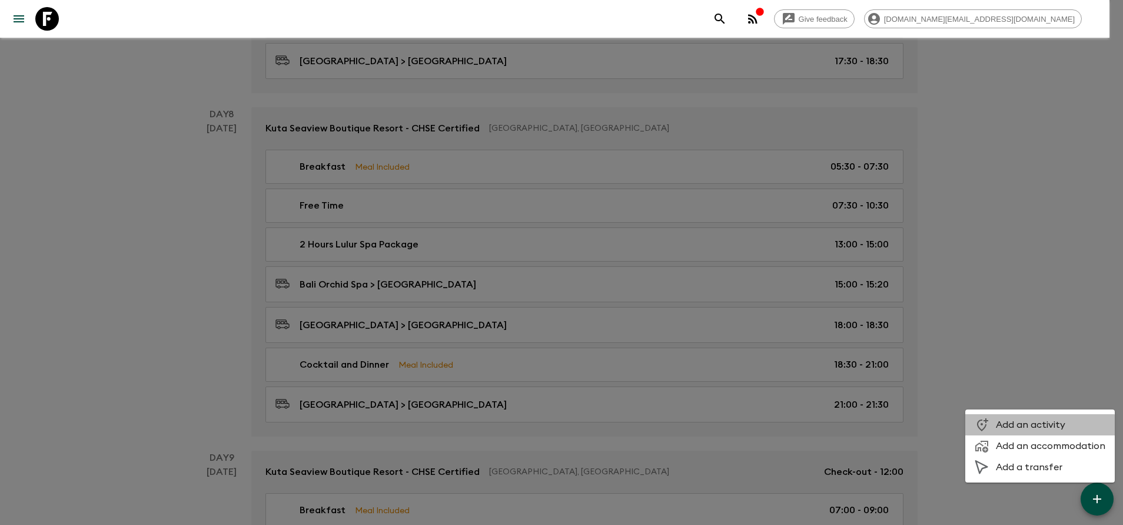
click at [1038, 429] on span "Add an activity" at bounding box center [1051, 425] width 110 height 12
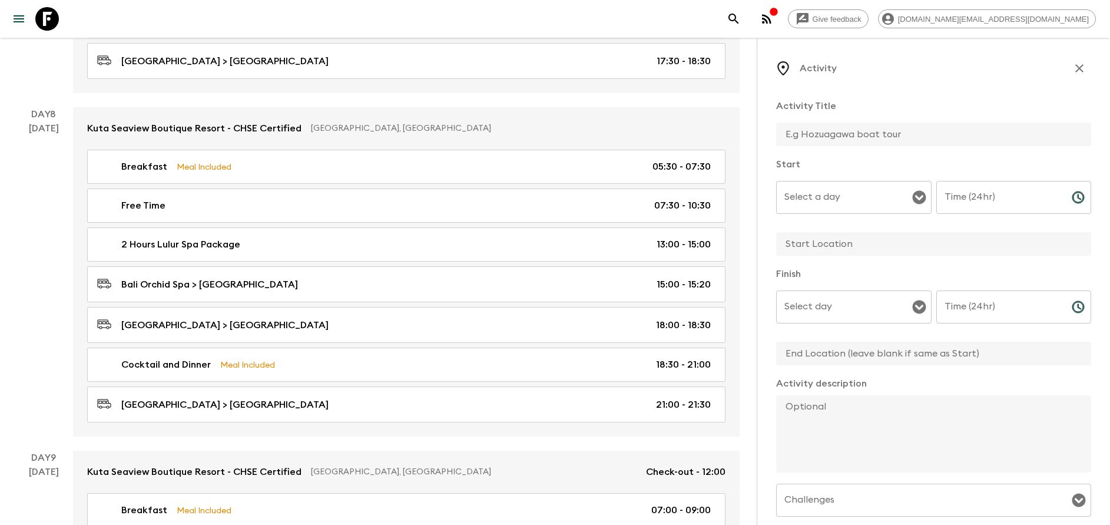
click at [819, 197] on input "Select a day" at bounding box center [844, 197] width 127 height 22
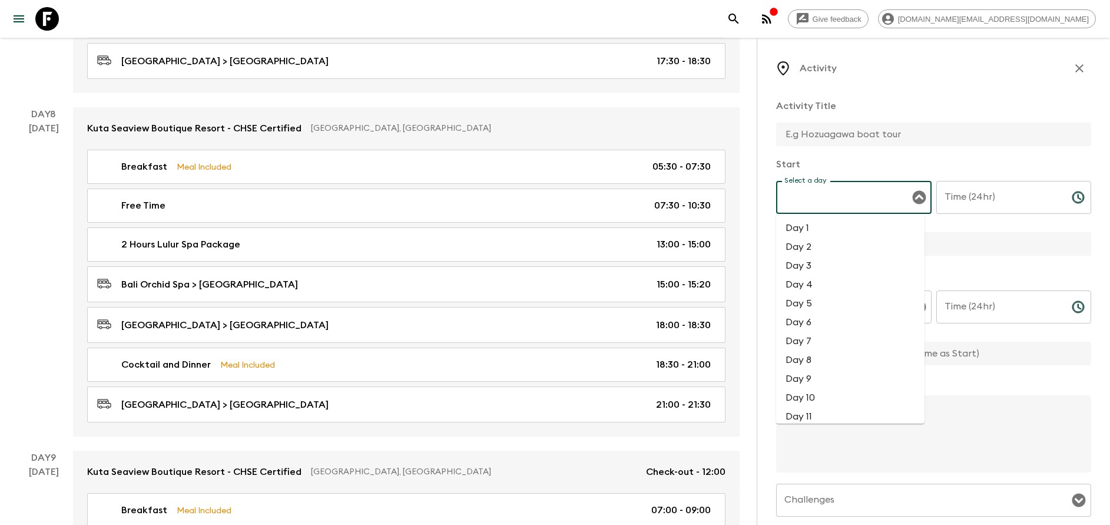
click at [827, 362] on li "Day 8" at bounding box center [850, 359] width 148 height 19
type input "Day 8"
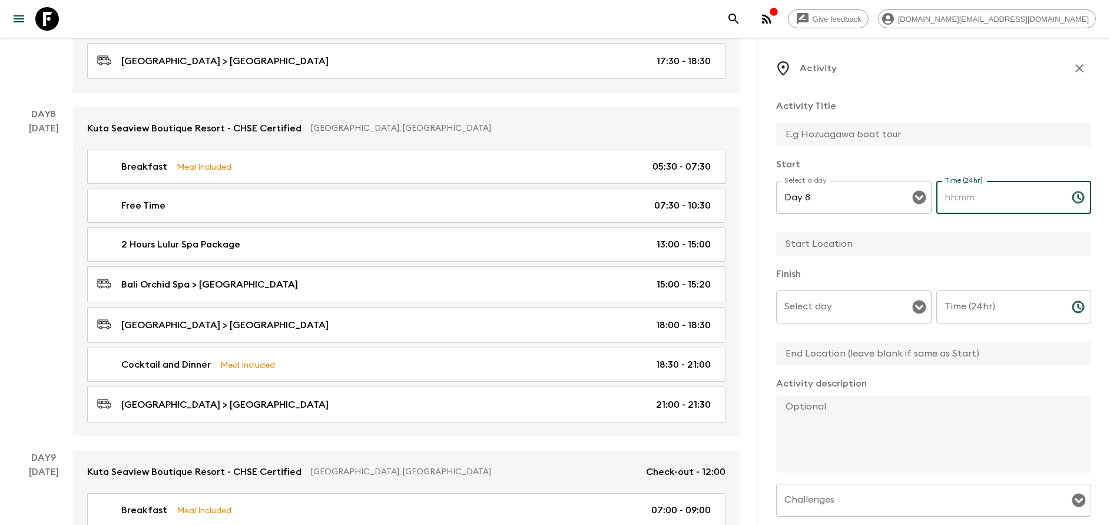
click at [954, 201] on input "Time (24hr)" at bounding box center [999, 197] width 126 height 33
type input "15:20"
click at [900, 250] on input "text" at bounding box center [929, 244] width 306 height 24
type input "[GEOGRAPHIC_DATA]"
click at [827, 313] on input "Select day" at bounding box center [844, 307] width 127 height 22
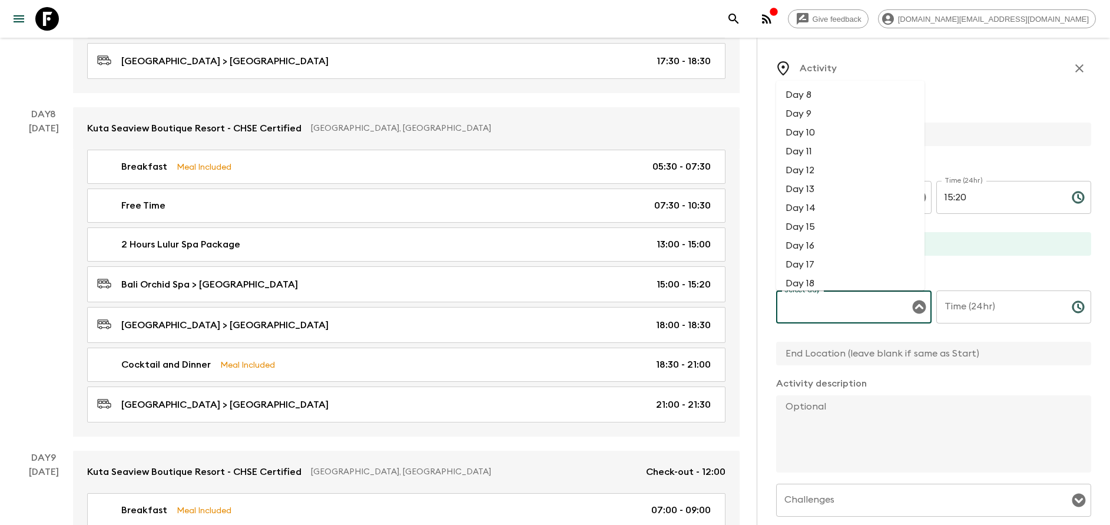
click at [805, 95] on li "Day 8" at bounding box center [850, 94] width 148 height 19
type input "Day 8"
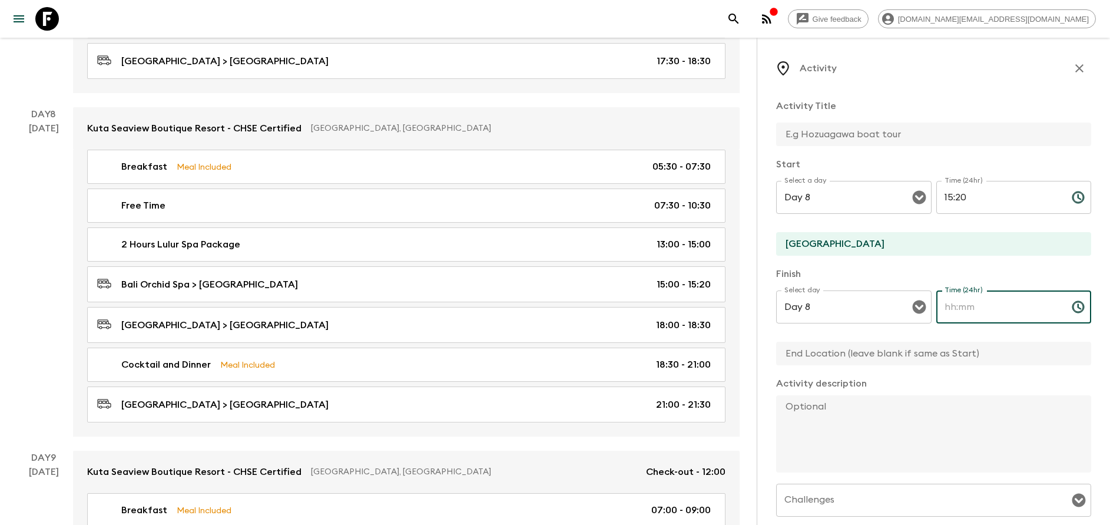
click at [975, 306] on input "Time (24hr)" at bounding box center [999, 306] width 126 height 33
type input "18:00"
click at [942, 346] on input "text" at bounding box center [929, 353] width 306 height 24
type input "[GEOGRAPHIC_DATA]"
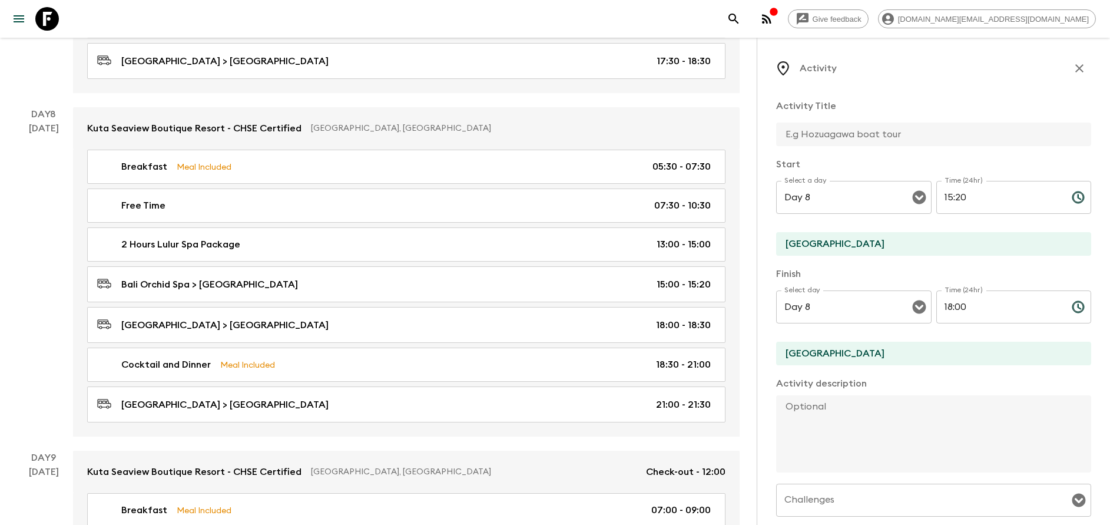
click at [834, 408] on textarea at bounding box center [929, 433] width 306 height 77
click at [814, 145] on input "text" at bounding box center [929, 134] width 306 height 24
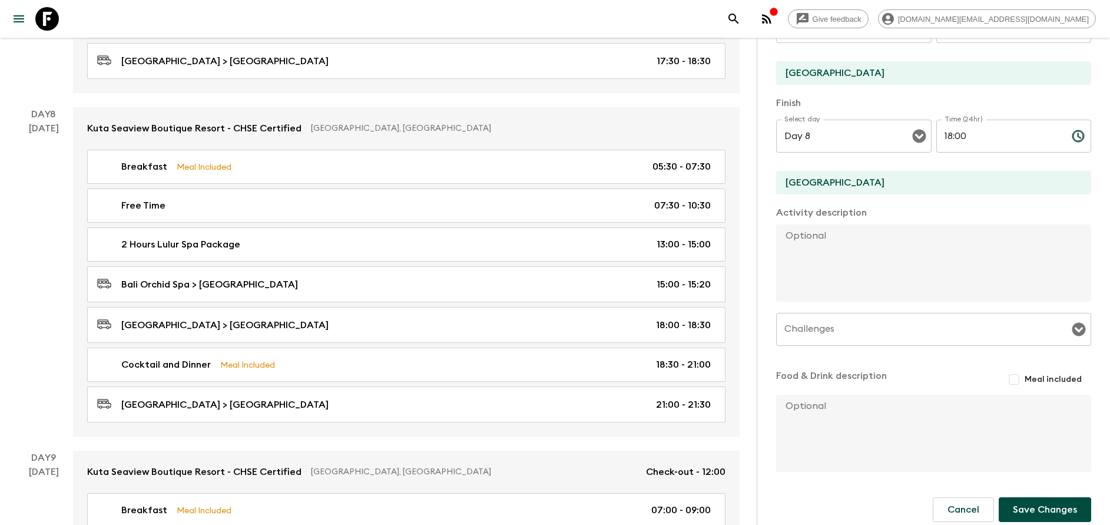
scroll to position [182, 0]
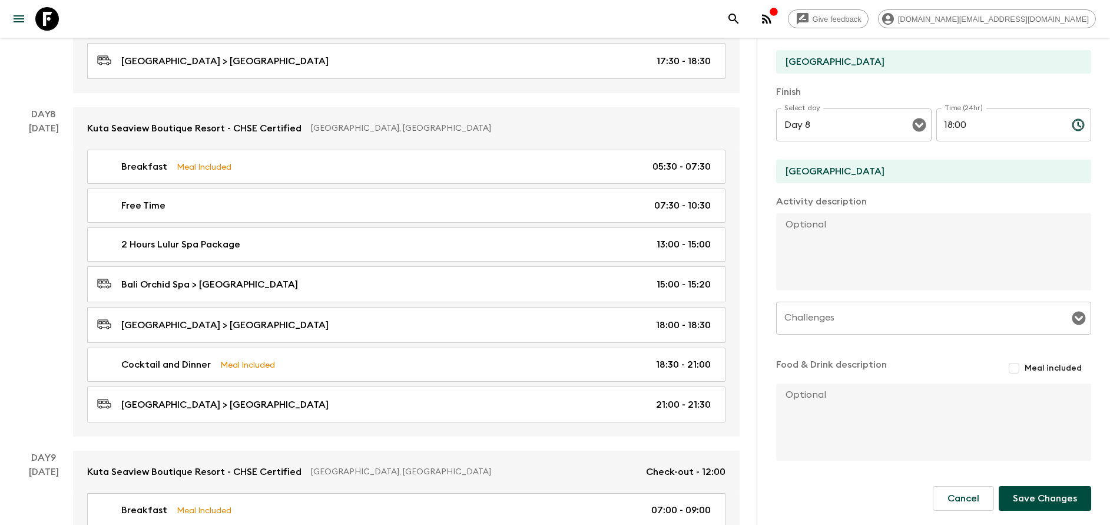
type input "Free Time"
click at [1041, 489] on button "Save Changes" at bounding box center [1045, 498] width 92 height 25
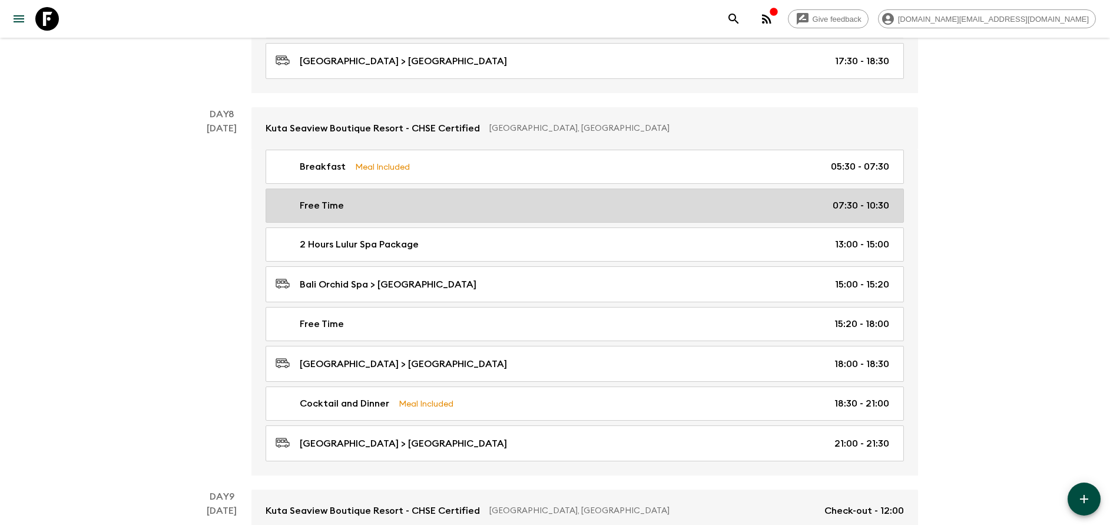
click at [632, 200] on div "Free Time 07:30 - 10:30" at bounding box center [583, 205] width 614 height 14
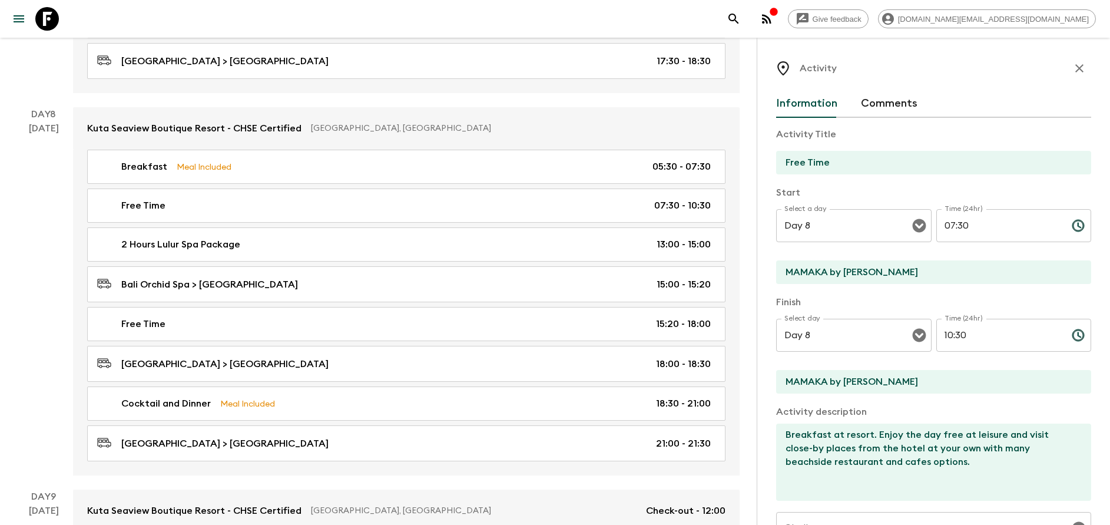
click at [970, 329] on input "10:30" at bounding box center [999, 335] width 126 height 33
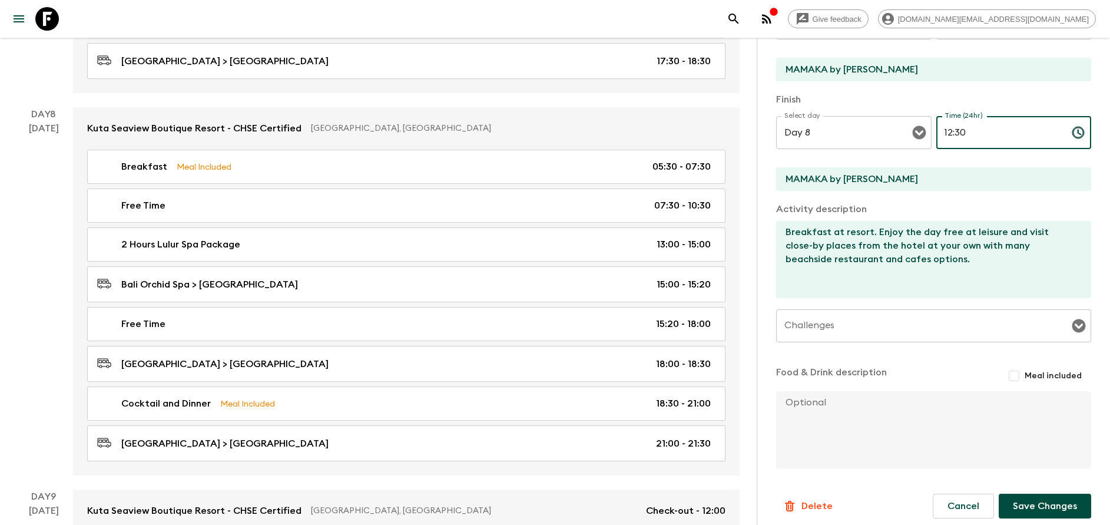
scroll to position [210, 0]
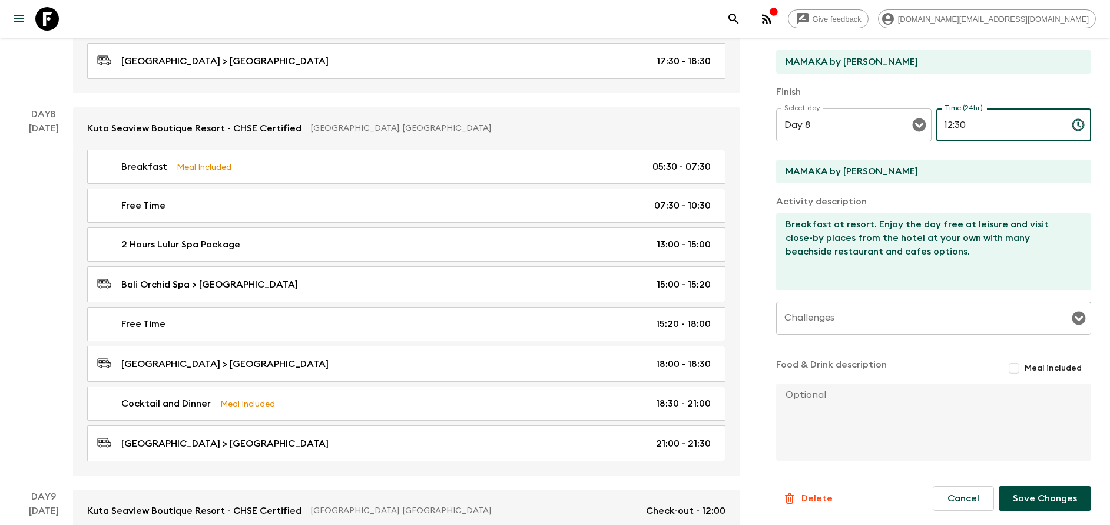
type input "12:30"
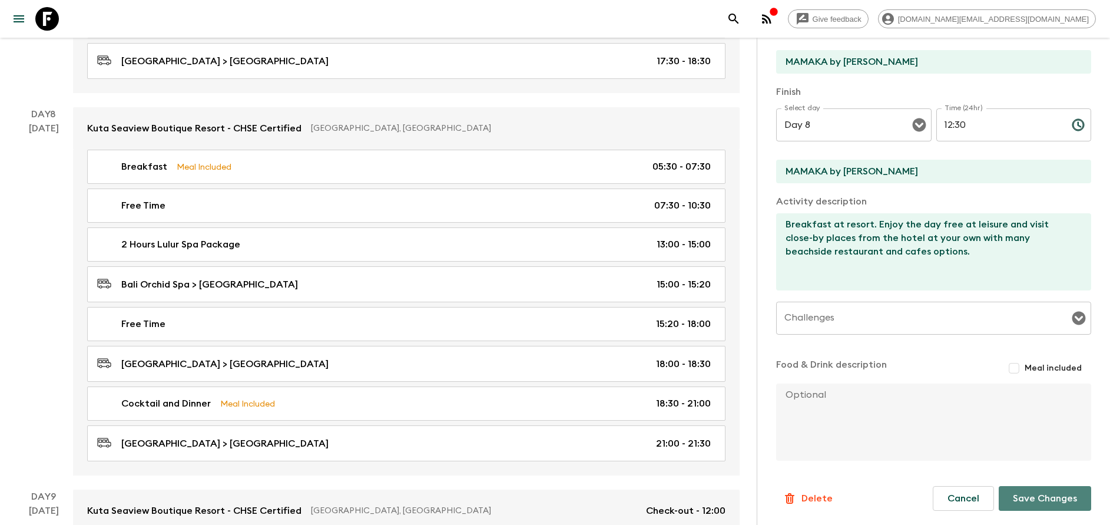
click at [1025, 502] on button "Save Changes" at bounding box center [1045, 498] width 92 height 25
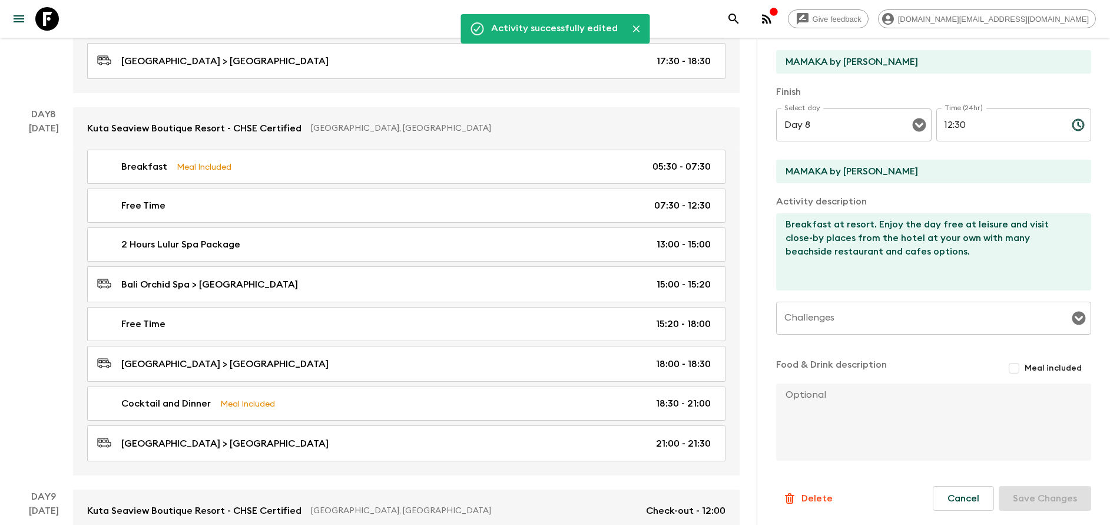
scroll to position [0, 0]
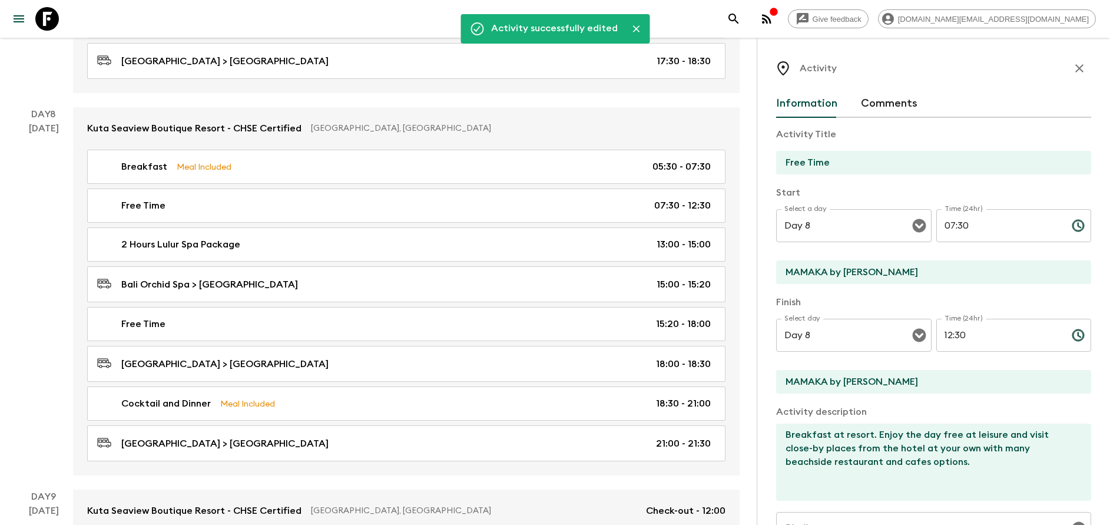
click at [1072, 68] on icon "button" at bounding box center [1079, 68] width 14 height 14
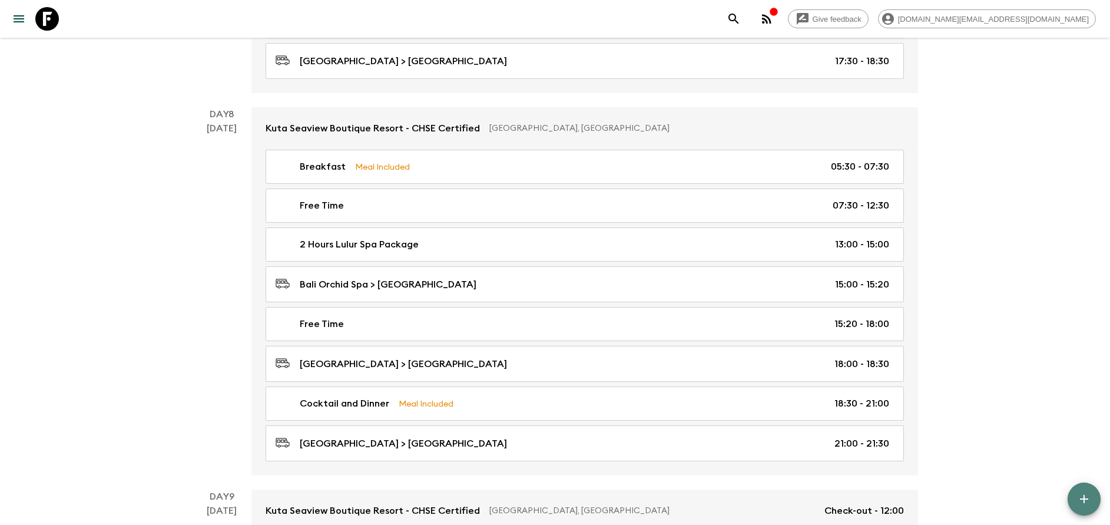
click at [1077, 491] on button "button" at bounding box center [1083, 498] width 33 height 33
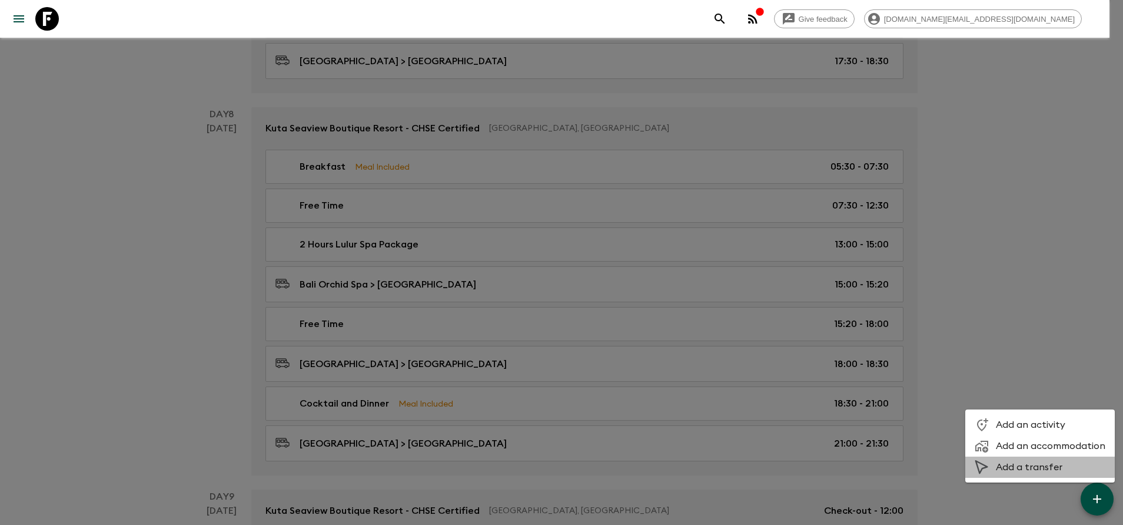
click at [1016, 461] on span "Add a transfer" at bounding box center [1051, 467] width 110 height 12
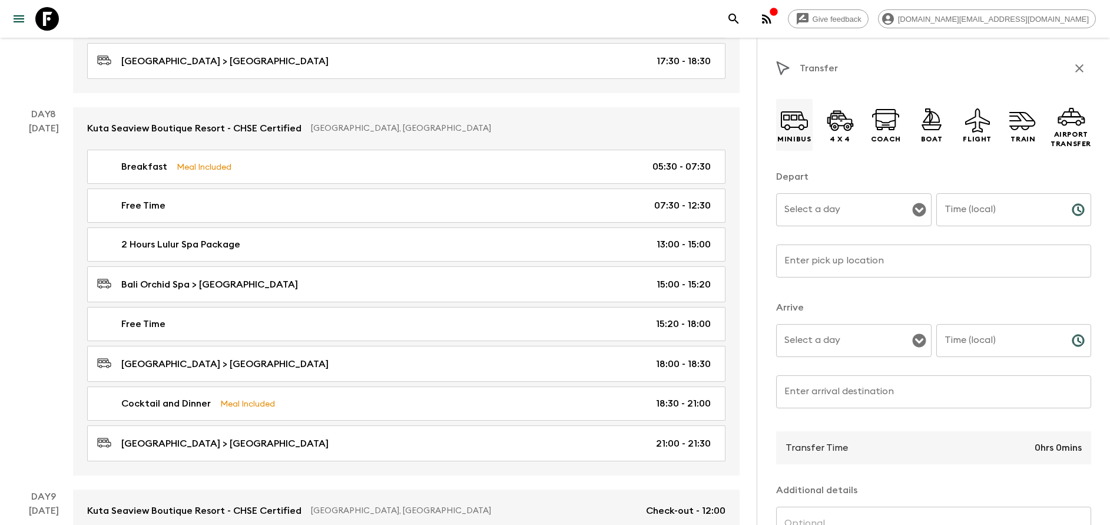
click at [801, 128] on icon at bounding box center [794, 120] width 28 height 28
click at [837, 240] on div "Depart Select a day Select a day ​ Time (local) Time (local) ​ Enter pick up lo…" at bounding box center [933, 230] width 315 height 121
click at [827, 213] on input "Select a day" at bounding box center [844, 209] width 127 height 22
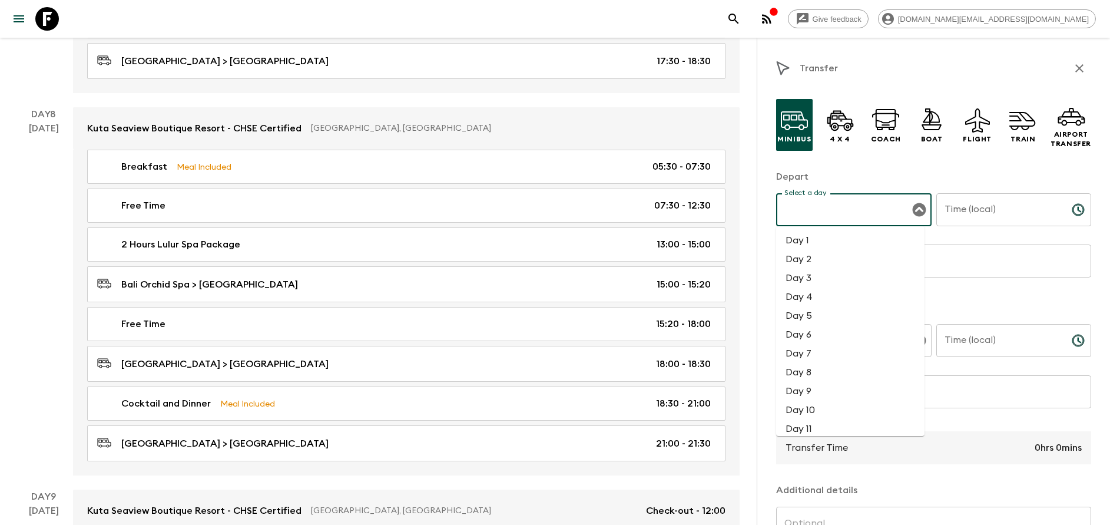
click at [823, 370] on li "Day 8" at bounding box center [850, 372] width 148 height 19
type input "Day 8"
click at [956, 208] on input "Time (local)" at bounding box center [999, 209] width 126 height 33
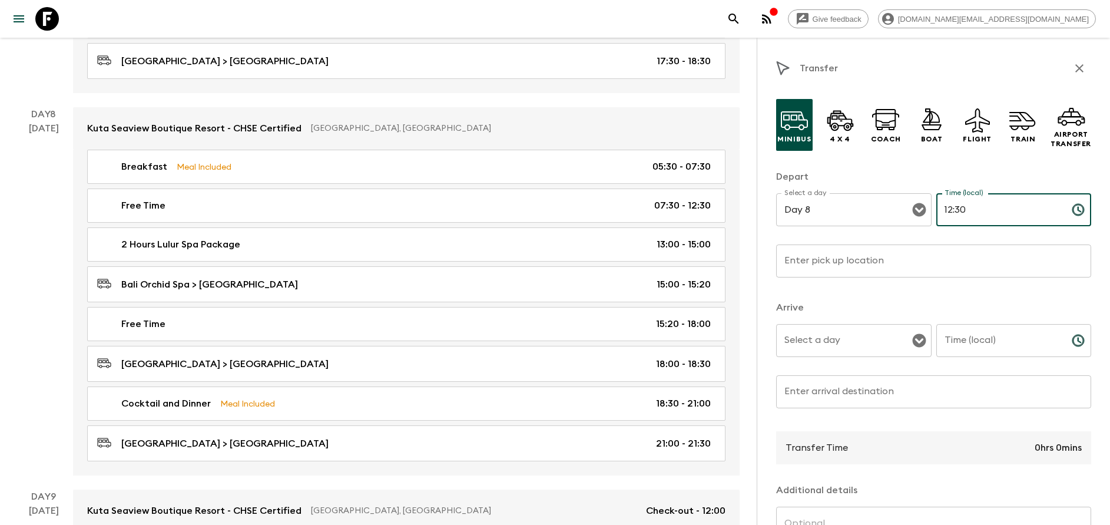
type input "12:30"
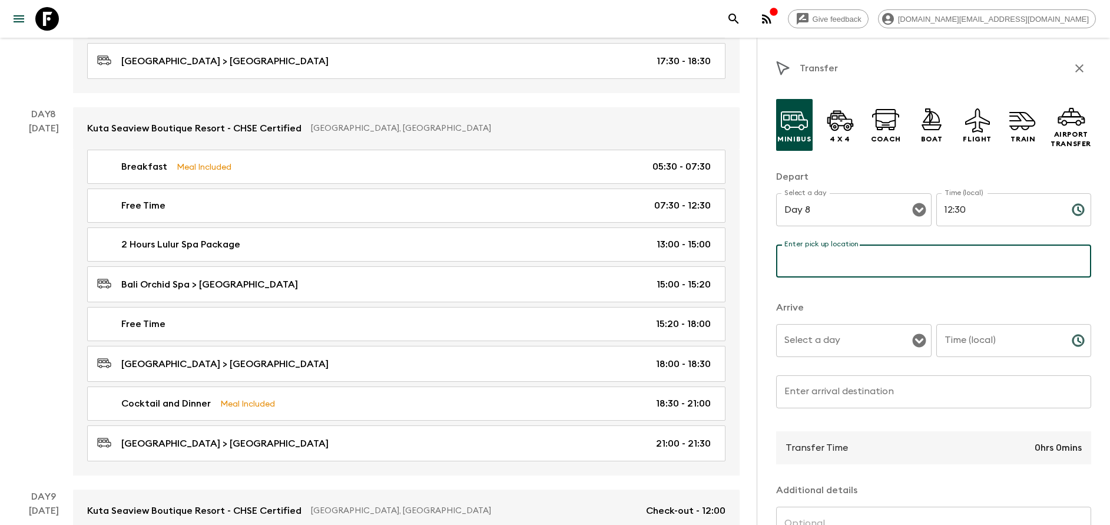
click at [901, 260] on input "Enter pick up location" at bounding box center [933, 260] width 315 height 33
type input "[GEOGRAPHIC_DATA]"
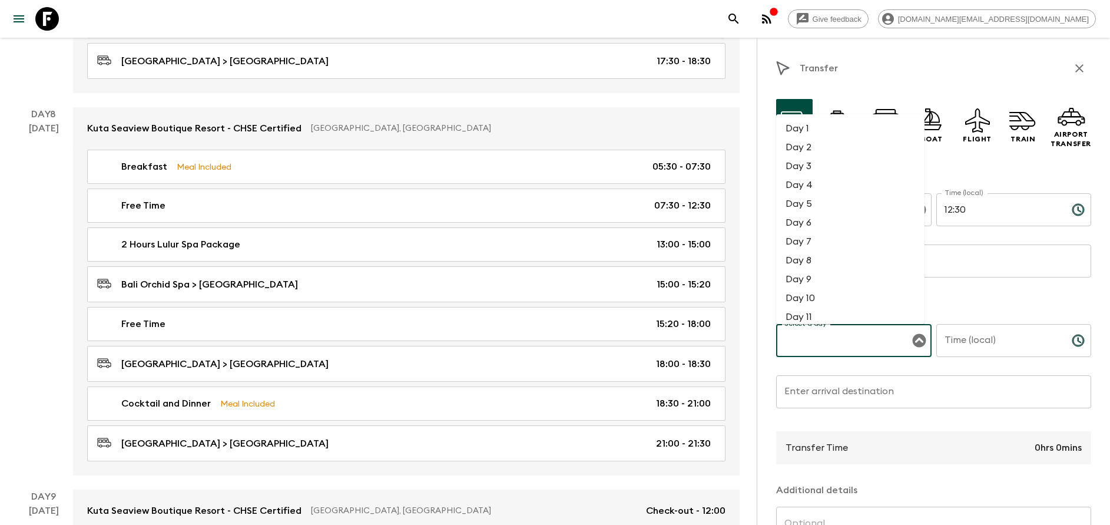
click at [849, 346] on input "Select a day" at bounding box center [844, 340] width 127 height 22
click at [806, 261] on li "Day 8" at bounding box center [850, 260] width 148 height 19
type input "Day 8"
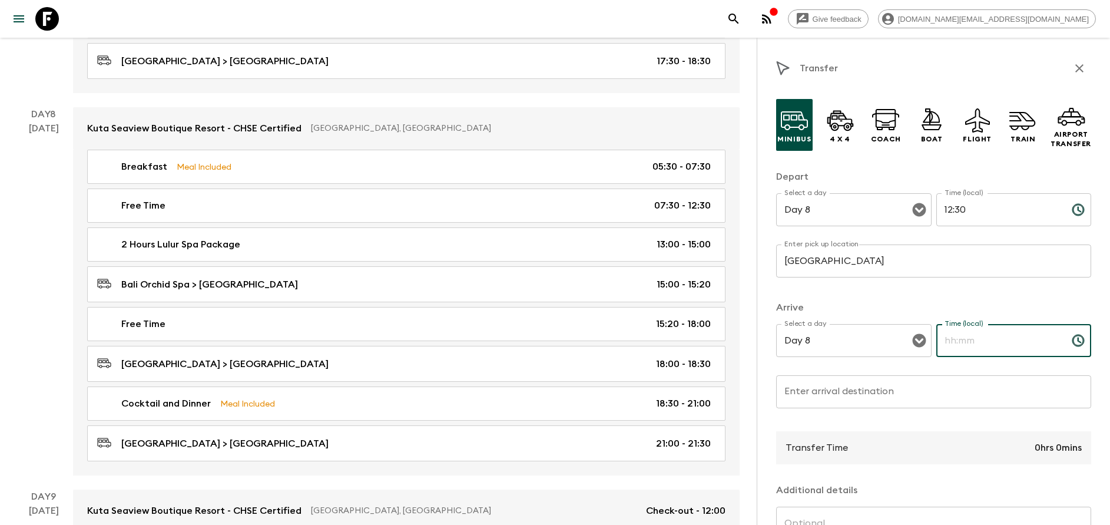
click at [953, 343] on input "Time (local)" at bounding box center [999, 340] width 126 height 33
type input "13:00"
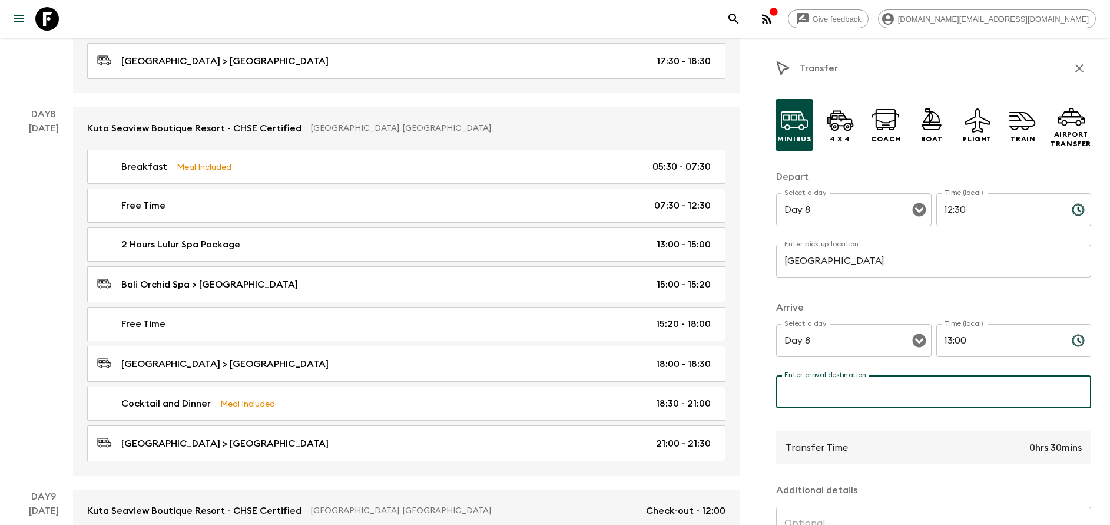
click at [924, 387] on input "Enter arrival destination" at bounding box center [933, 391] width 315 height 33
type input "Bali Orchid Spa"
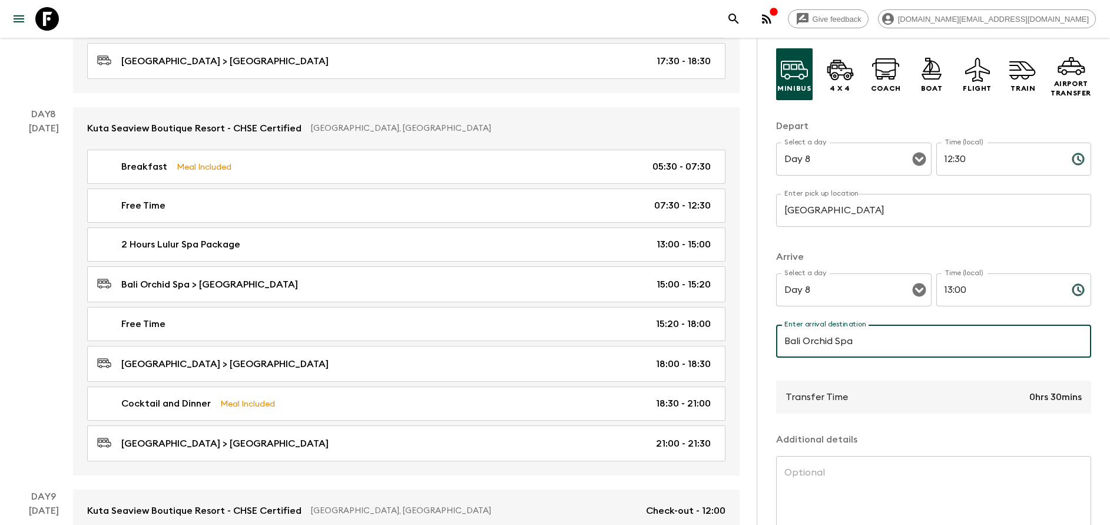
scroll to position [127, 0]
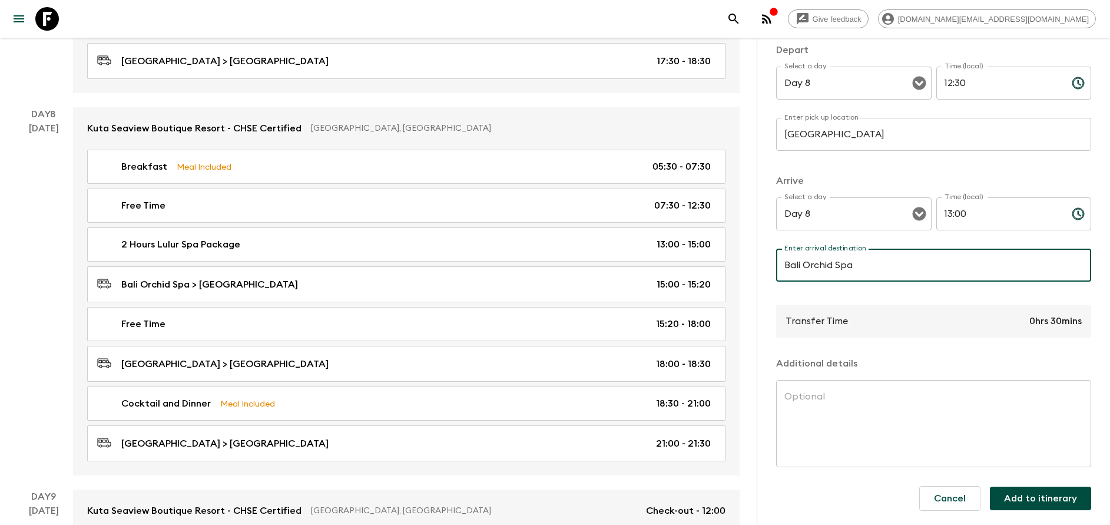
click at [1056, 498] on button "Add to itinerary" at bounding box center [1040, 498] width 101 height 24
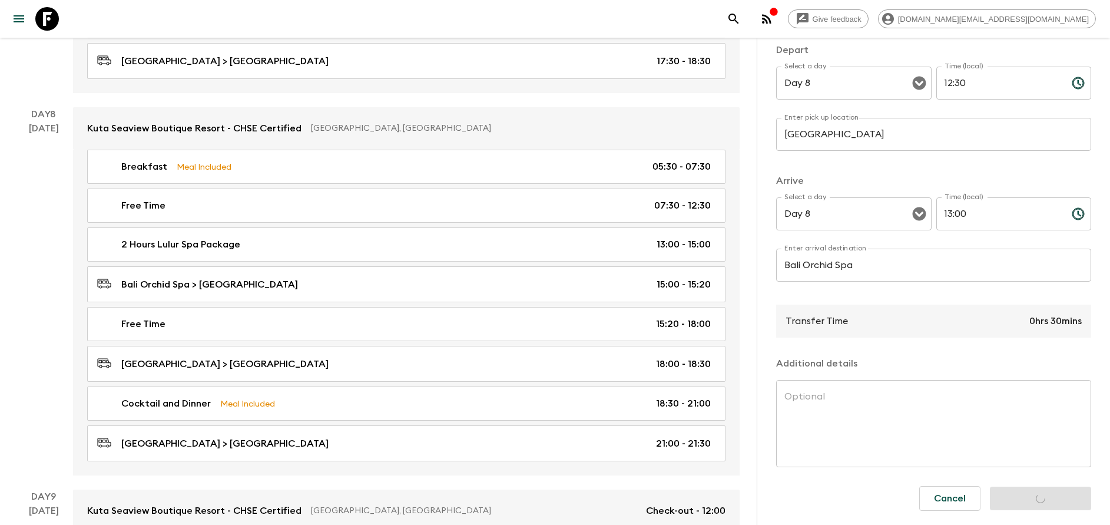
scroll to position [0, 0]
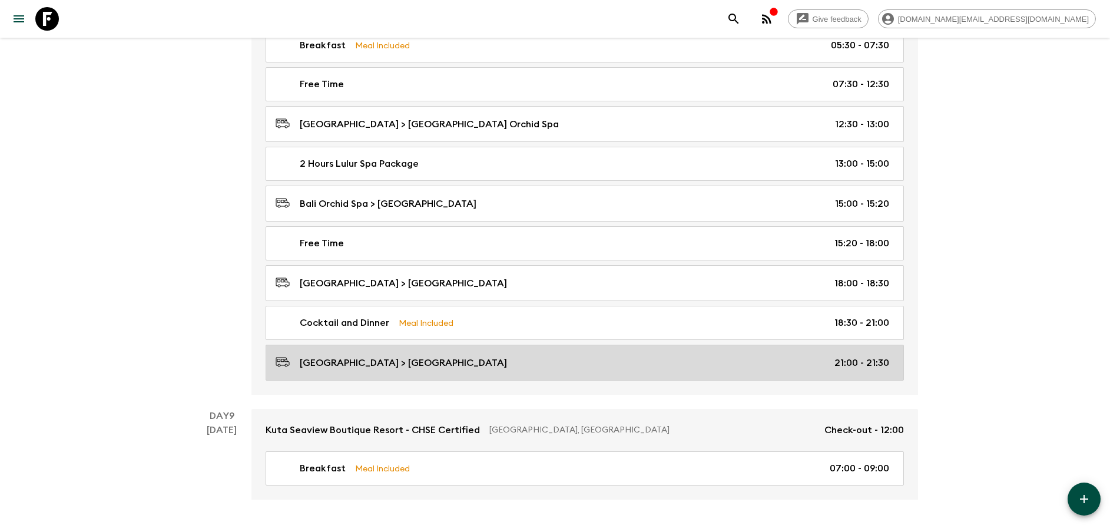
scroll to position [2927, 0]
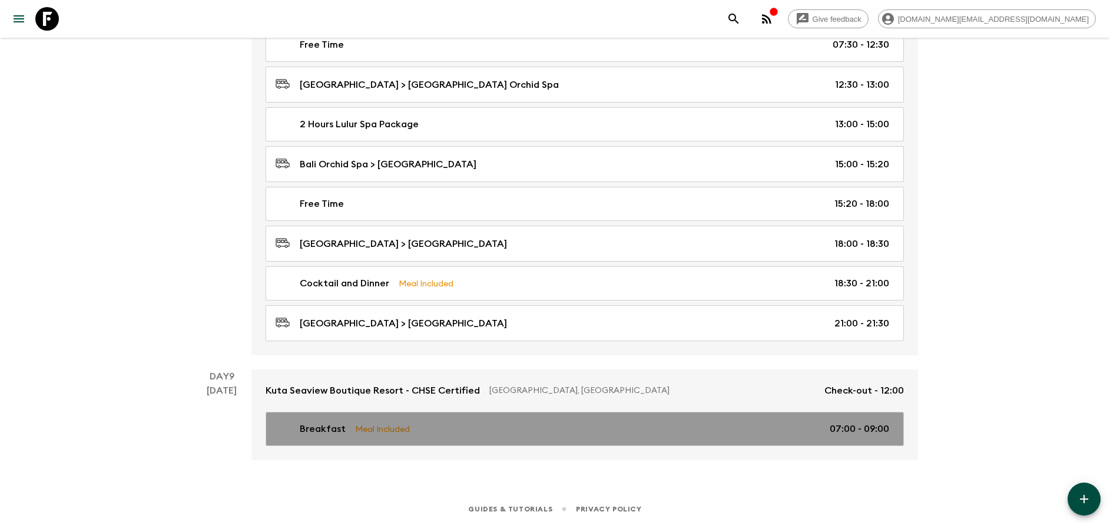
click at [426, 424] on div "Breakfast Meal Included 07:00 - 09:00" at bounding box center [583, 429] width 614 height 14
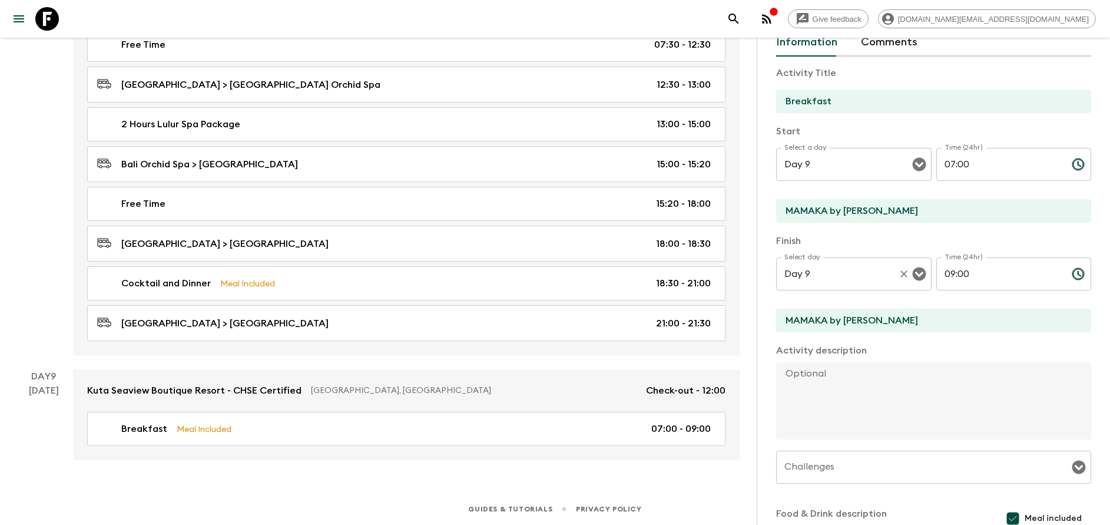
scroll to position [88, 0]
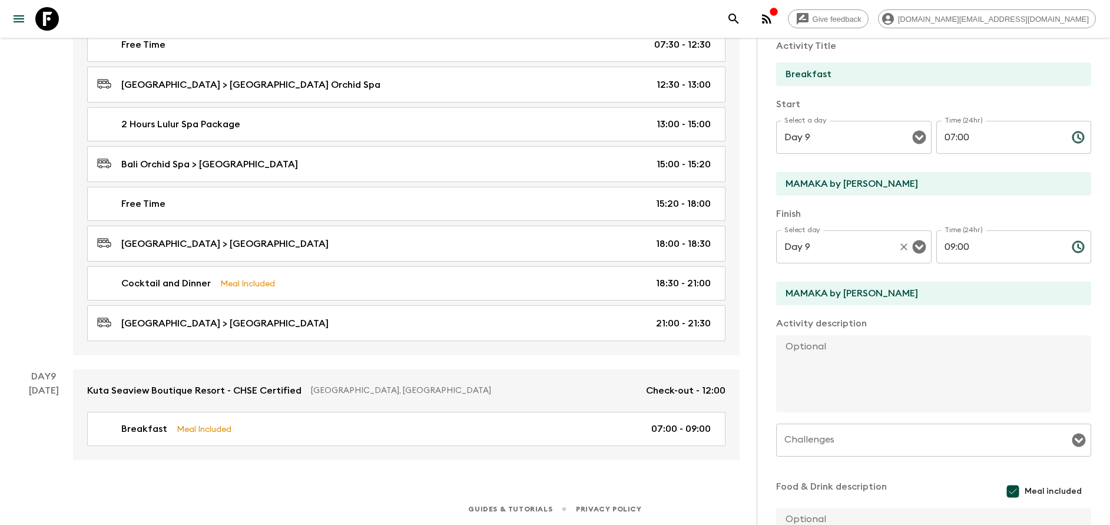
click at [840, 283] on div "Finish Select day Day 9 Select day ​ Time (24hr) 09:00 Time (24hr) ​ MAMAKA by …" at bounding box center [933, 257] width 315 height 100
click at [831, 186] on input "MAMAKA by [PERSON_NAME]" at bounding box center [929, 184] width 306 height 24
type input "[GEOGRAPHIC_DATA]"
click at [849, 295] on input "MAMAKA by [PERSON_NAME]" at bounding box center [929, 293] width 306 height 24
type input "[GEOGRAPHIC_DATA]"
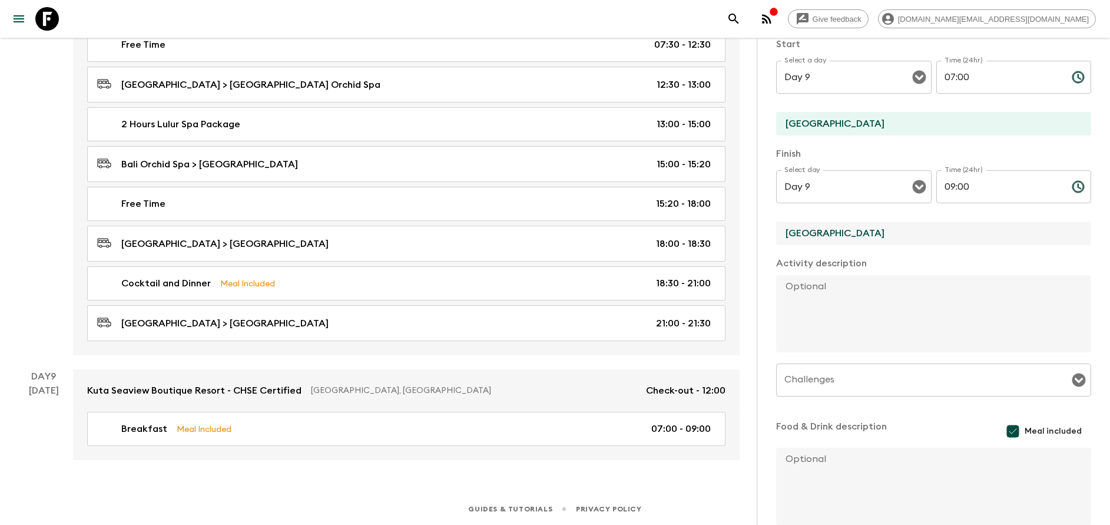
scroll to position [213, 0]
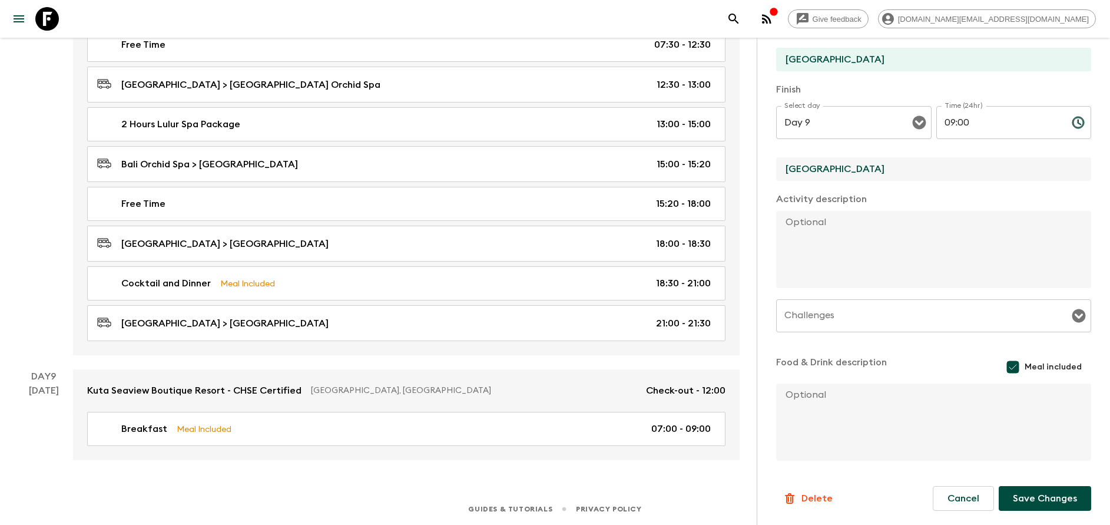
click at [1020, 498] on button "Save Changes" at bounding box center [1045, 498] width 92 height 25
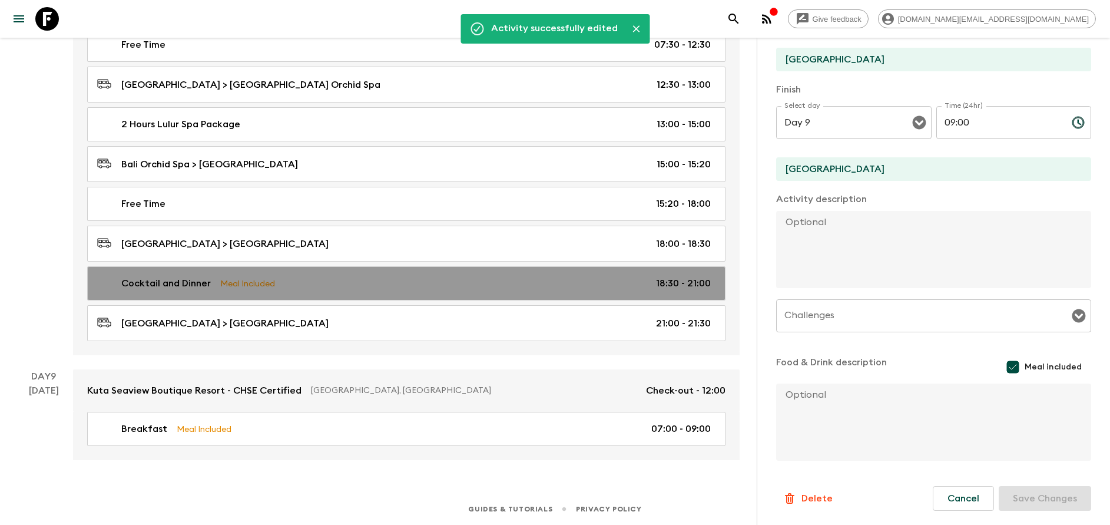
click at [191, 289] on p "Cocktail and Dinner" at bounding box center [165, 283] width 89 height 14
type input "Cocktail and Dinner"
type input "[GEOGRAPHIC_DATA]"
type textarea "Relax with your group with an included 1x cocktail for you to enjoy the sunset.…"
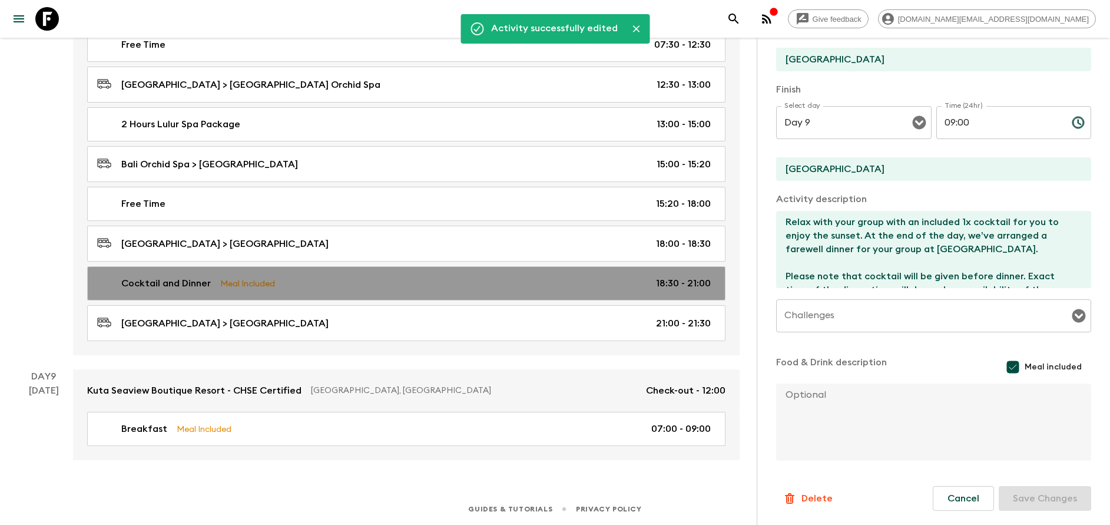
type input "Day 8"
type input "18:30"
type input "Day 8"
type input "21:00"
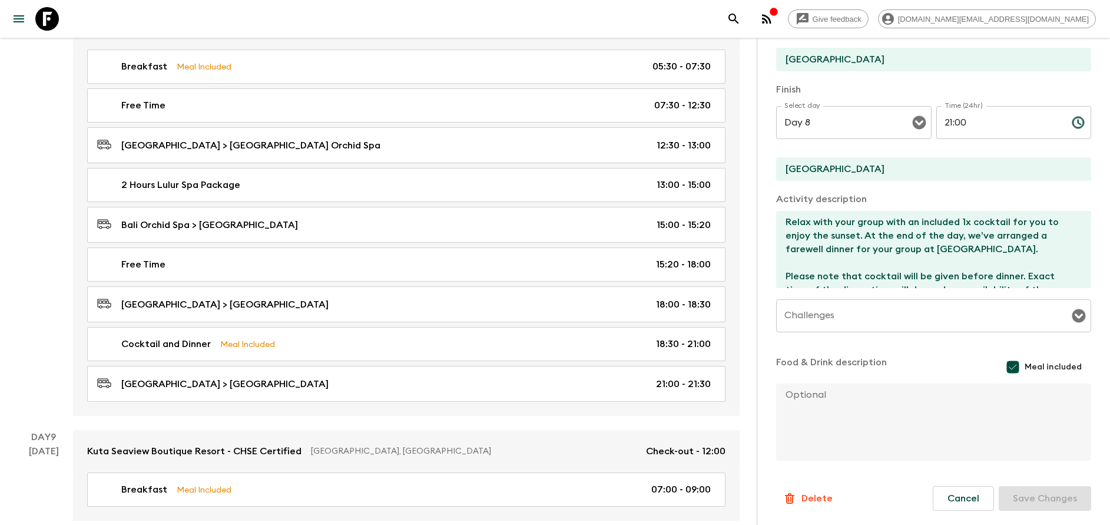
scroll to position [2839, 0]
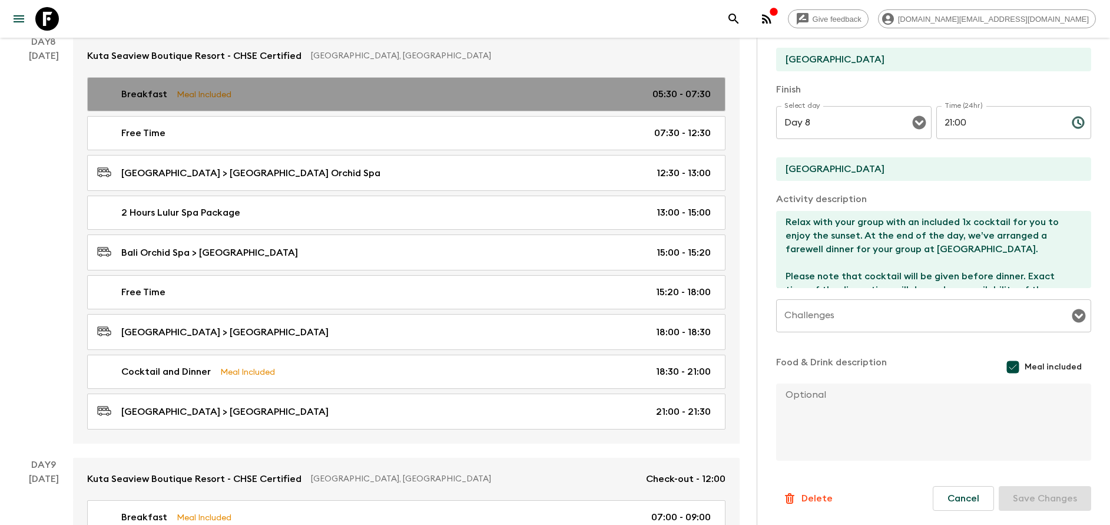
click at [189, 97] on p "Meal Included" at bounding box center [204, 94] width 55 height 13
type input "Breakfast"
type input "MAMAKA by [PERSON_NAME]"
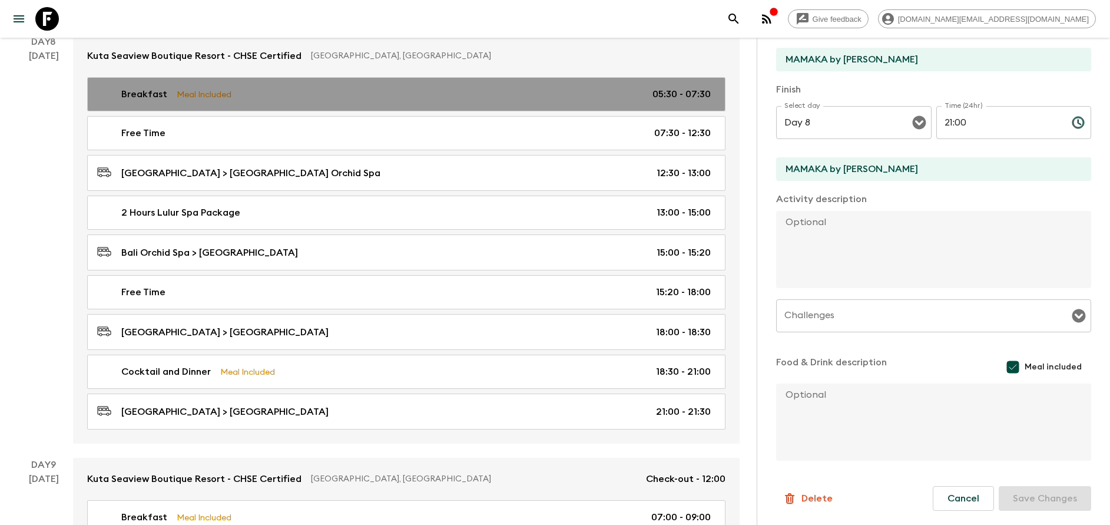
type input "05:30"
type input "07:30"
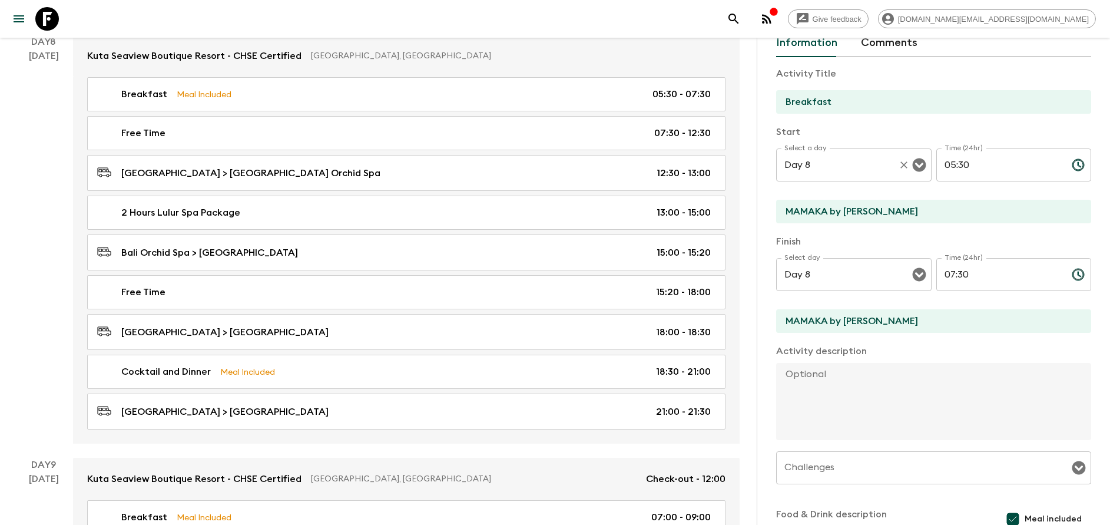
scroll to position [36, 0]
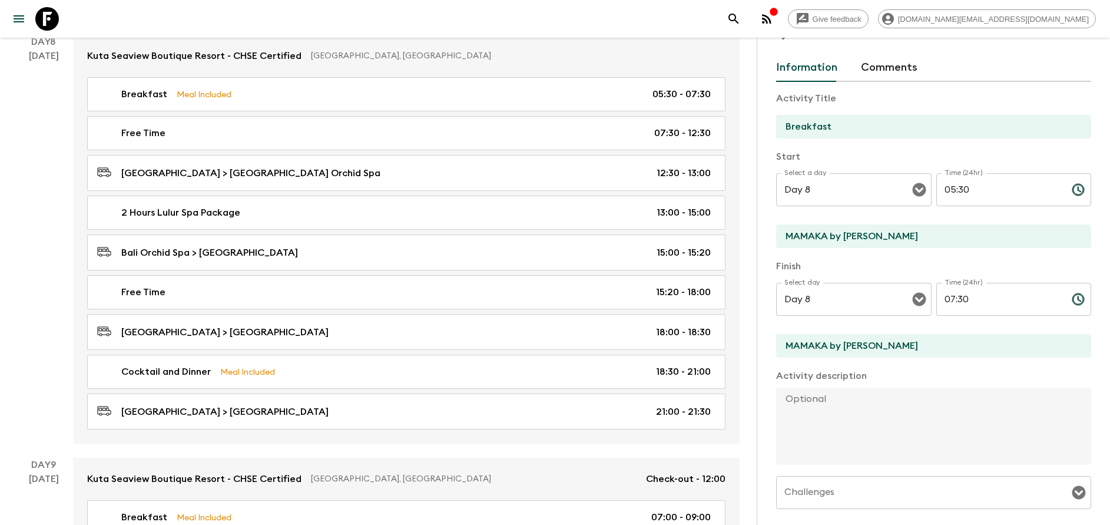
click at [846, 222] on div "Start Select a day Day 8 Select a day ​ Time (24hr) 05:30 Time (24hr) ​ MAMAKA …" at bounding box center [933, 200] width 315 height 100
click at [850, 232] on input "MAMAKA by [PERSON_NAME]" at bounding box center [929, 236] width 306 height 24
type input "[GEOGRAPHIC_DATA]"
click at [853, 357] on input "MAMAKA by [PERSON_NAME]" at bounding box center [929, 346] width 306 height 24
type input "[GEOGRAPHIC_DATA]"
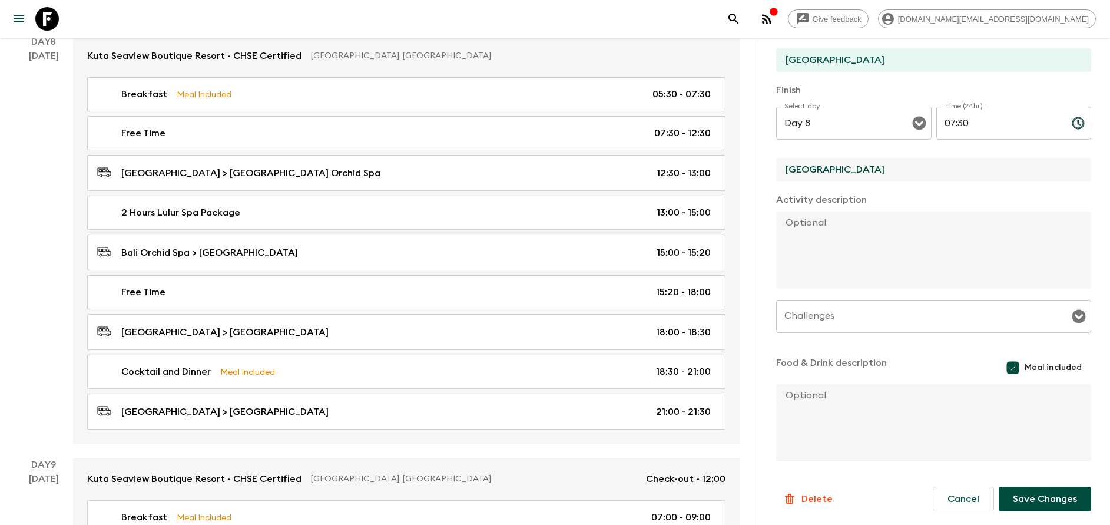
scroll to position [213, 0]
click at [1040, 496] on button "Save Changes" at bounding box center [1045, 498] width 92 height 25
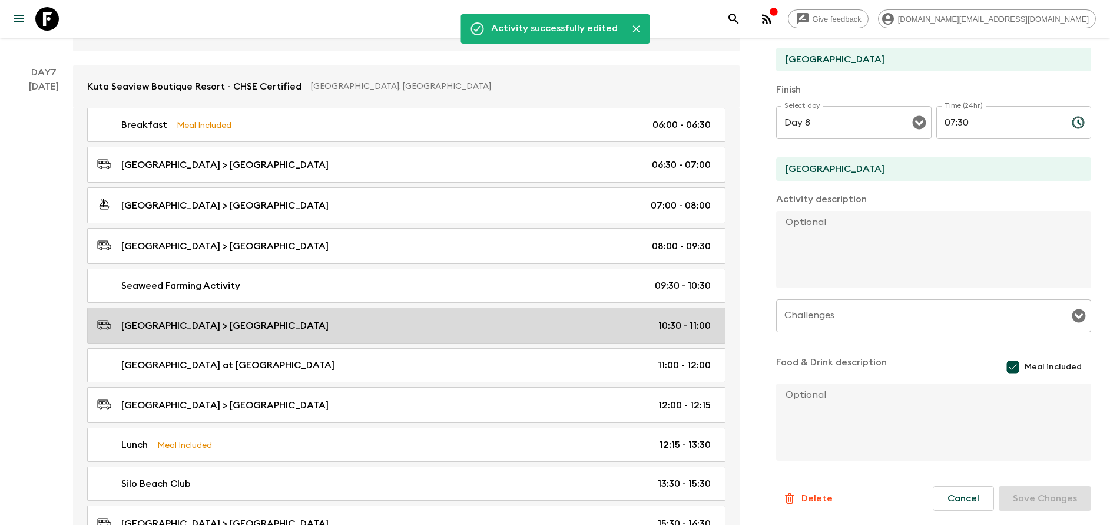
scroll to position [2221, 0]
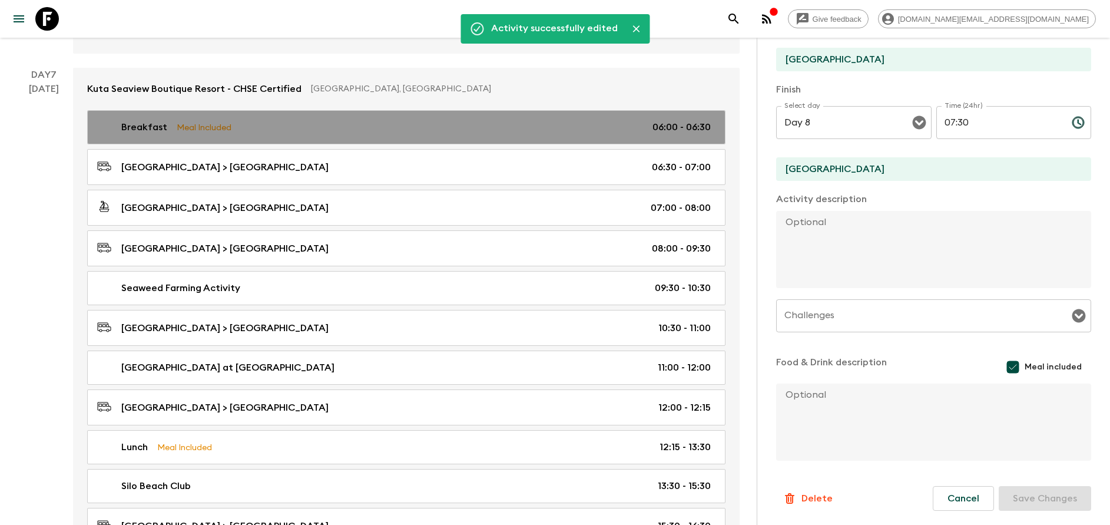
click at [172, 118] on link "Breakfast Meal Included 06:00 - 06:30" at bounding box center [406, 127] width 638 height 34
type input "MAMAKA by [PERSON_NAME]"
type input "Day 7"
type input "06:00"
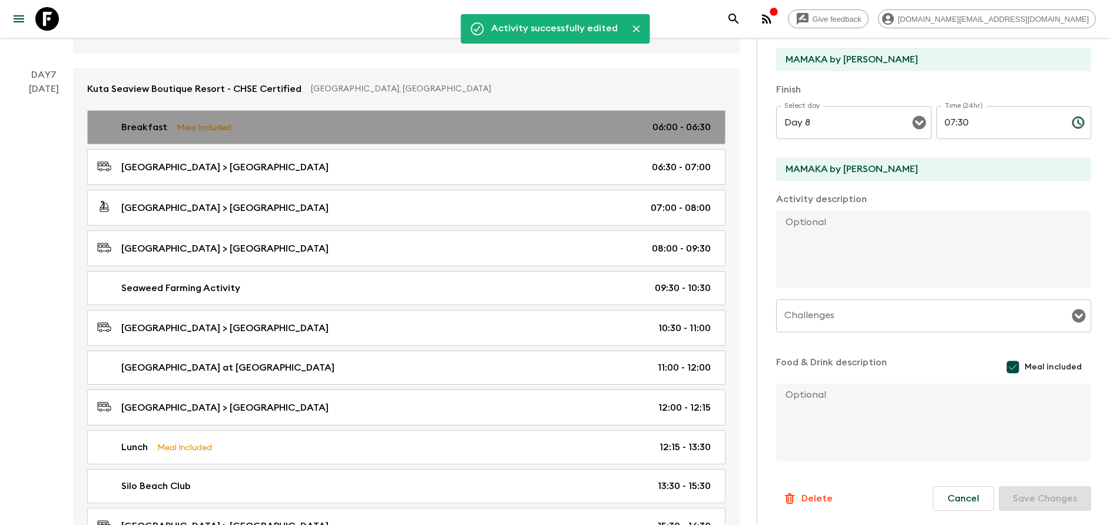
type input "Day 7"
type input "06:30"
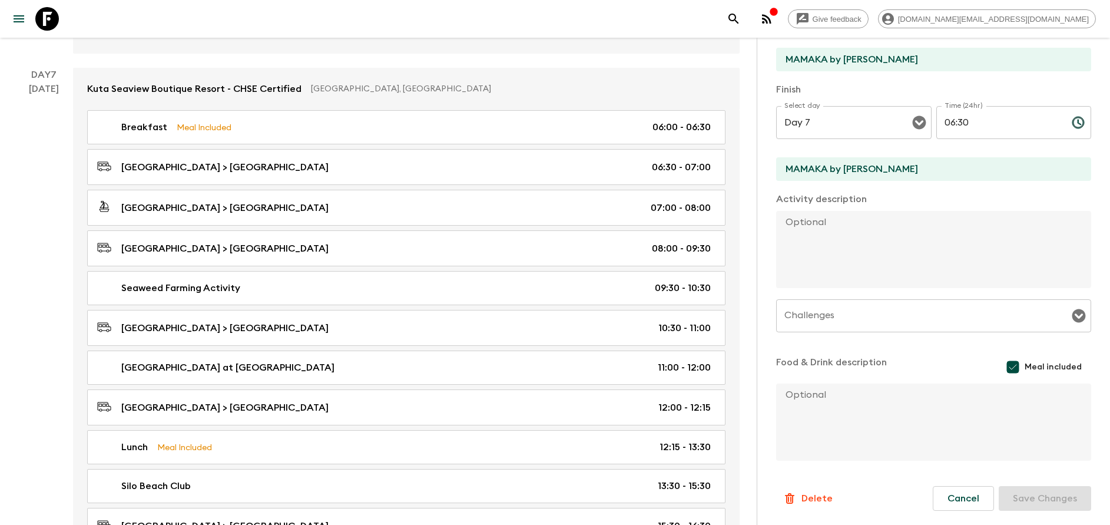
scroll to position [124, 0]
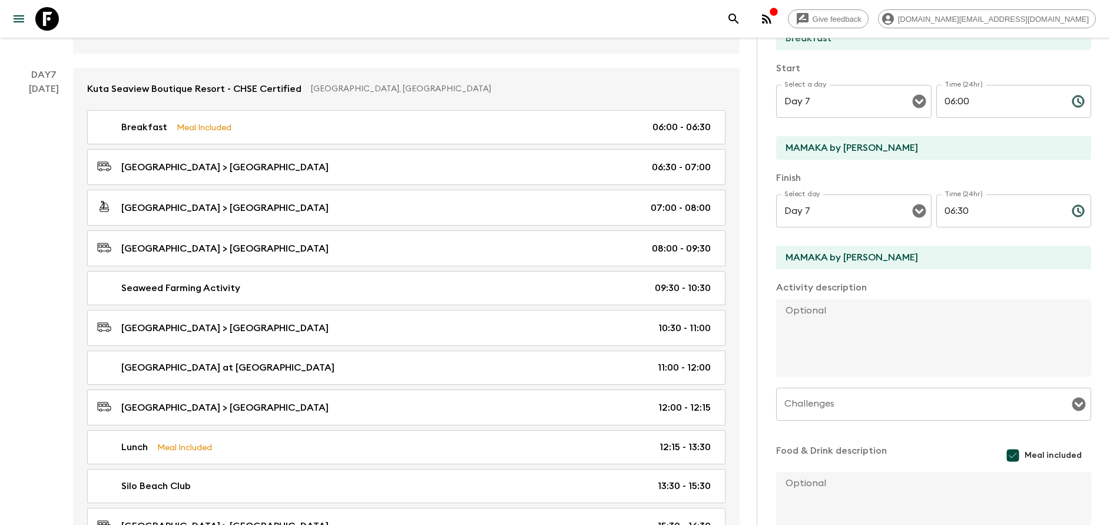
click at [838, 152] on input "MAMAKA by [PERSON_NAME]" at bounding box center [929, 148] width 306 height 24
type input "[GEOGRAPHIC_DATA]"
click at [846, 253] on input "MAMAKA by [PERSON_NAME]" at bounding box center [929, 258] width 306 height 24
type input "[GEOGRAPHIC_DATA]"
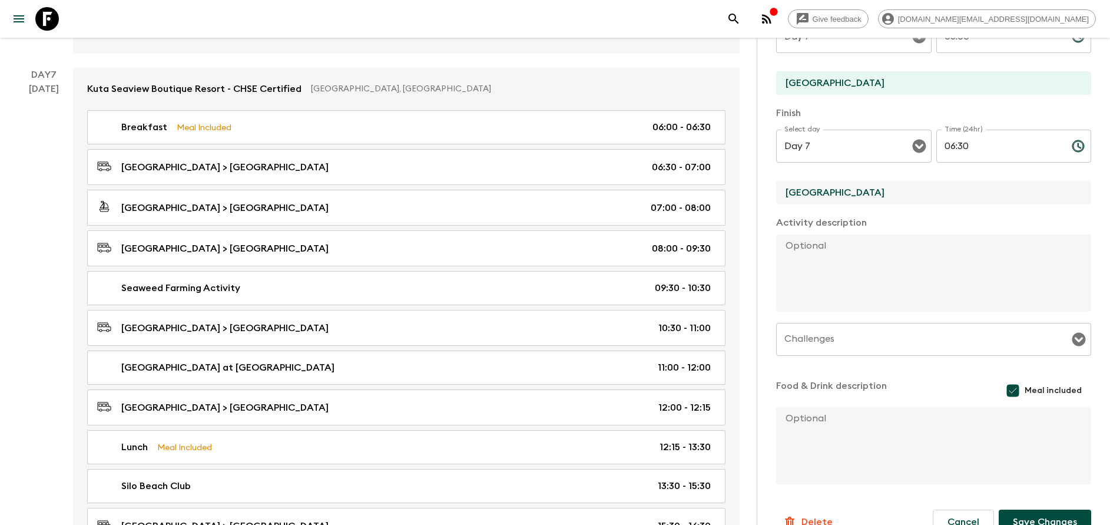
scroll to position [213, 0]
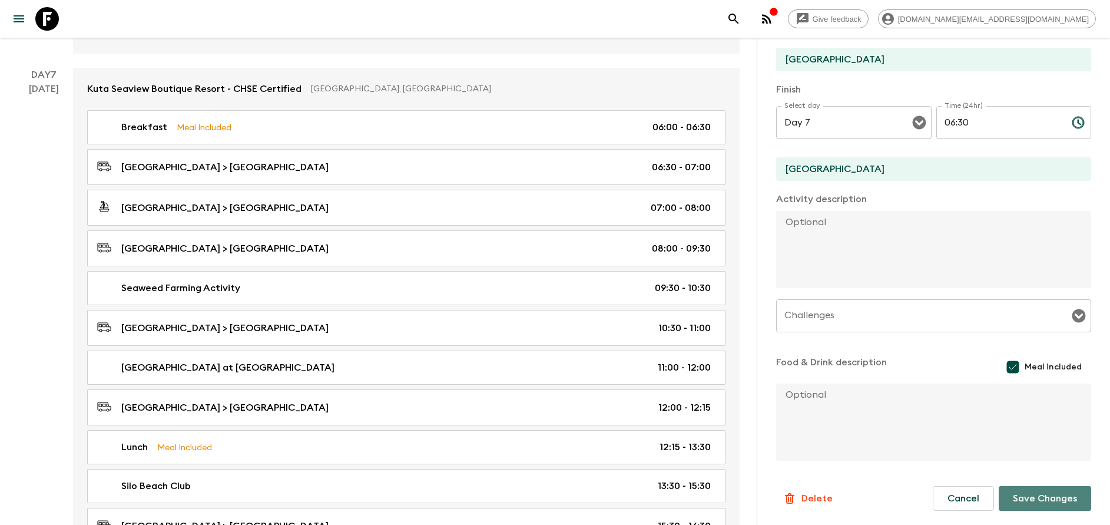
click at [1033, 496] on button "Save Changes" at bounding box center [1045, 498] width 92 height 25
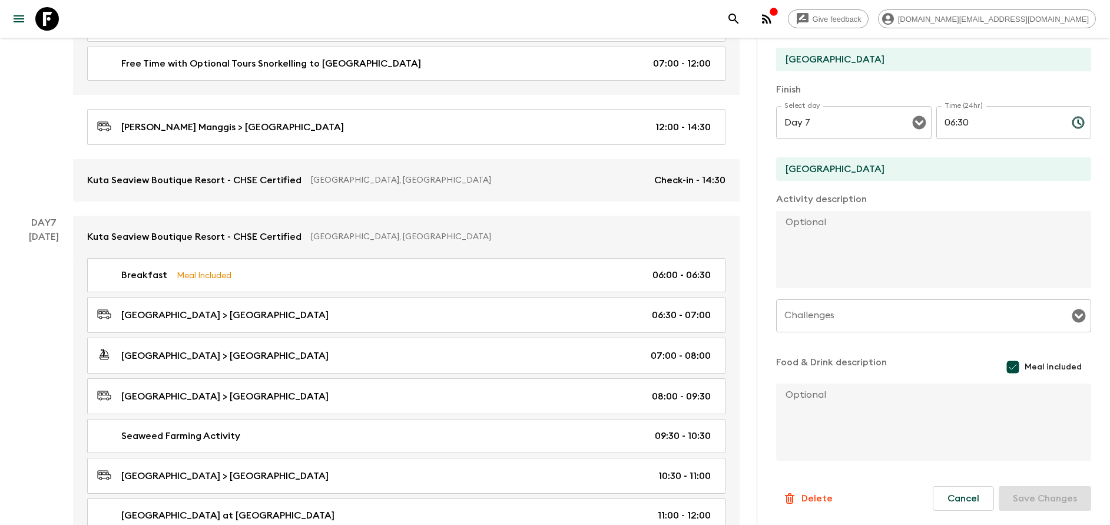
scroll to position [2044, 0]
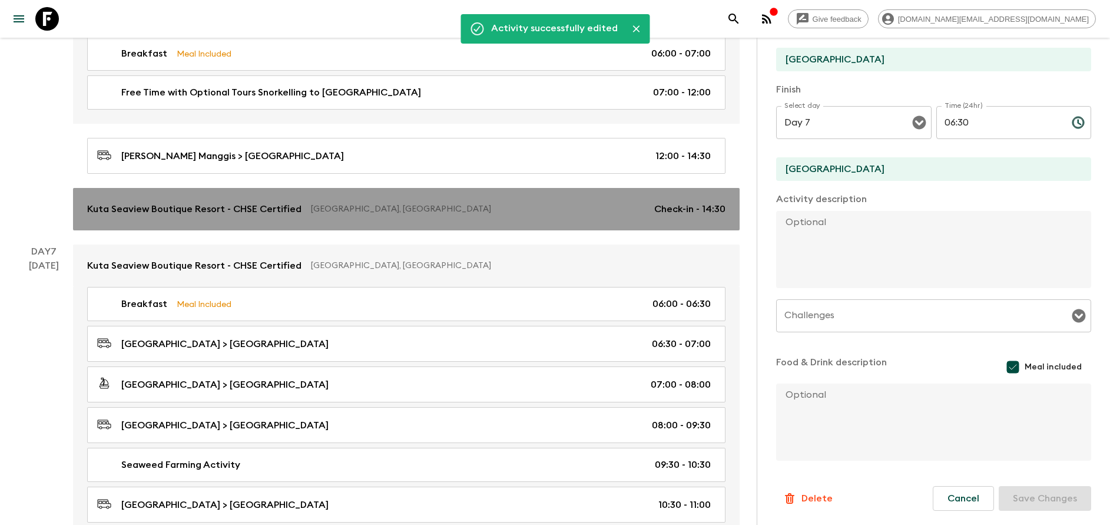
click at [297, 214] on div "Kuta Seaview Boutique Resort - CHSE Certified [GEOGRAPHIC_DATA], [GEOGRAPHIC_DA…" at bounding box center [406, 209] width 638 height 14
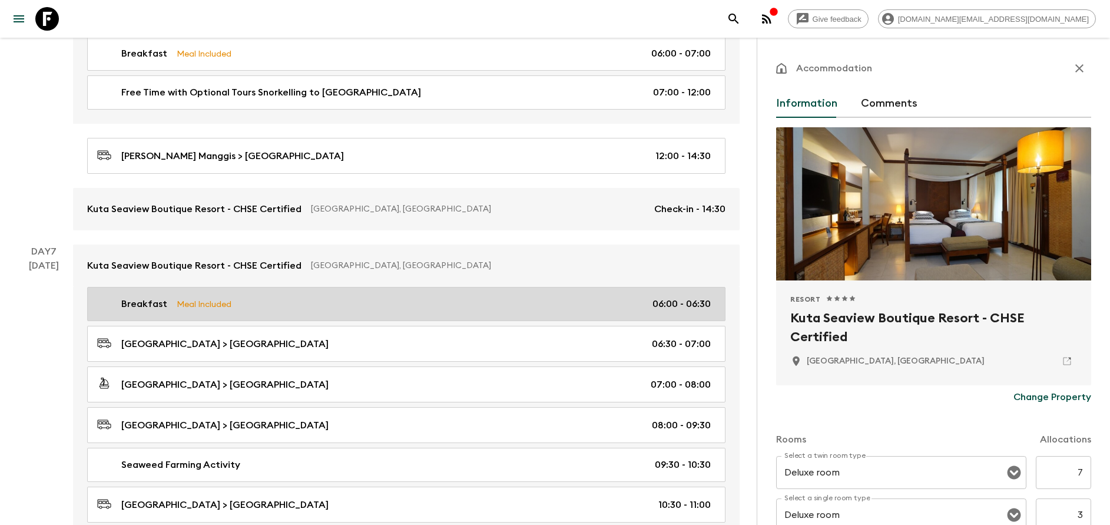
click at [308, 293] on link "Breakfast Meal Included 06:00 - 06:30" at bounding box center [406, 304] width 638 height 34
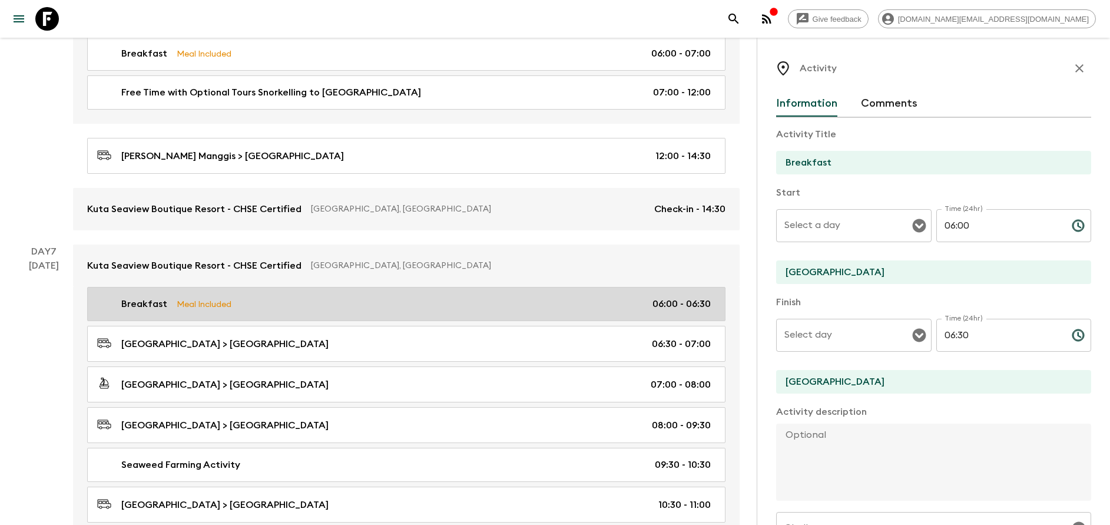
type input "Day 7"
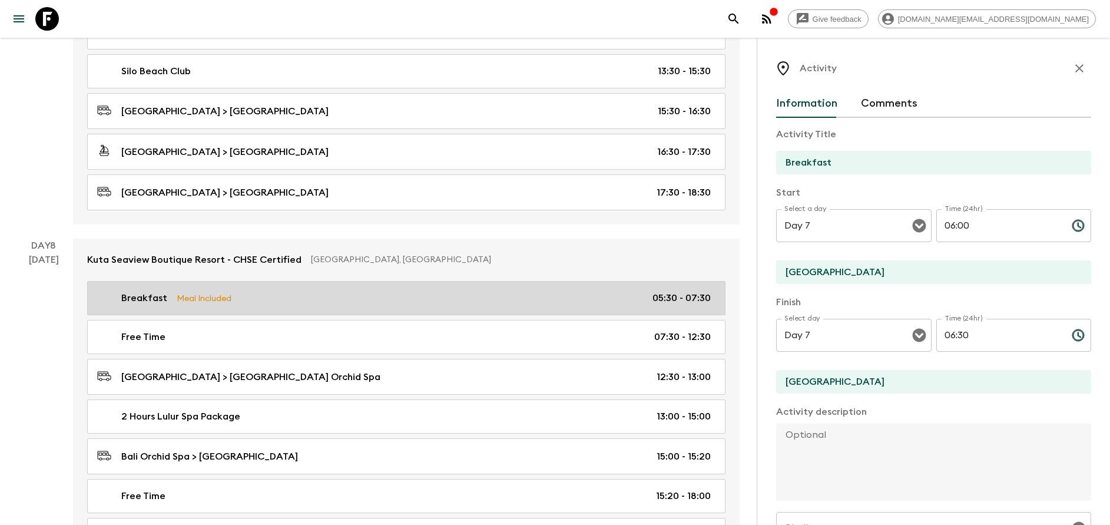
scroll to position [2663, 0]
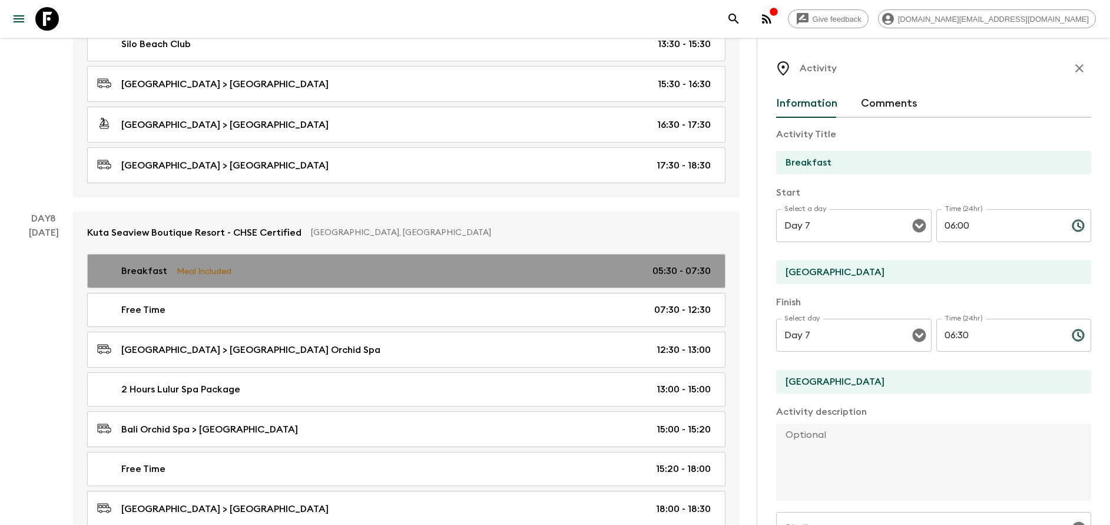
click at [201, 263] on link "Breakfast Meal Included 05:30 - 07:30" at bounding box center [406, 271] width 638 height 34
type input "Day 8"
type input "05:30"
type input "Day 8"
type input "07:30"
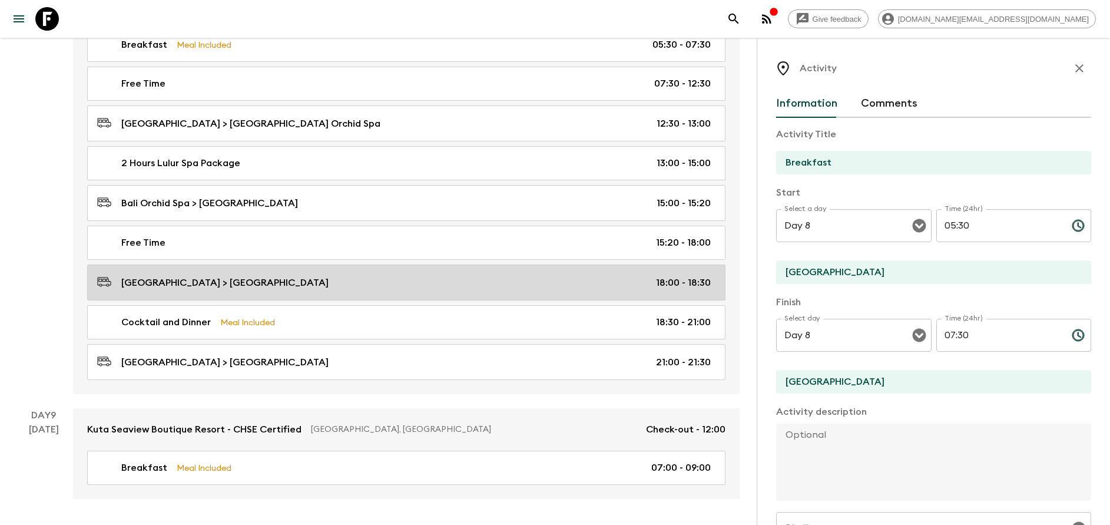
scroll to position [2927, 0]
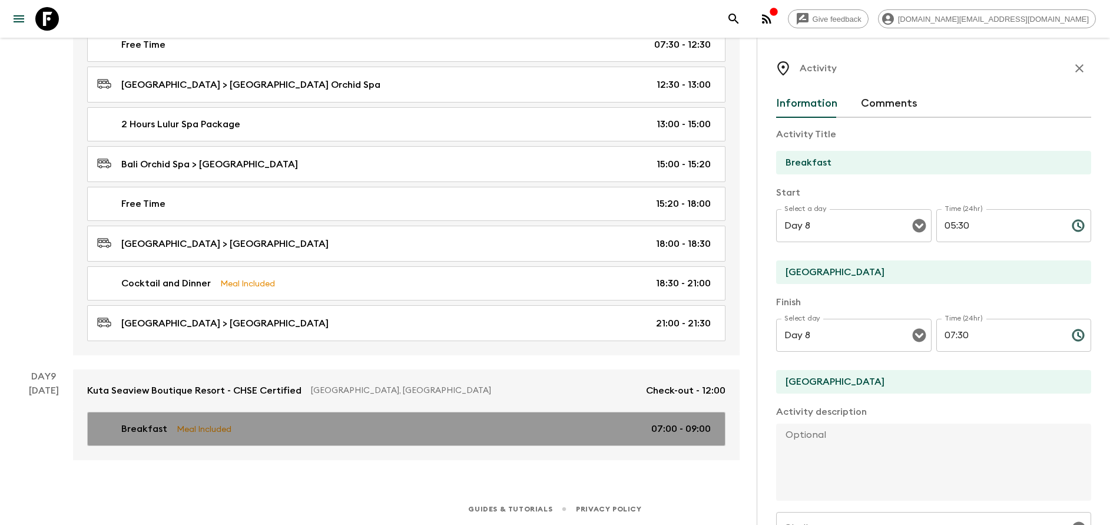
click at [226, 431] on p "Meal Included" at bounding box center [204, 428] width 55 height 13
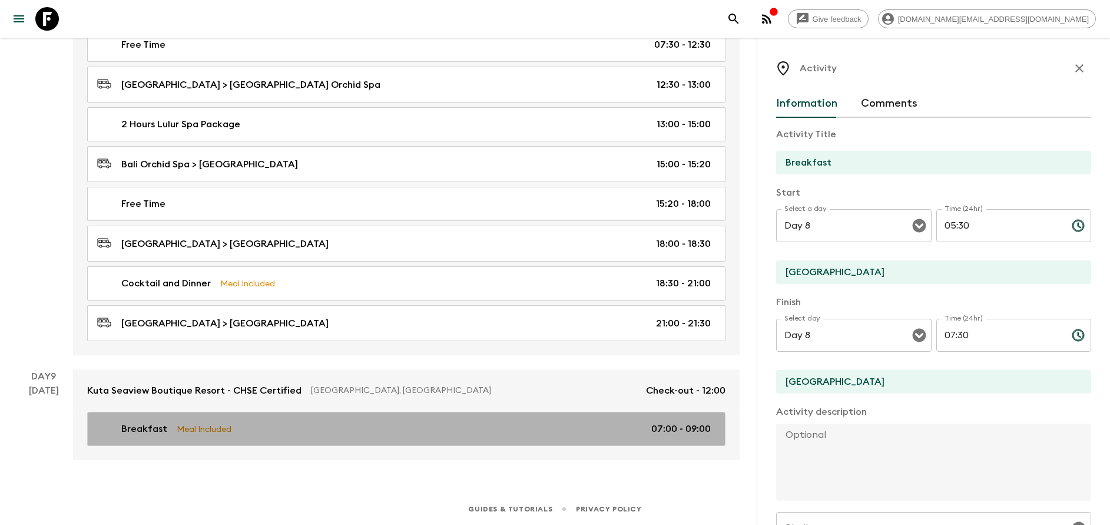
type input "Day 9"
type input "07:00"
type input "Day 9"
type input "09:00"
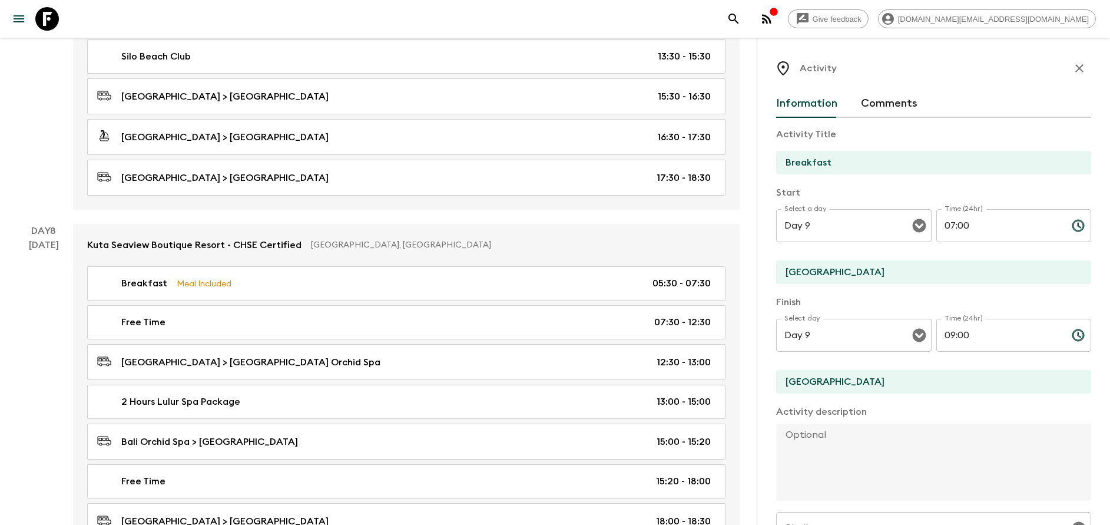
scroll to position [2574, 0]
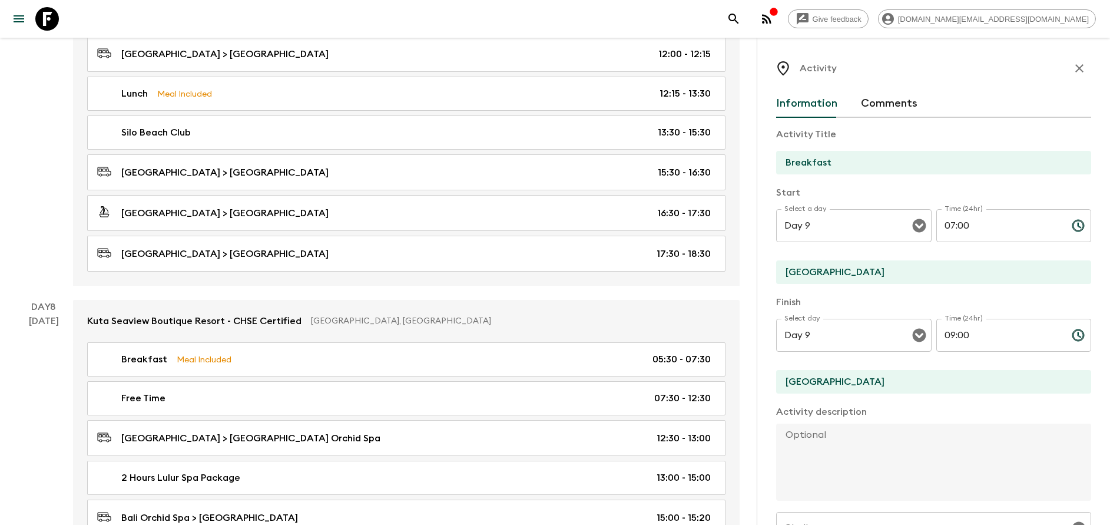
click at [1059, 57] on div "Activity" at bounding box center [933, 69] width 315 height 24
click at [1072, 73] on icon "button" at bounding box center [1079, 68] width 14 height 14
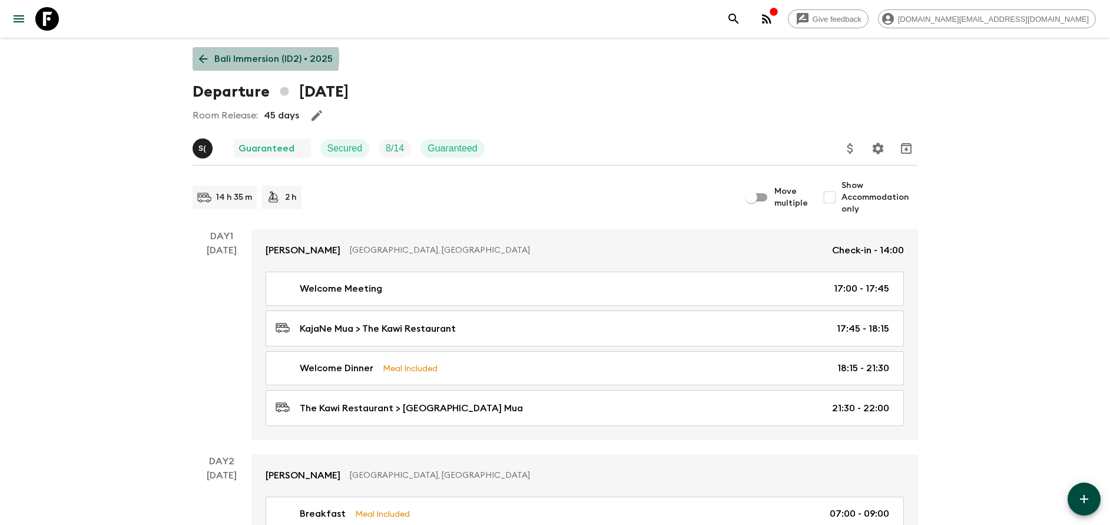
click at [255, 58] on p "Bali Immersion (ID2) • 2025" at bounding box center [273, 59] width 118 height 14
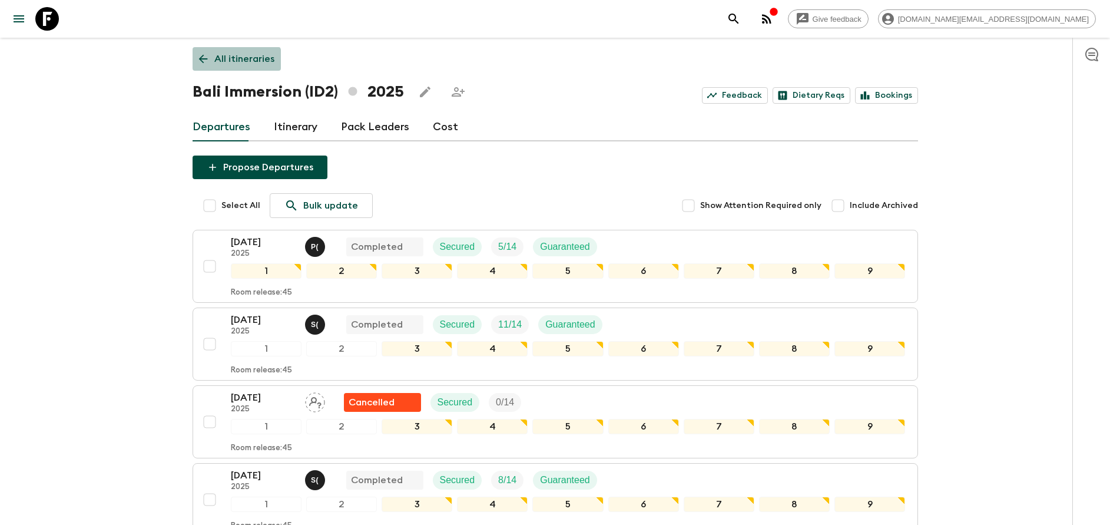
click at [223, 64] on p "All itineraries" at bounding box center [244, 59] width 60 height 14
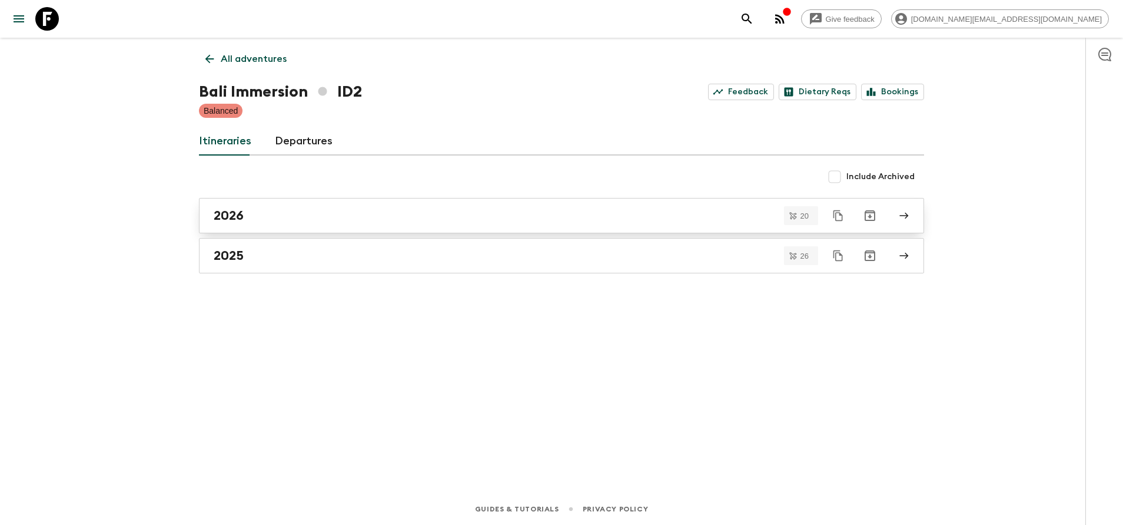
click at [336, 224] on link "2026" at bounding box center [561, 215] width 725 height 35
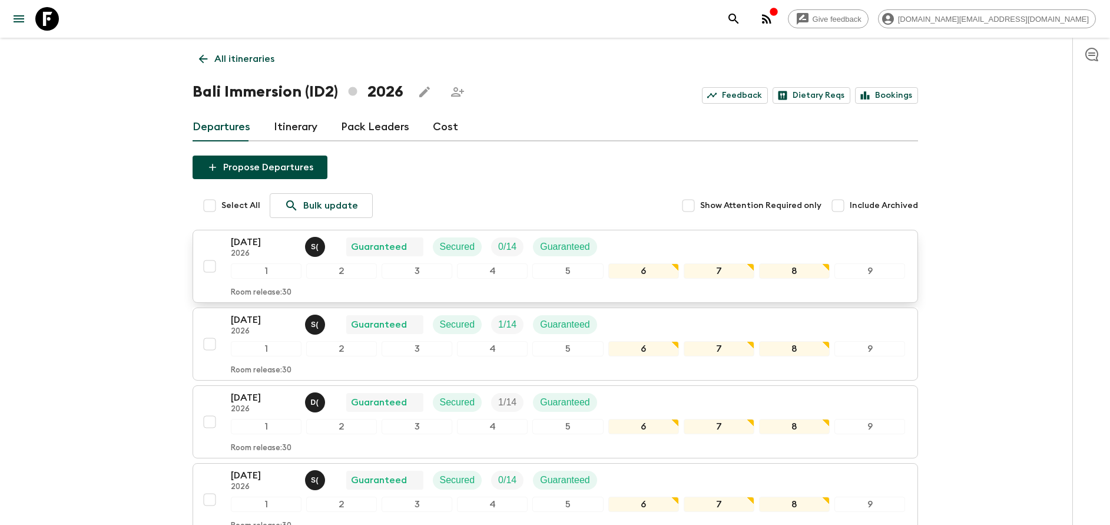
click at [250, 249] on p "2026" at bounding box center [263, 253] width 65 height 9
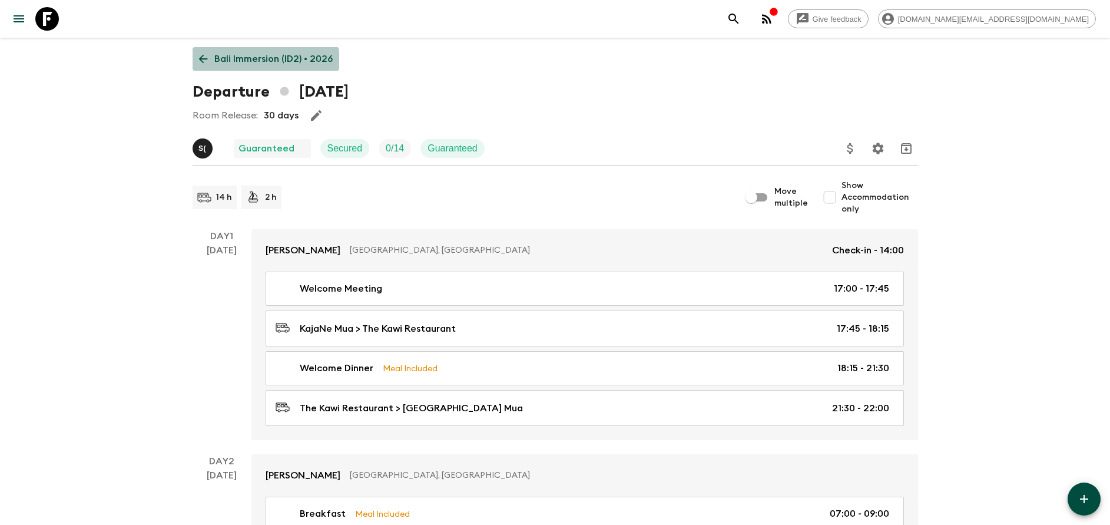
click at [220, 65] on p "Bali Immersion (ID2) • 2026" at bounding box center [273, 59] width 118 height 14
